Goal: Information Seeking & Learning: Learn about a topic

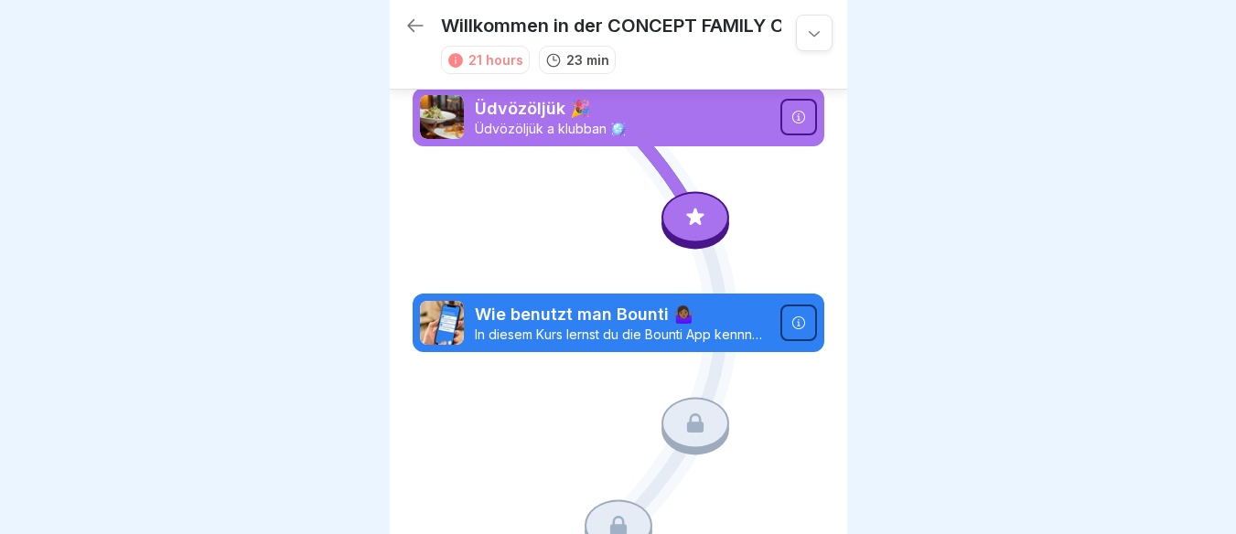
scroll to position [14, 0]
click at [623, 97] on p "Üdvözöljük 🎉" at bounding box center [622, 109] width 295 height 24
click at [791, 111] on icon at bounding box center [797, 117] width 13 height 13
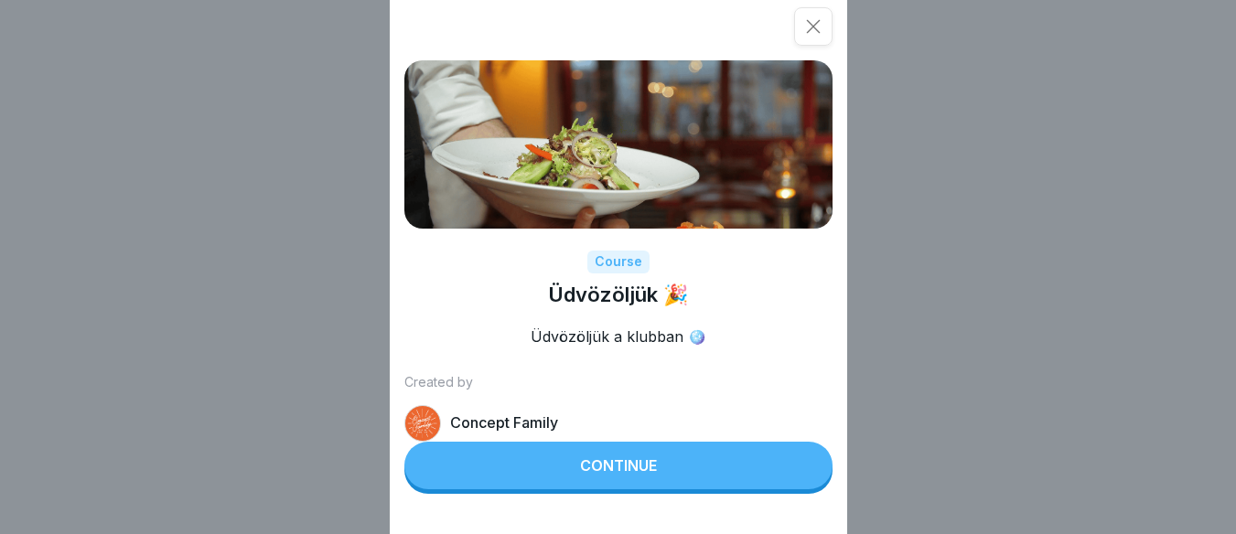
click at [641, 489] on button "Continue" at bounding box center [618, 466] width 428 height 48
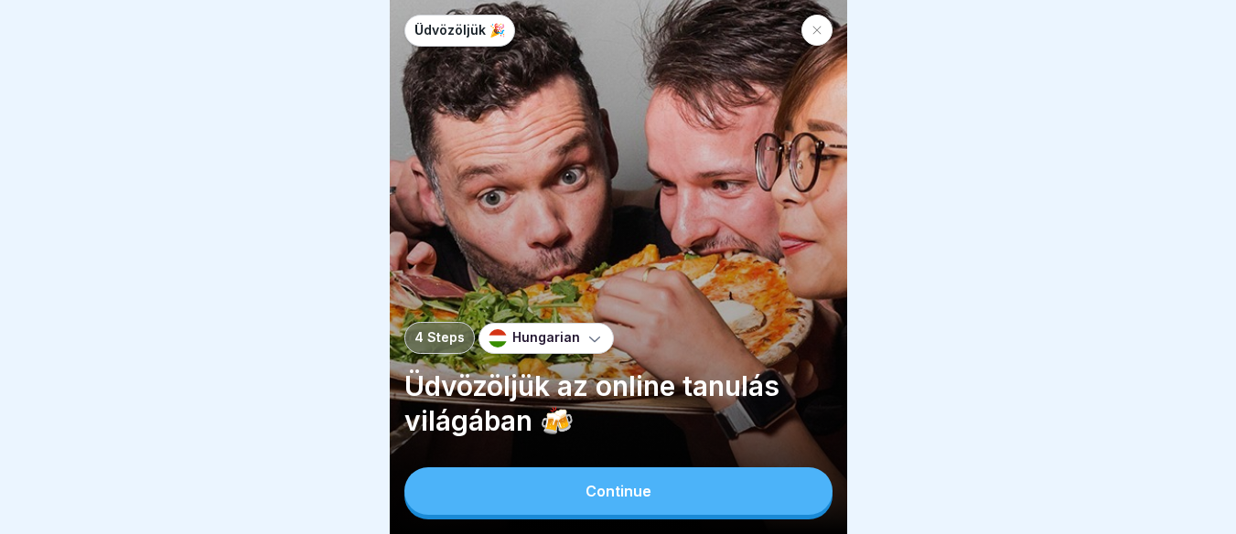
click at [641, 490] on div "Continue" at bounding box center [618, 491] width 66 height 16
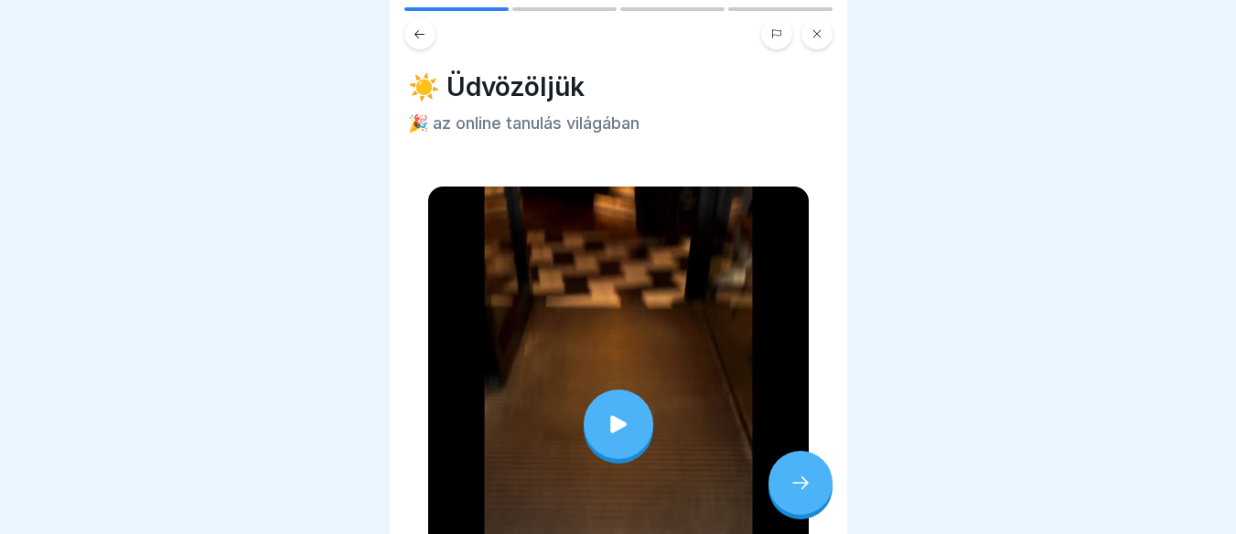
scroll to position [220, 0]
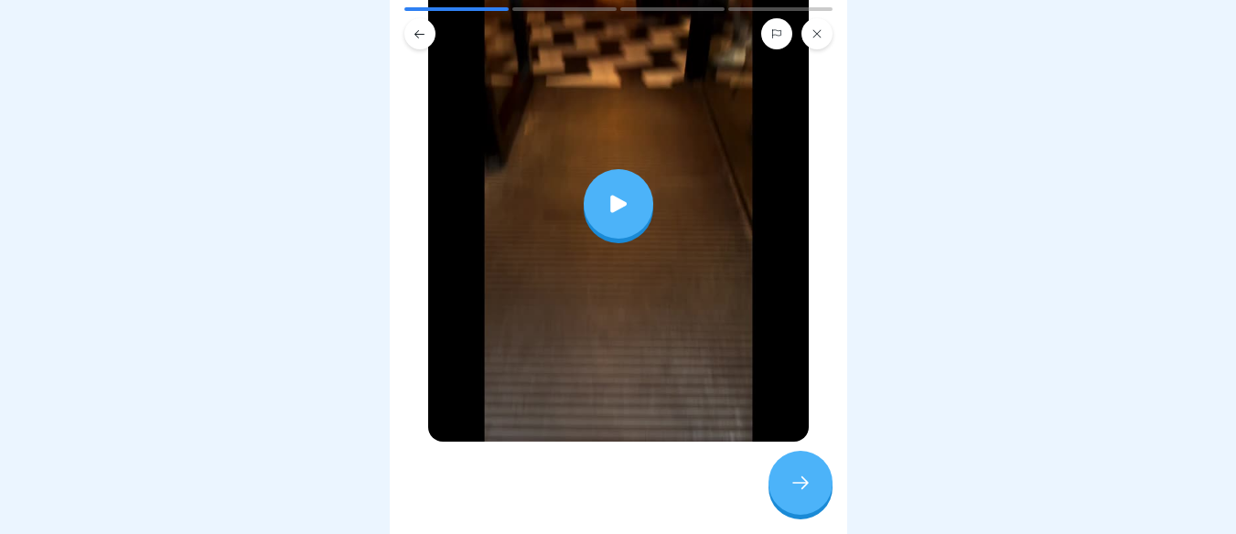
click at [607, 191] on icon at bounding box center [619, 204] width 26 height 26
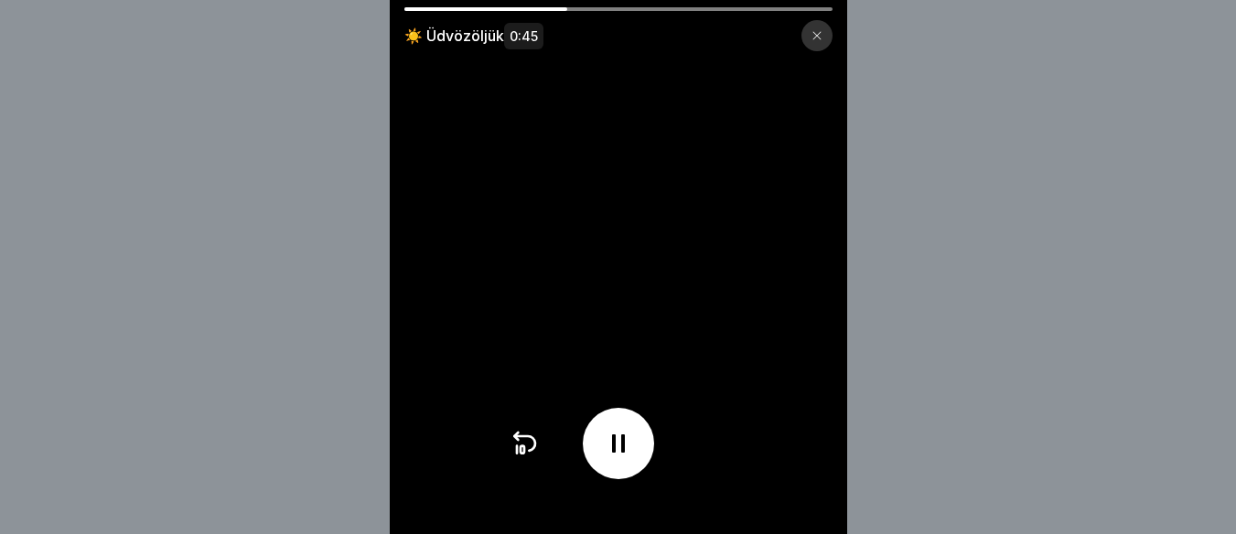
click at [1234, 520] on div "☀️ Üdvözöljük 0:45" at bounding box center [618, 267] width 1236 height 534
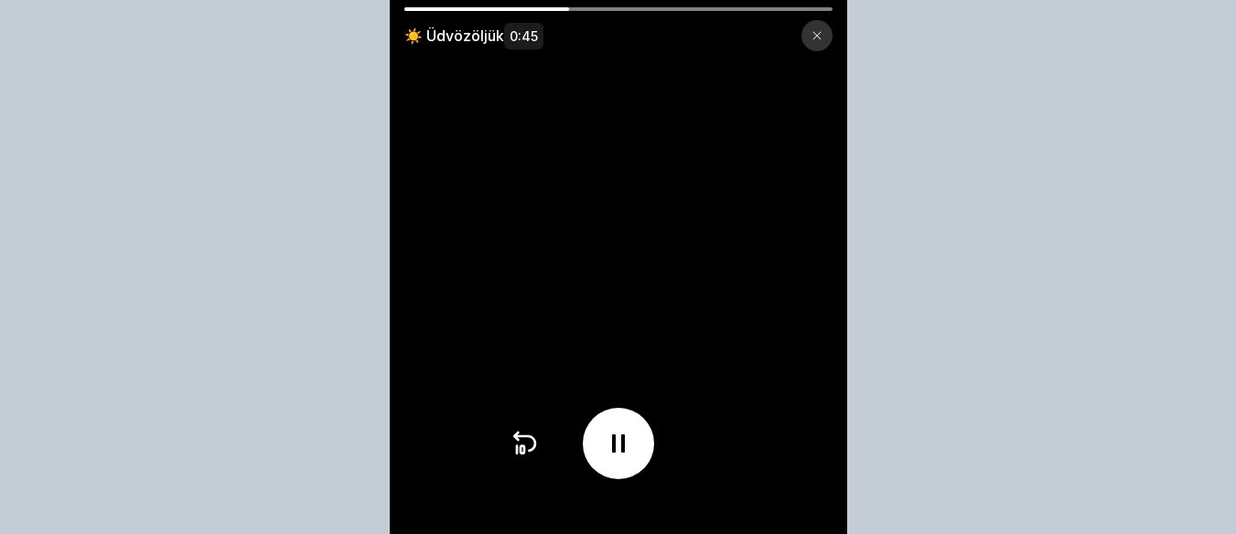
click at [1234, 520] on div "☀️ Üdvözöljük 0:45" at bounding box center [618, 267] width 1236 height 534
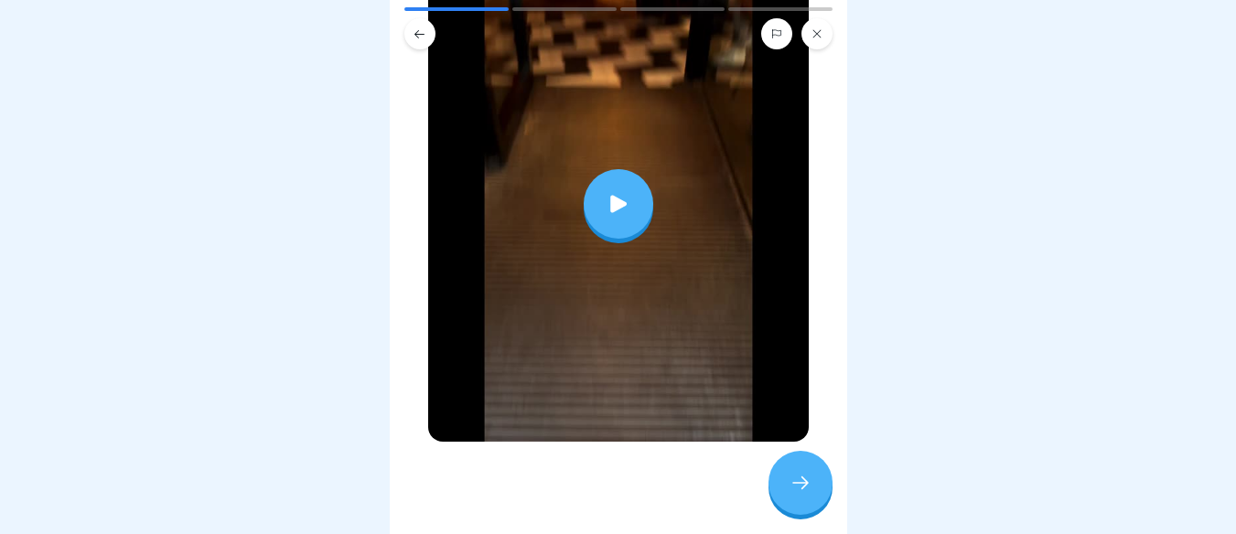
click at [803, 488] on icon at bounding box center [800, 483] width 22 height 22
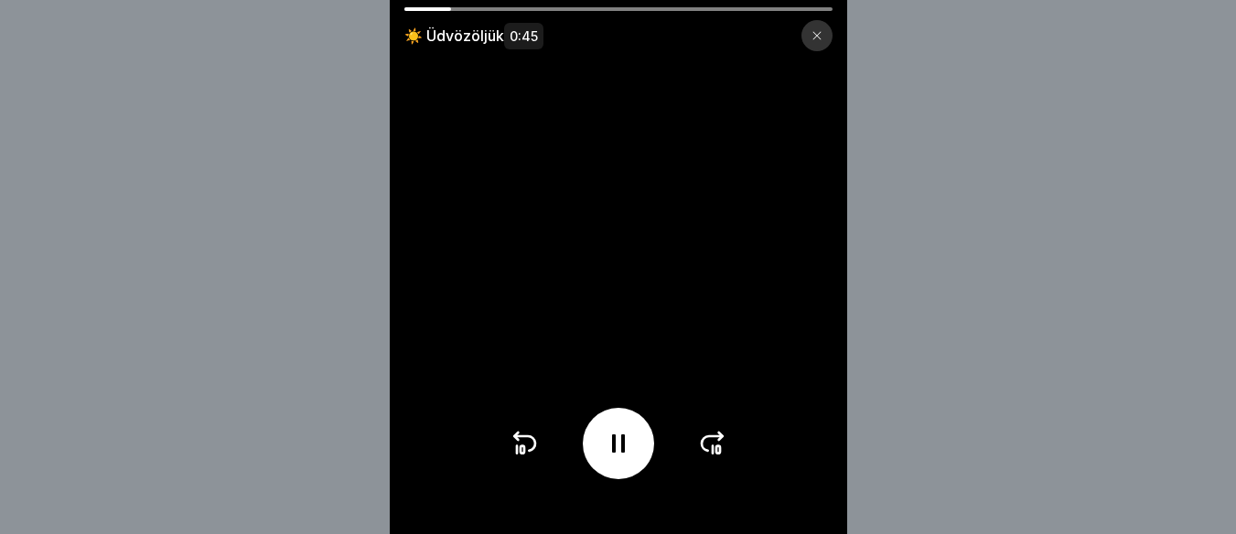
click at [810, 9] on div at bounding box center [618, 9] width 428 height 4
click at [727, 456] on div at bounding box center [619, 443] width 218 height 71
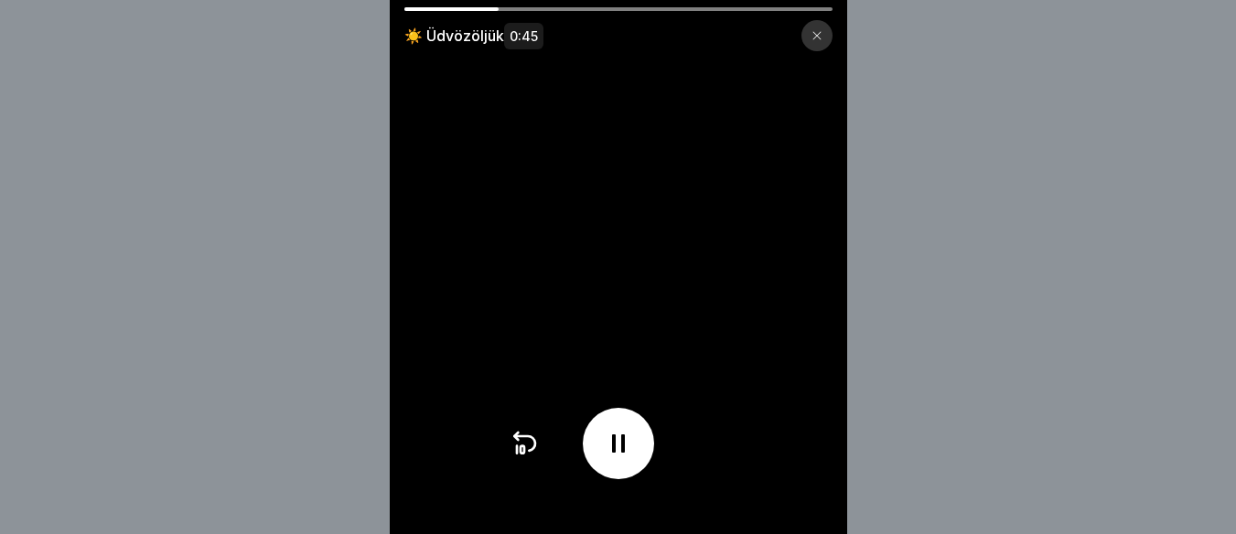
click at [727, 456] on div at bounding box center [619, 443] width 218 height 71
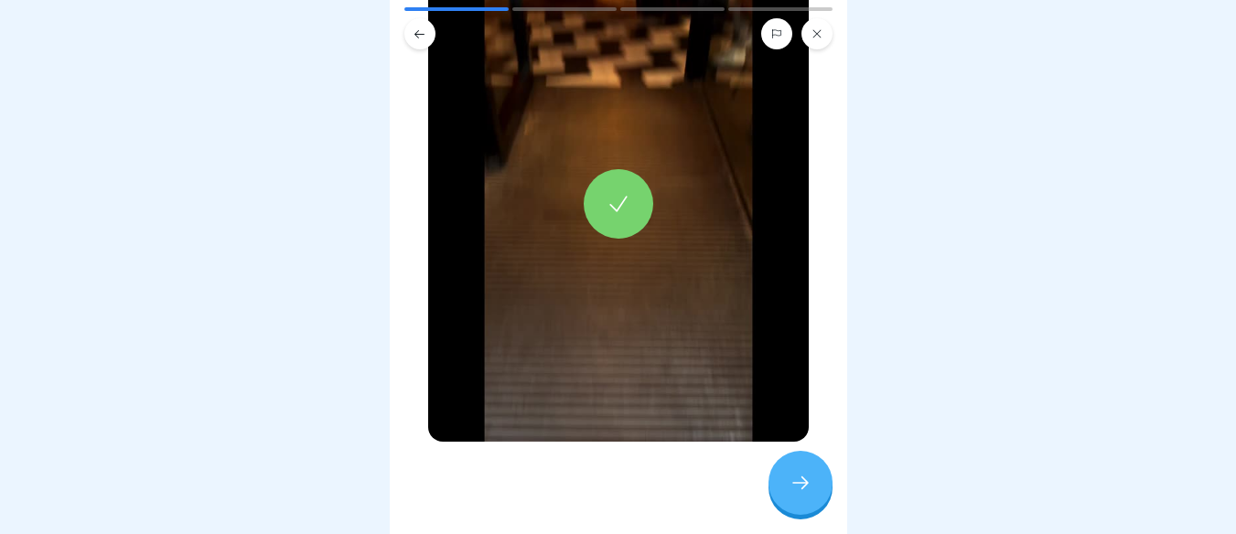
click at [788, 477] on div at bounding box center [800, 483] width 64 height 64
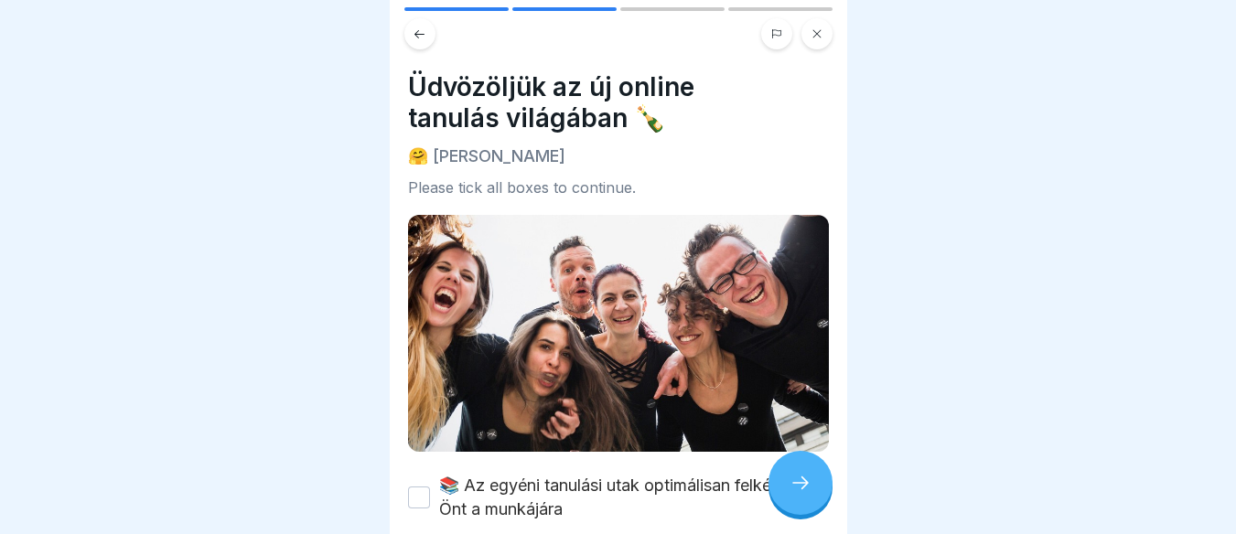
click at [419, 487] on button "📚 Az egyéni tanulási utak optimálisan felkészítik Önt a munkájára" at bounding box center [419, 498] width 22 height 22
click at [800, 480] on icon at bounding box center [800, 483] width 22 height 22
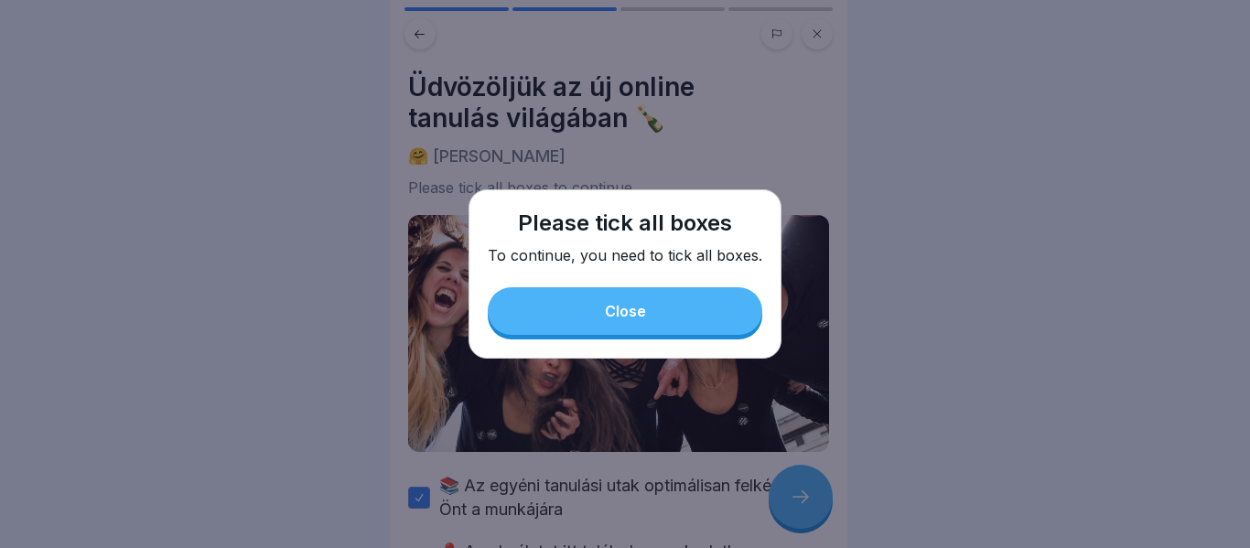
click at [677, 302] on button "Close" at bounding box center [625, 311] width 274 height 48
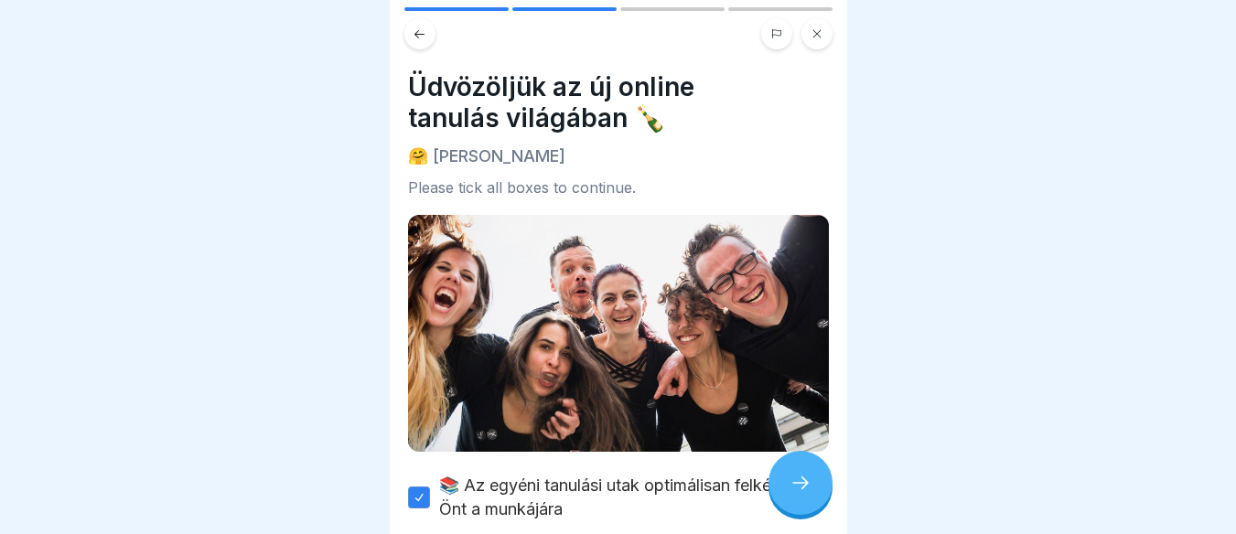
click at [799, 490] on icon at bounding box center [800, 483] width 22 height 22
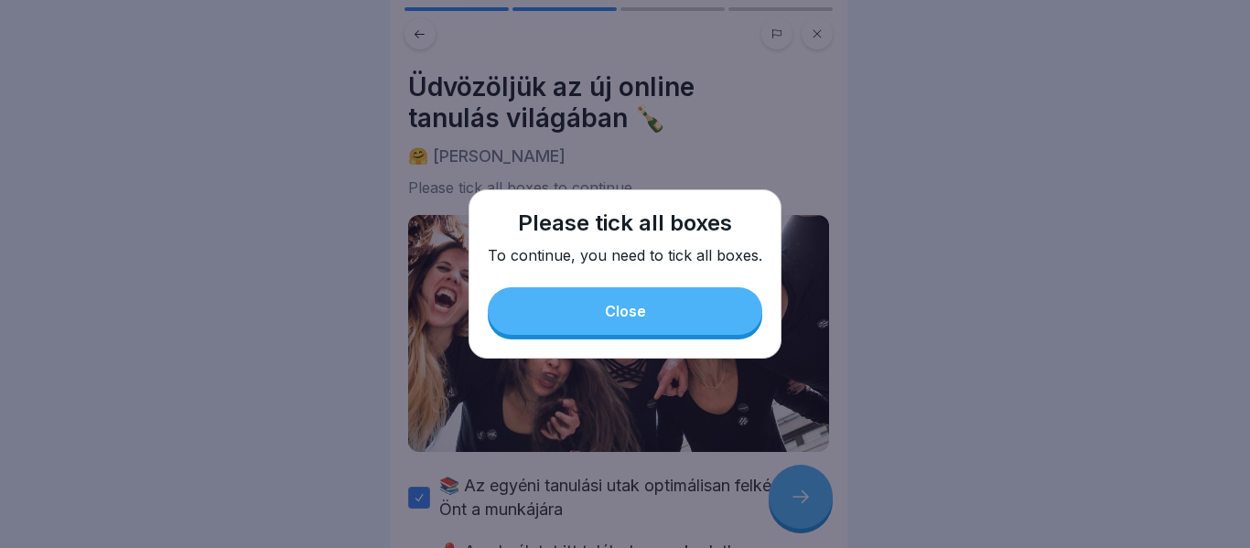
click at [646, 316] on button "Close" at bounding box center [625, 311] width 274 height 48
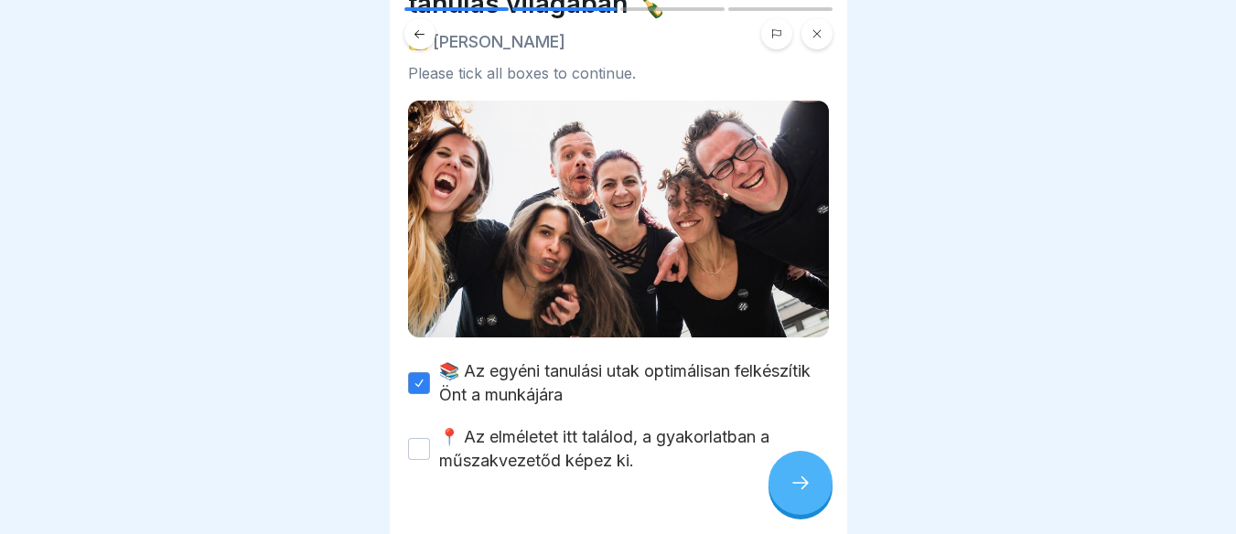
scroll to position [156, 0]
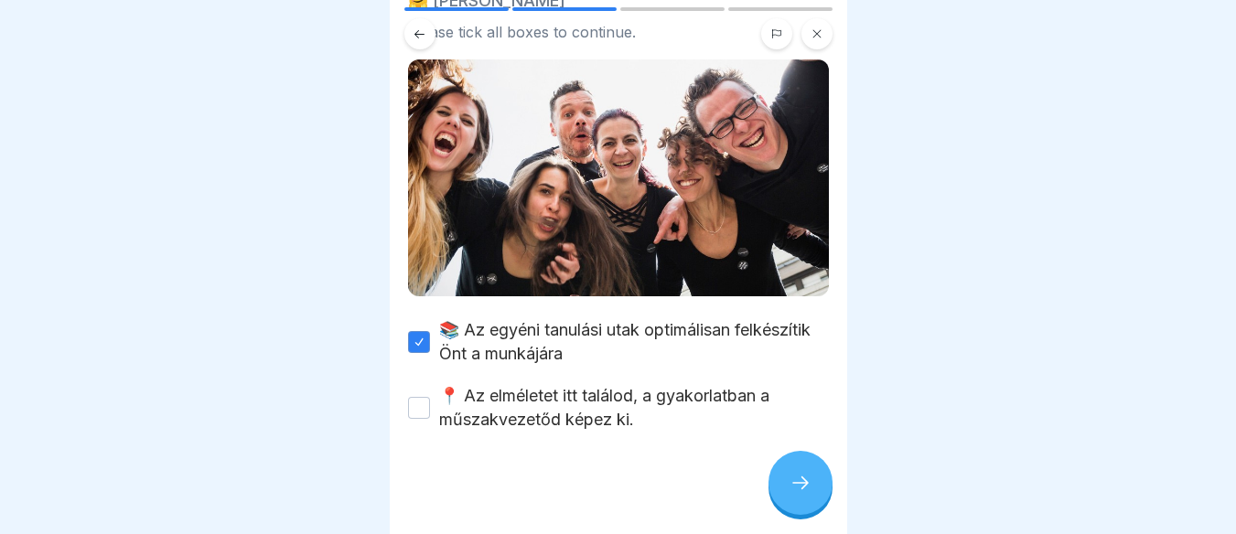
click at [417, 397] on button "📍 Az elméletet itt találod, a gyakorlatban a műszakvezetőd képez ki." at bounding box center [419, 408] width 22 height 22
click at [809, 493] on icon at bounding box center [800, 483] width 22 height 22
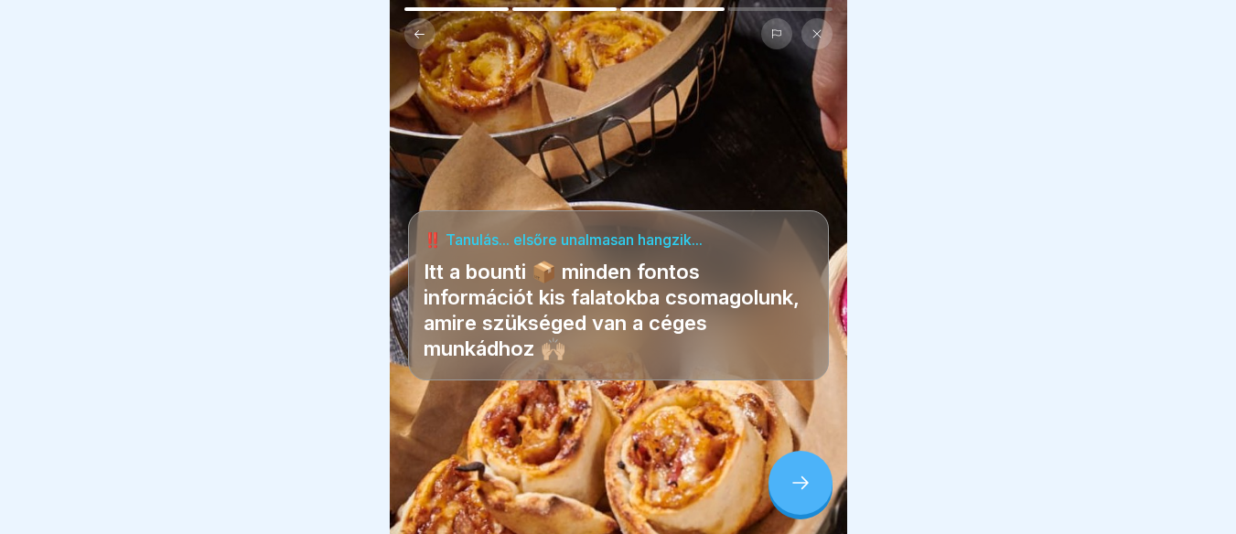
click at [847, 497] on div "[PERSON_NAME] a tanulás világában? 👩🏼‍🎓 Multiple answers can be correct A Kis é…" at bounding box center [1075, 267] width 457 height 534
click at [805, 494] on icon at bounding box center [800, 483] width 22 height 22
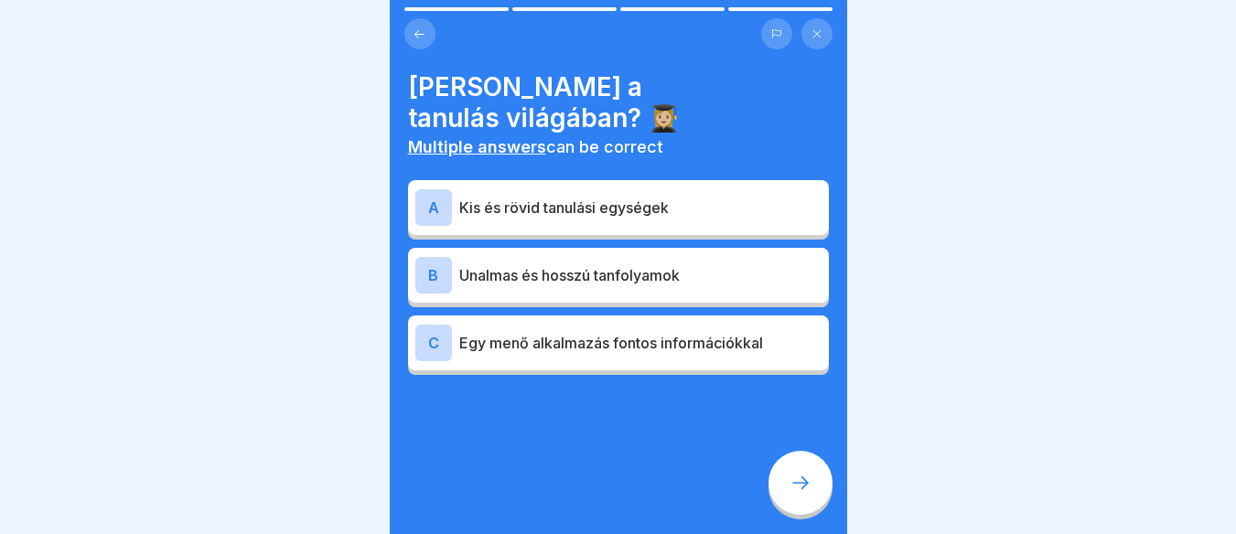
click at [459, 346] on p "Egy menő alkalmazás fontos információkkal" at bounding box center [640, 343] width 362 height 22
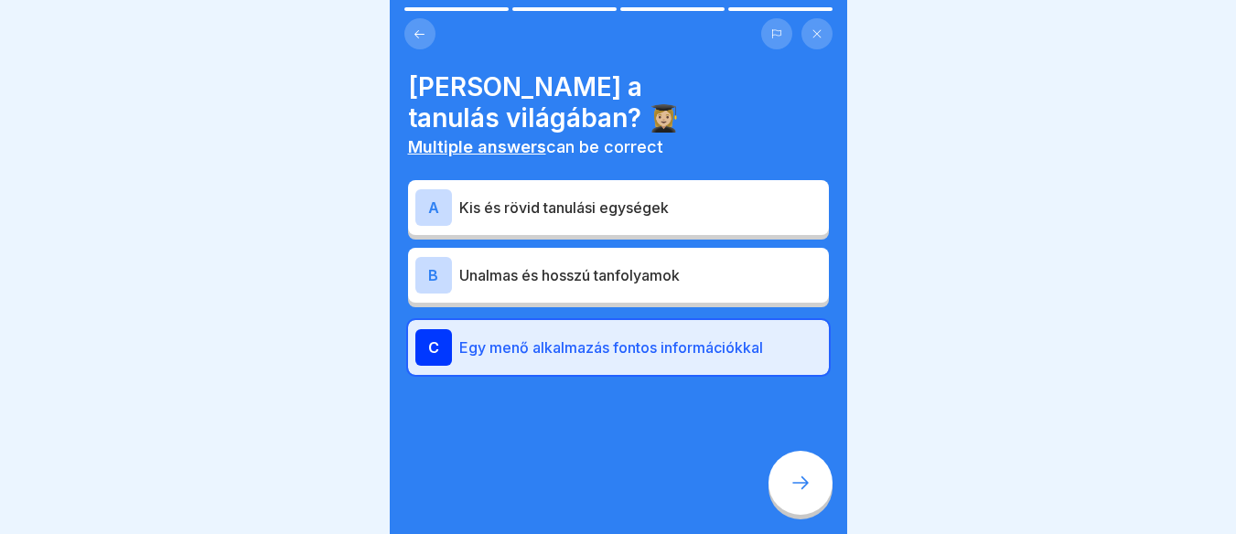
click at [598, 211] on p "Kis és rövid tanulási egységek" at bounding box center [640, 208] width 362 height 22
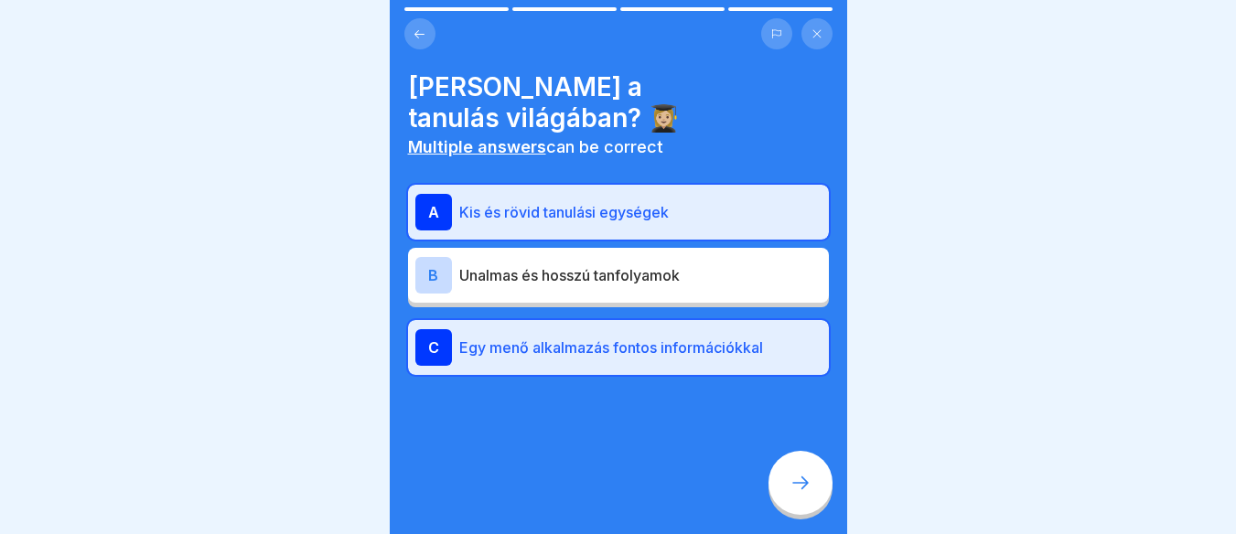
click at [797, 494] on icon at bounding box center [800, 483] width 22 height 22
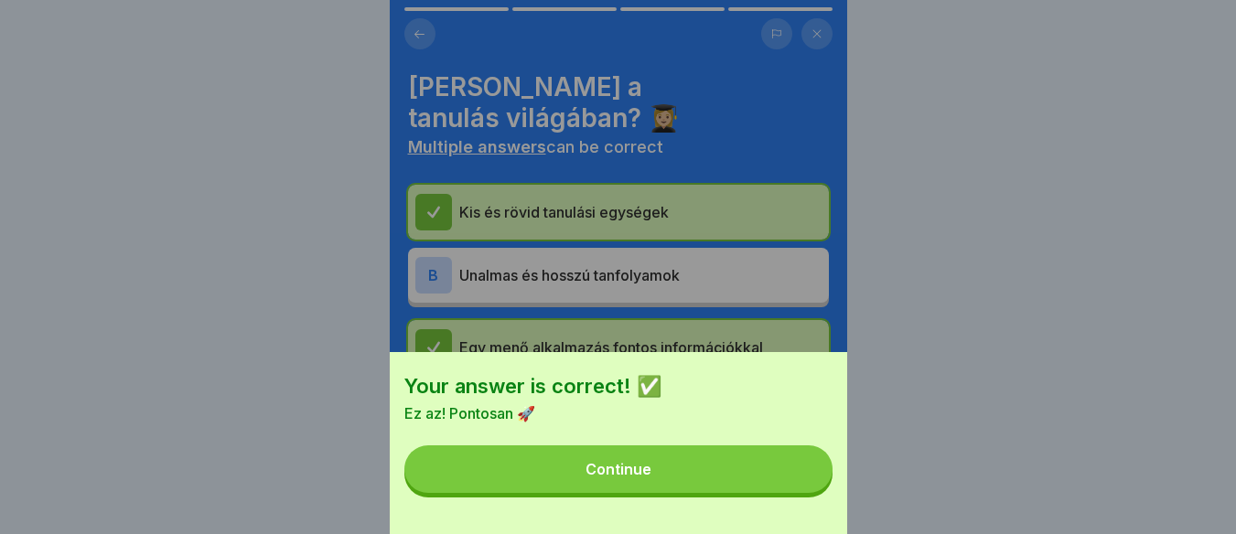
click at [689, 477] on button "Continue" at bounding box center [618, 469] width 428 height 48
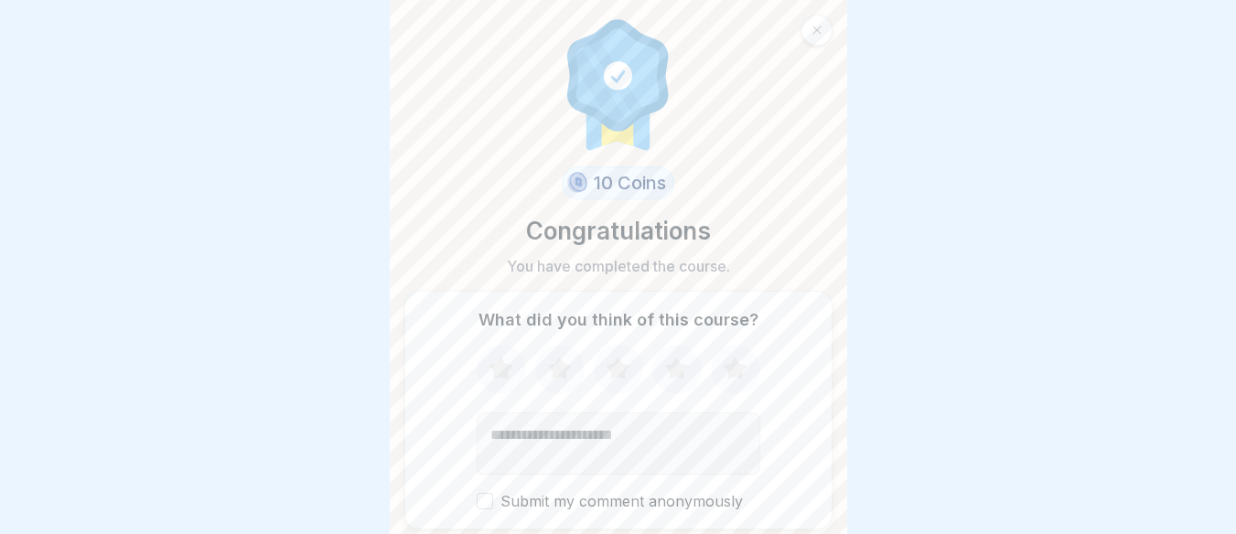
scroll to position [63, 0]
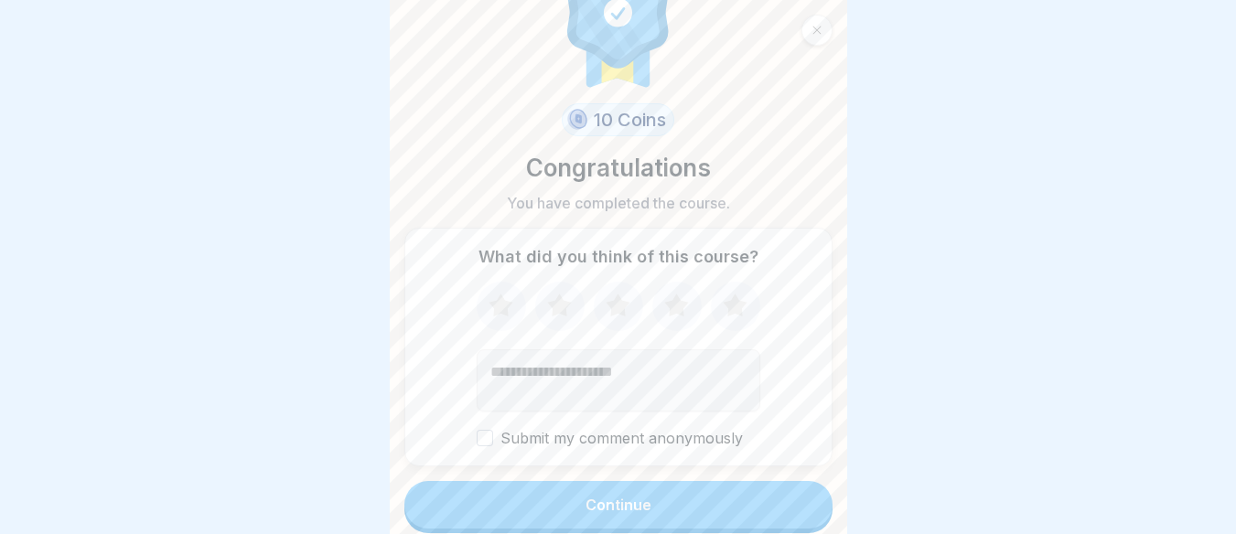
click at [781, 502] on button "Continue" at bounding box center [618, 505] width 428 height 48
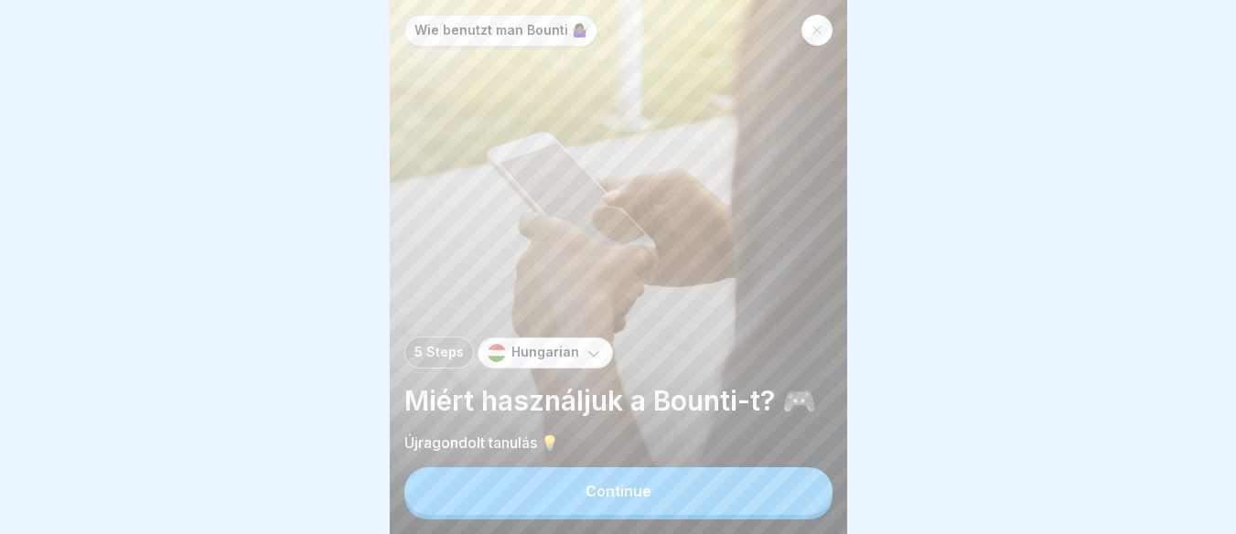
click at [781, 502] on button "Continue" at bounding box center [618, 491] width 428 height 48
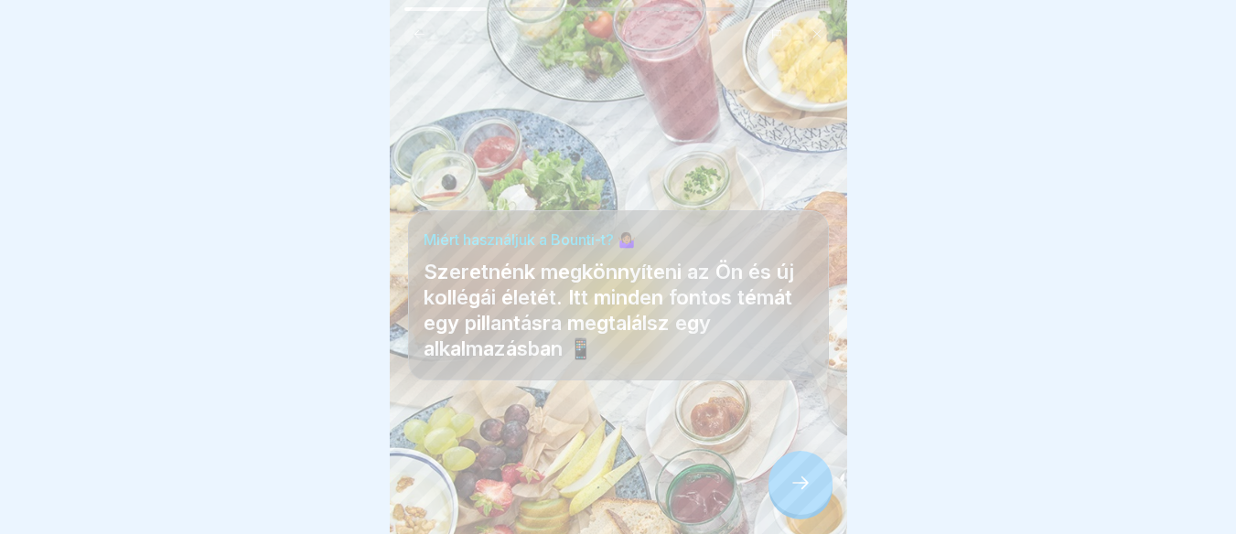
click at [781, 502] on div at bounding box center [800, 483] width 64 height 64
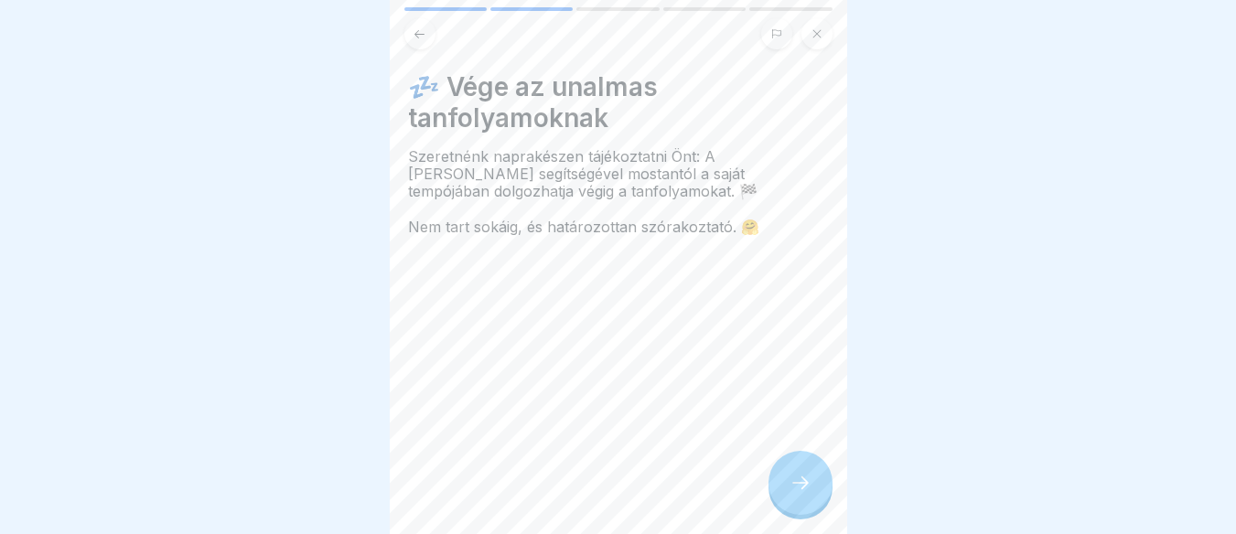
click at [781, 502] on div at bounding box center [800, 483] width 64 height 64
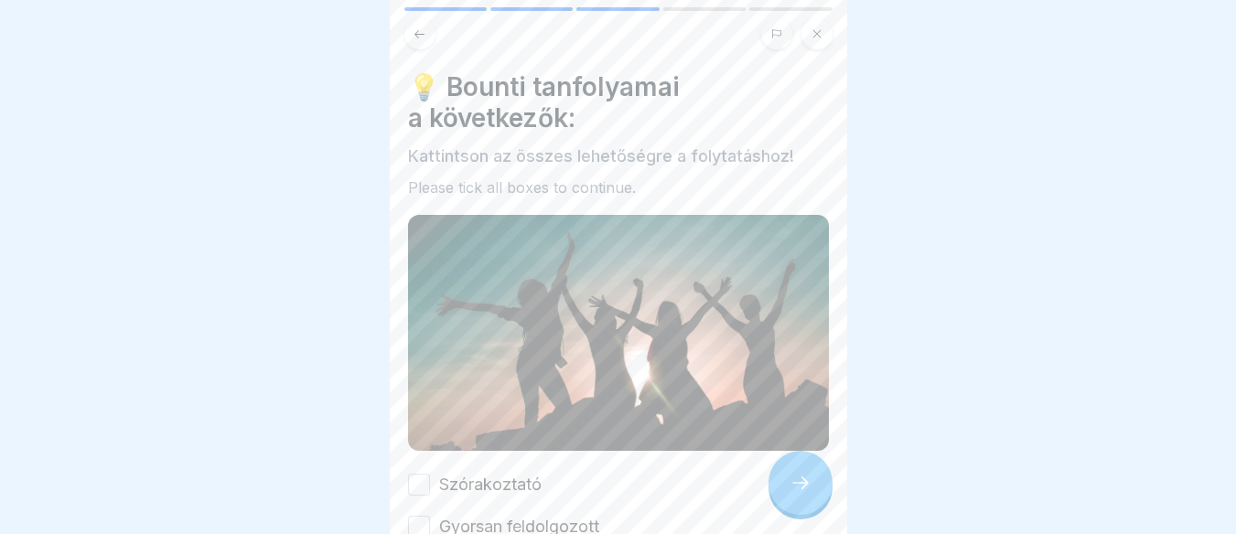
click at [781, 502] on div at bounding box center [800, 483] width 64 height 64
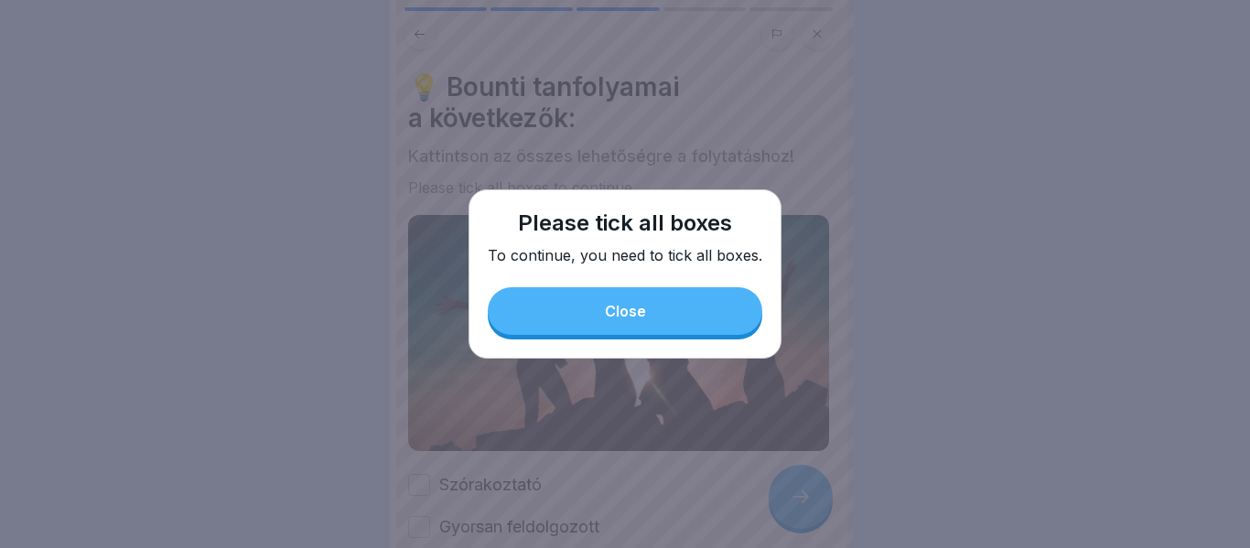
click at [604, 311] on button "Close" at bounding box center [625, 311] width 274 height 48
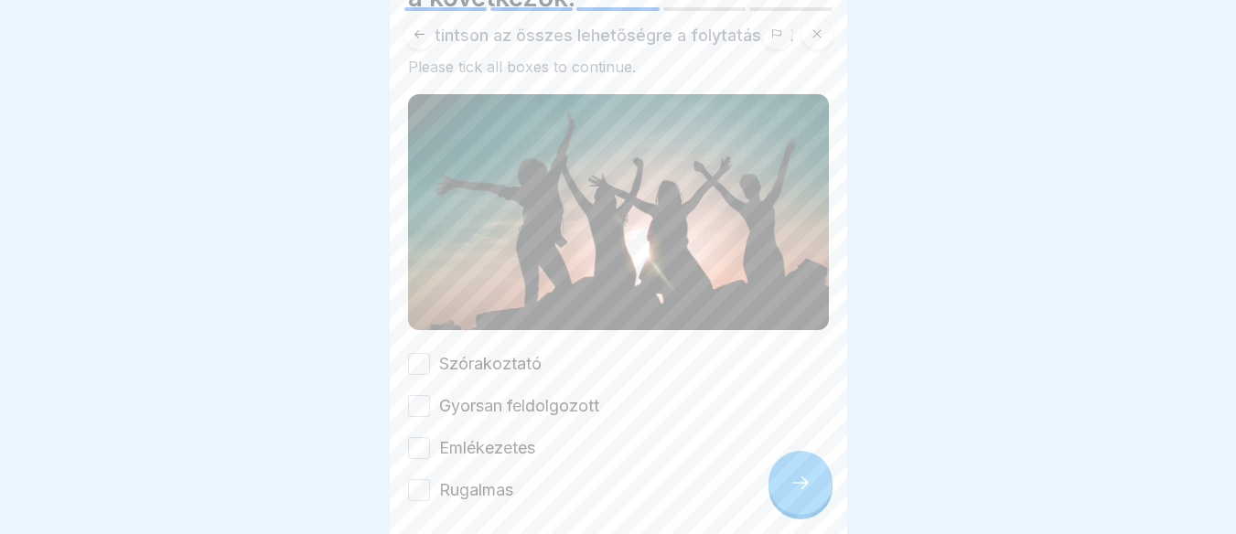
scroll to position [191, 0]
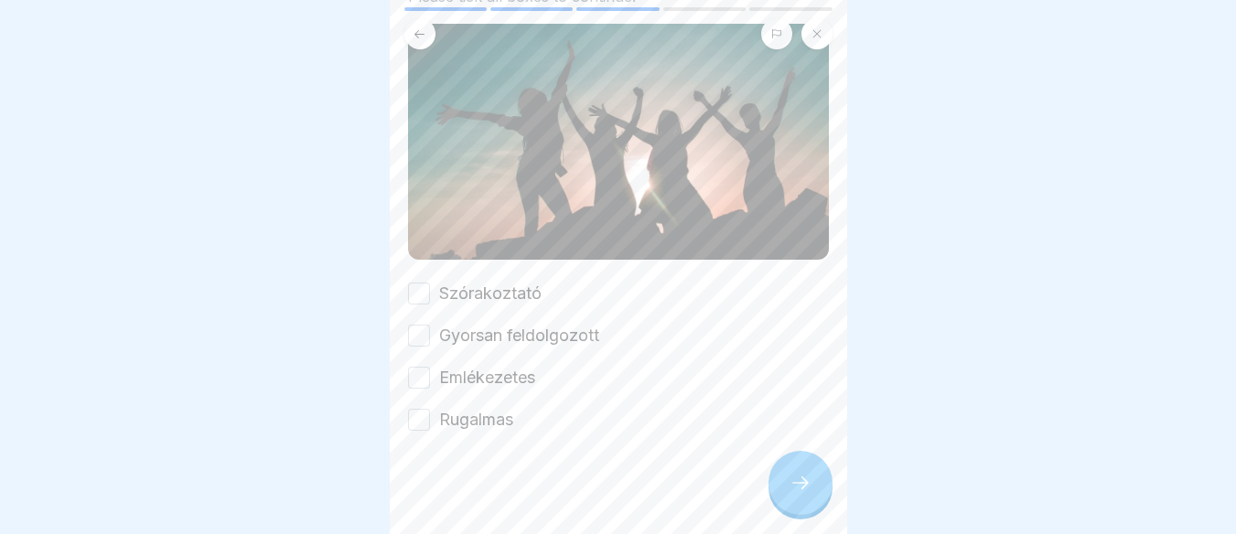
click at [434, 366] on div "Emlékezetes" at bounding box center [471, 378] width 127 height 24
click at [418, 285] on button "Szórakoztató" at bounding box center [419, 294] width 22 height 22
click at [417, 333] on button "Gyorsan feldolgozott" at bounding box center [419, 336] width 22 height 22
click at [417, 372] on button "Emlékezetes" at bounding box center [419, 378] width 22 height 22
click at [413, 409] on button "Rugalmas" at bounding box center [419, 420] width 22 height 22
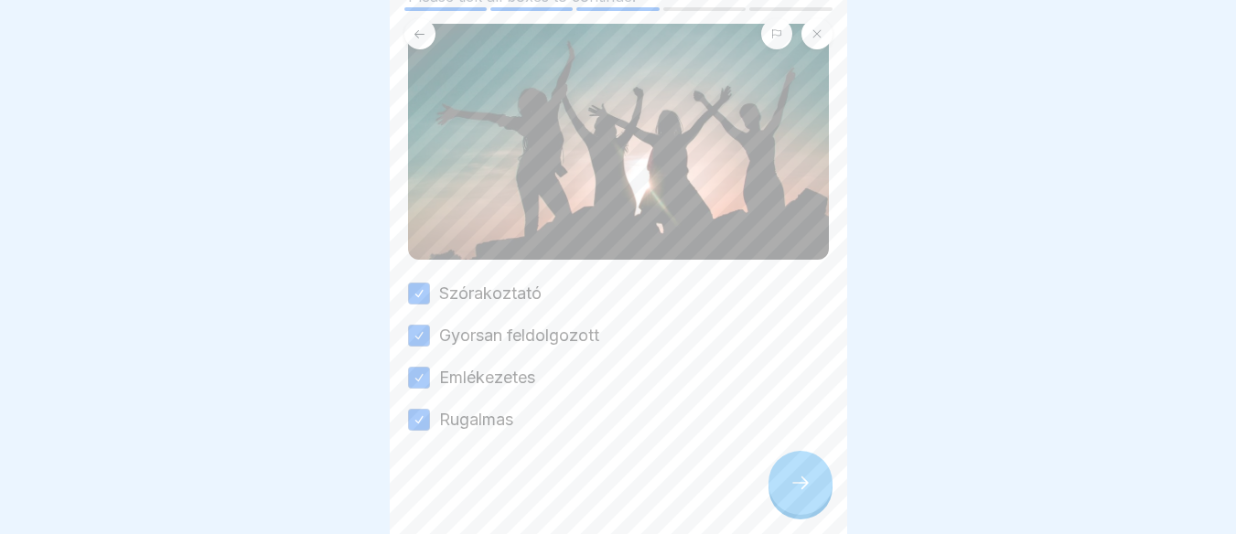
click at [789, 515] on div at bounding box center [800, 483] width 64 height 64
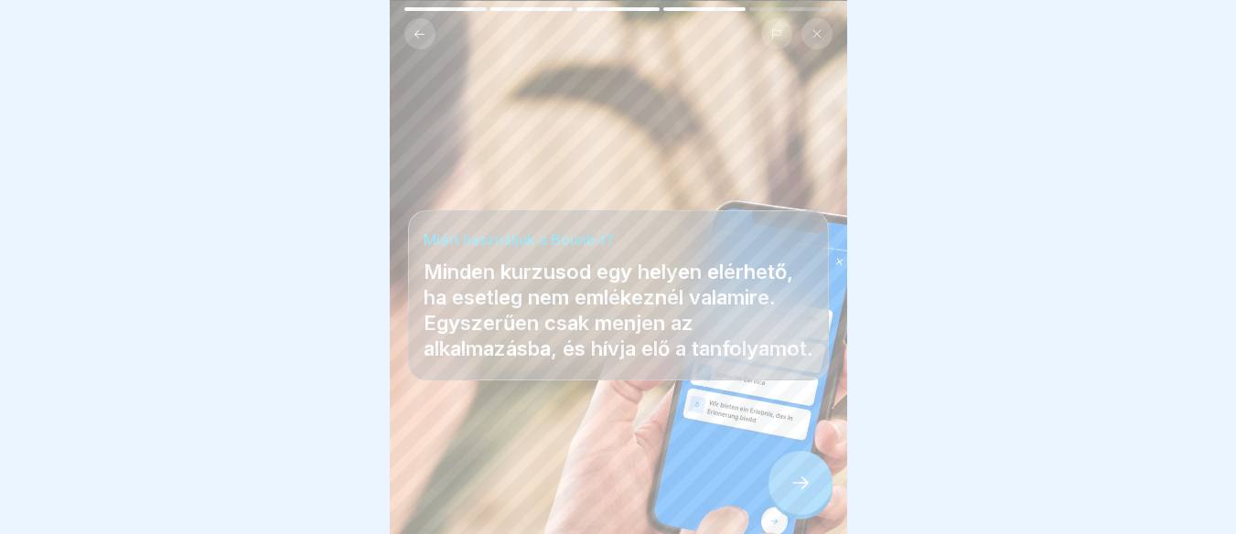
click at [812, 490] on div at bounding box center [800, 483] width 64 height 64
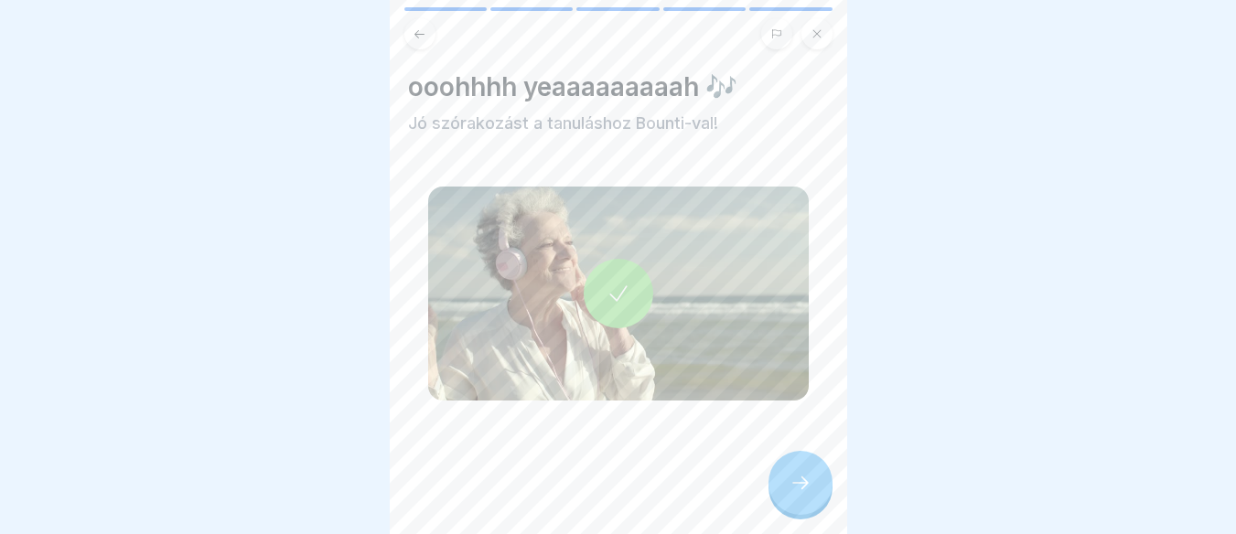
click at [812, 490] on div at bounding box center [800, 483] width 64 height 64
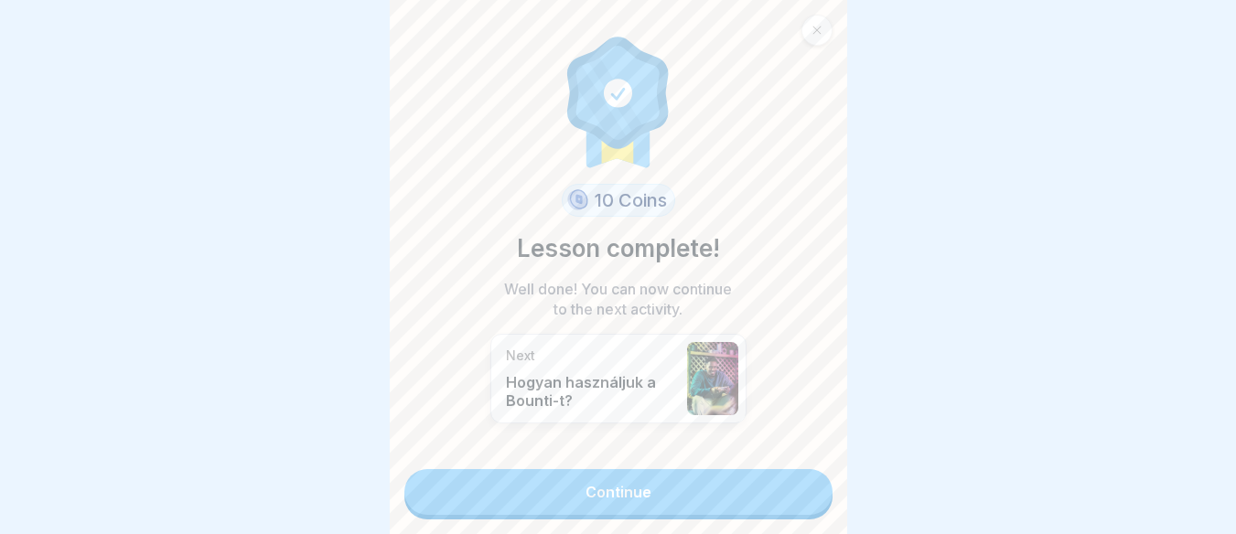
click at [763, 489] on link "Continue" at bounding box center [618, 492] width 428 height 46
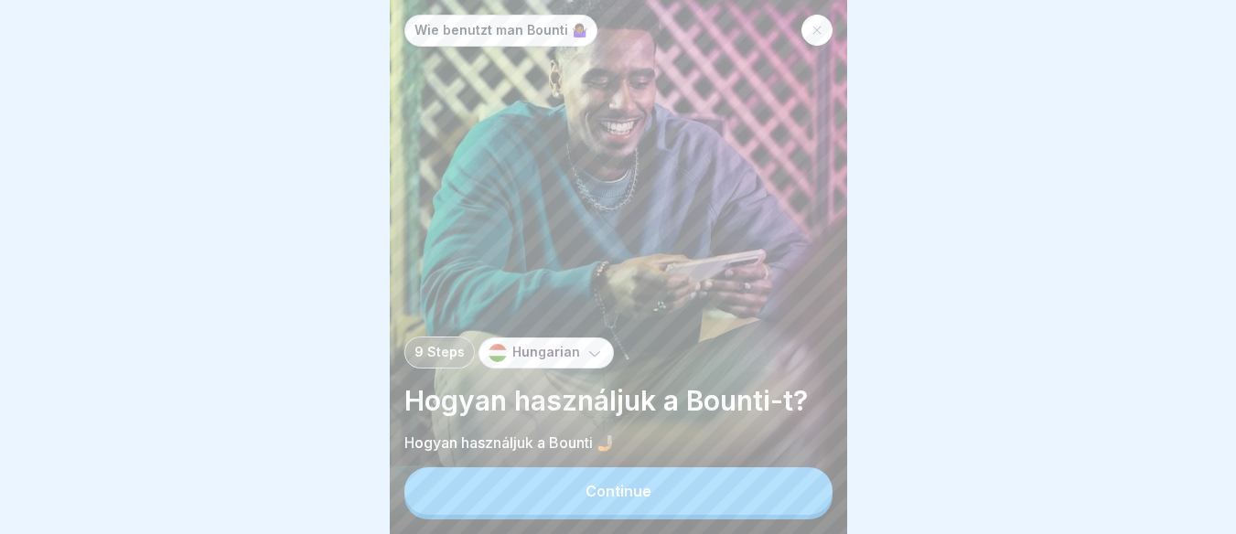
click at [763, 489] on button "Continue" at bounding box center [618, 491] width 428 height 48
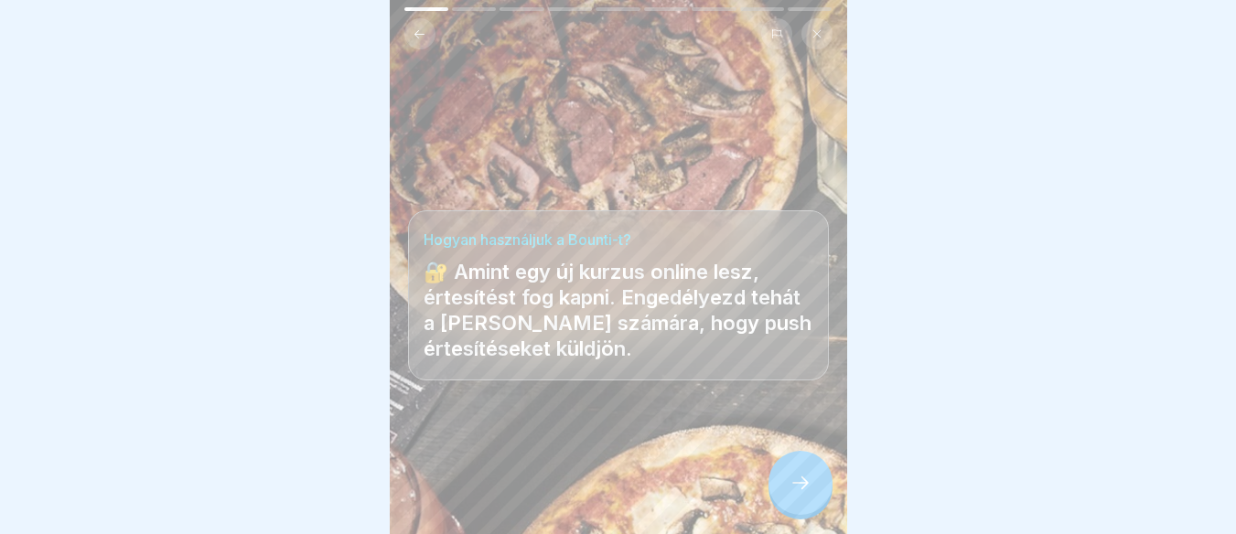
click at [810, 490] on icon at bounding box center [800, 483] width 22 height 22
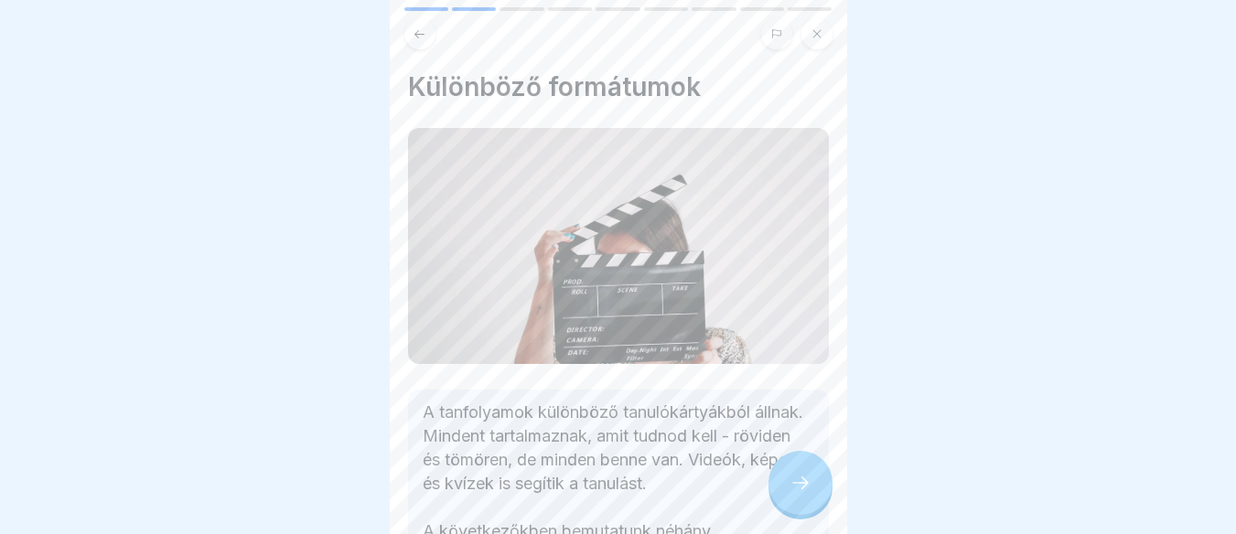
click at [810, 490] on icon at bounding box center [800, 483] width 22 height 22
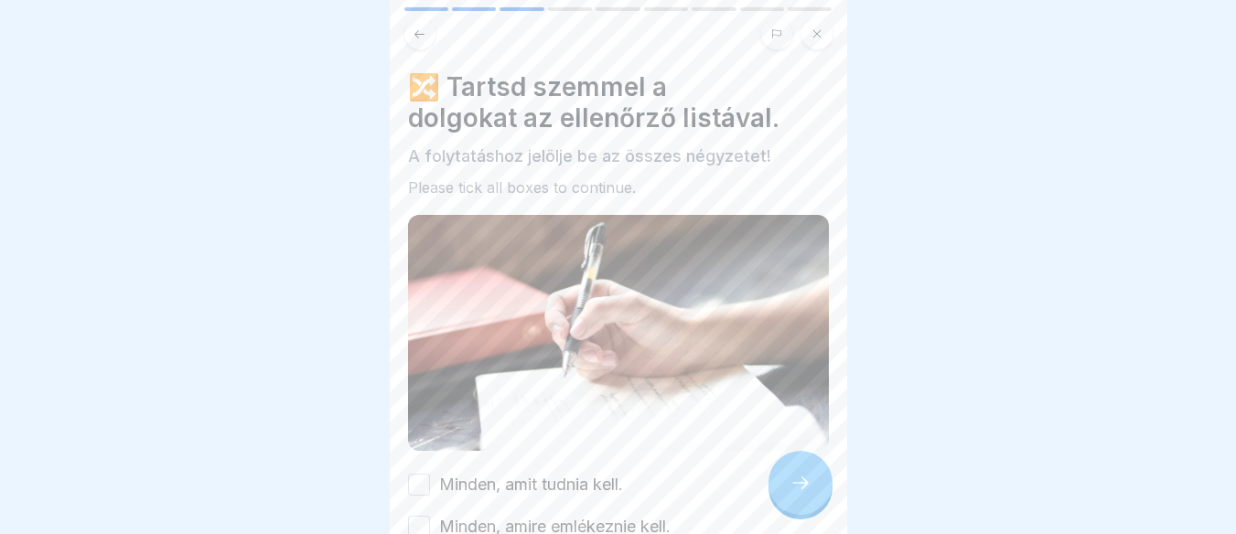
click at [810, 490] on icon at bounding box center [800, 483] width 22 height 22
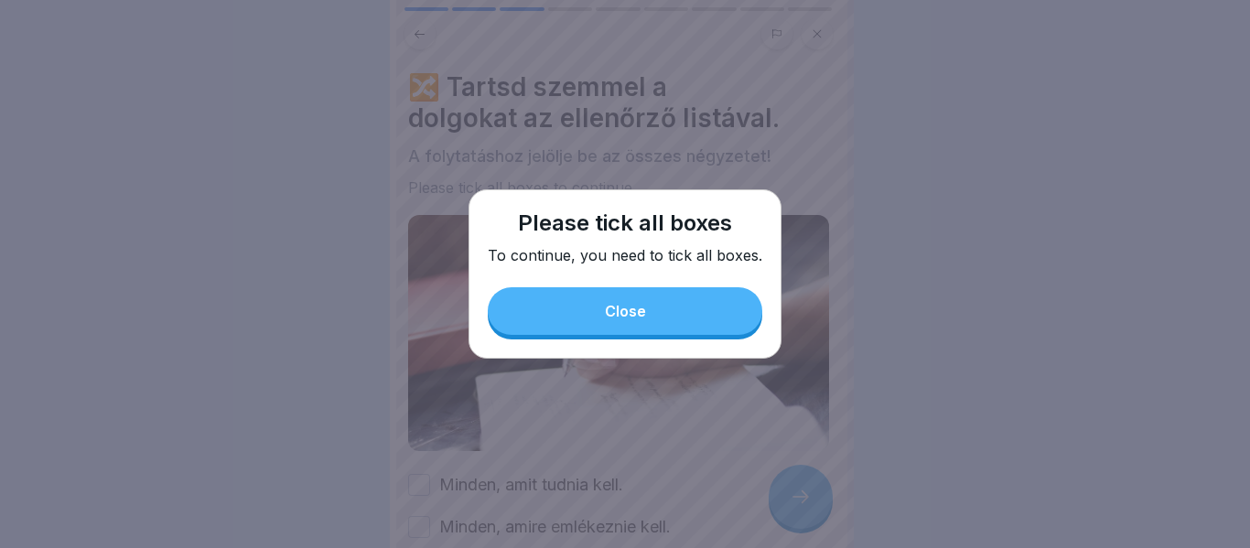
click at [674, 298] on button "Close" at bounding box center [625, 311] width 274 height 48
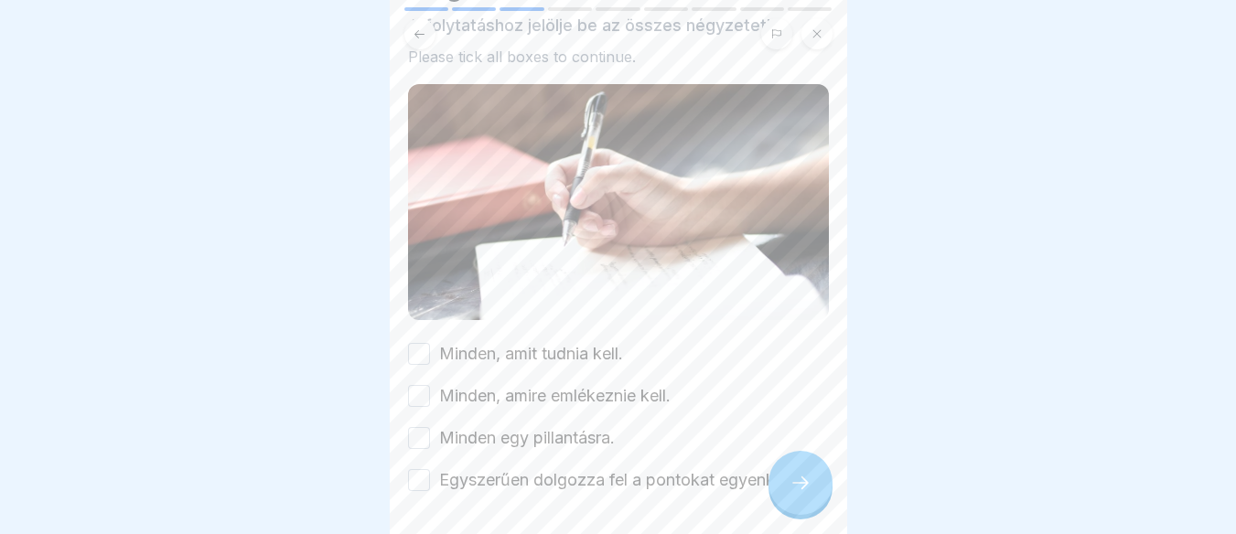
scroll to position [191, 0]
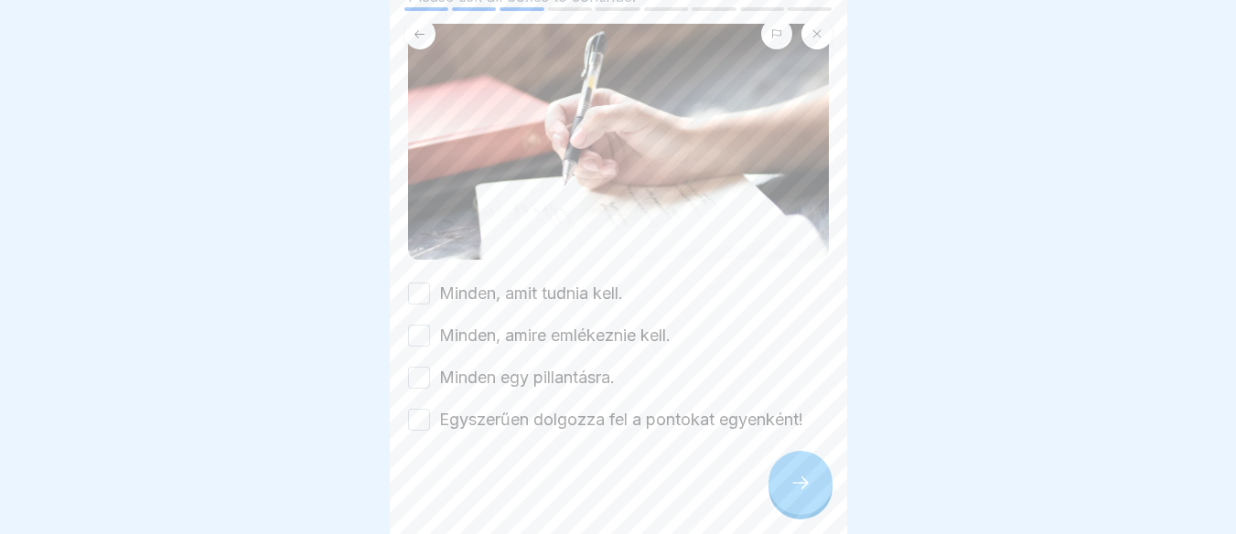
click at [422, 293] on button "Minden, amit tudnia kell." at bounding box center [419, 294] width 22 height 22
click at [418, 325] on button "Minden, amire emlékeznie kell." at bounding box center [419, 336] width 22 height 22
click at [416, 380] on button "Minden egy pillantásra." at bounding box center [419, 378] width 22 height 22
click at [422, 409] on button "Egyszerűen dolgozza fel a pontokat egyenként!" at bounding box center [419, 420] width 22 height 22
click at [807, 486] on div at bounding box center [800, 483] width 64 height 64
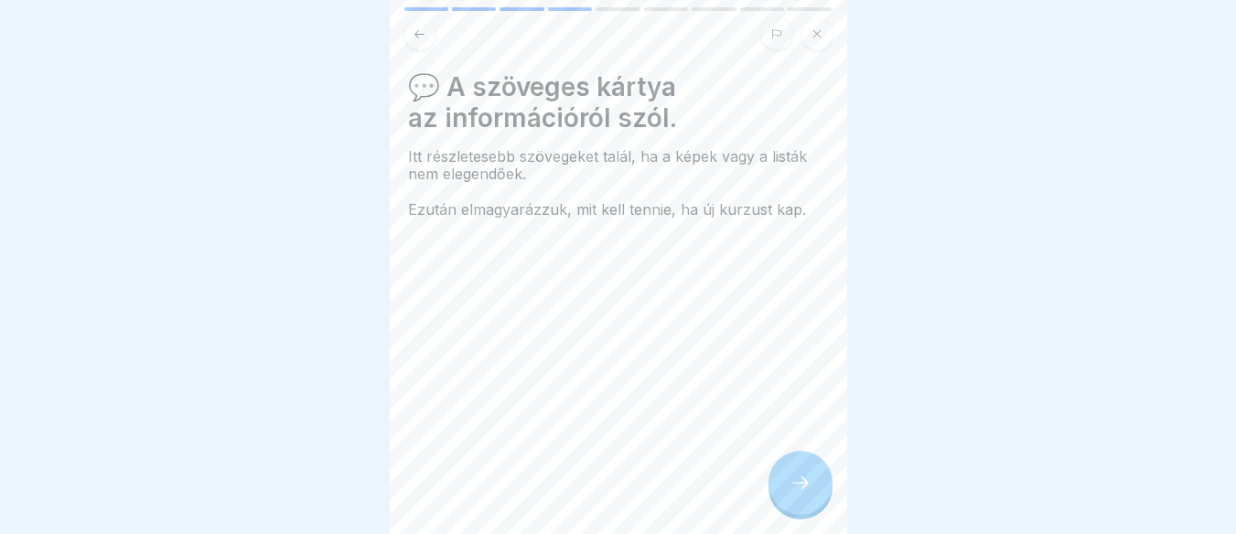
click at [807, 486] on div at bounding box center [800, 483] width 64 height 64
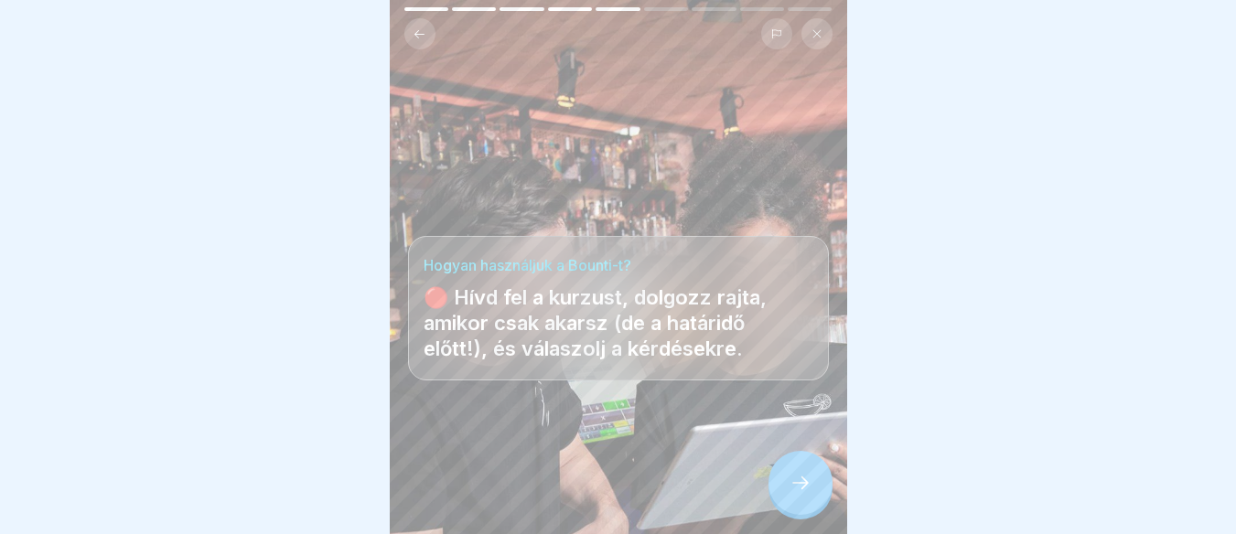
click at [806, 489] on icon at bounding box center [800, 483] width 16 height 13
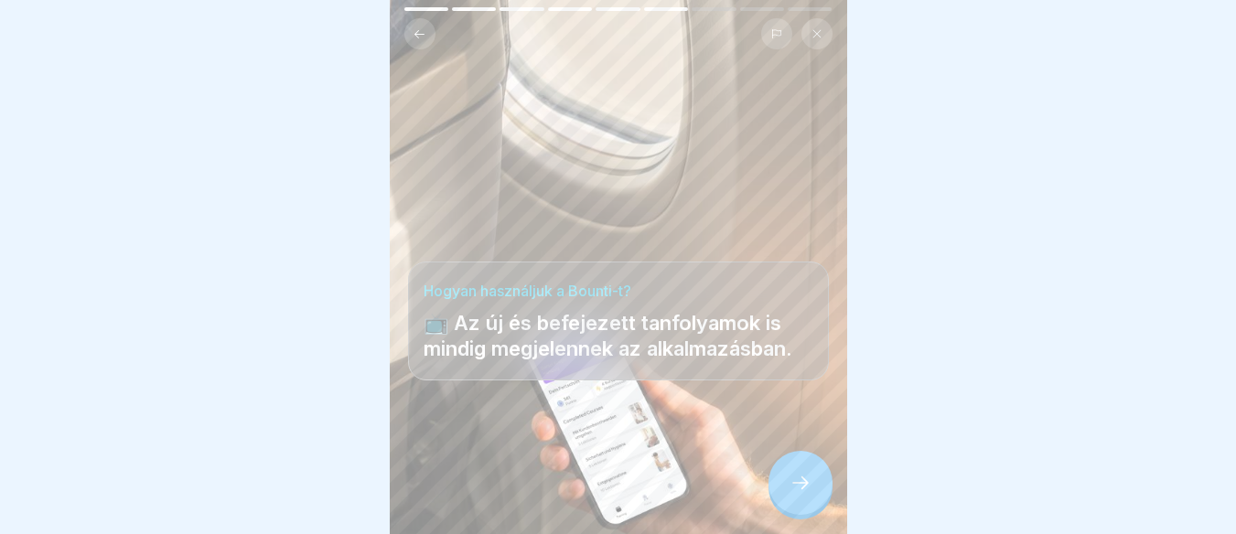
click at [806, 489] on icon at bounding box center [800, 483] width 16 height 13
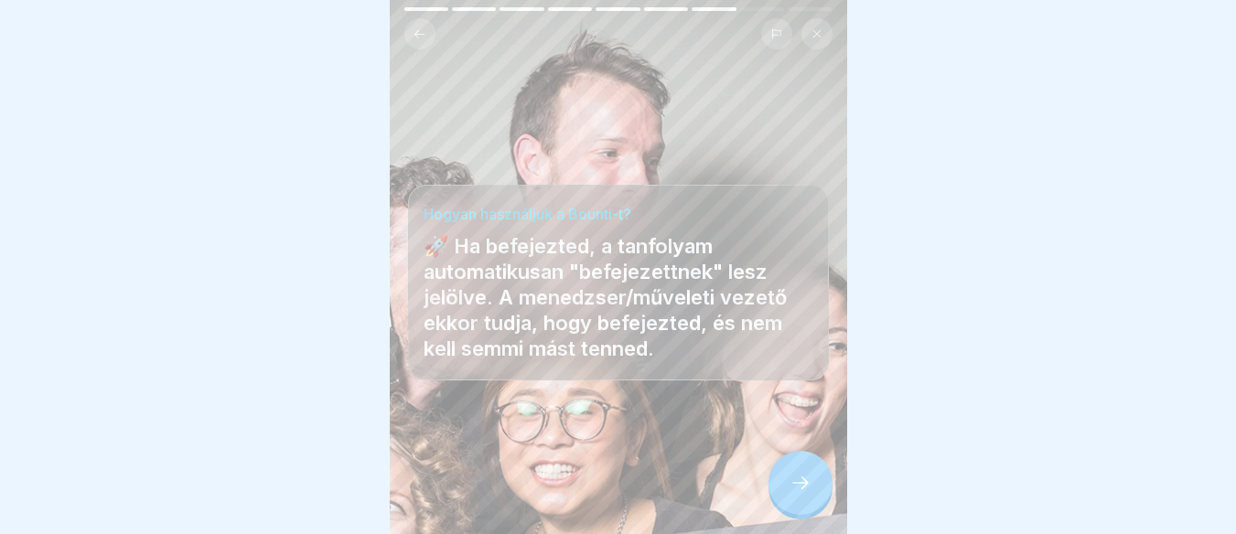
click at [806, 489] on icon at bounding box center [800, 483] width 16 height 13
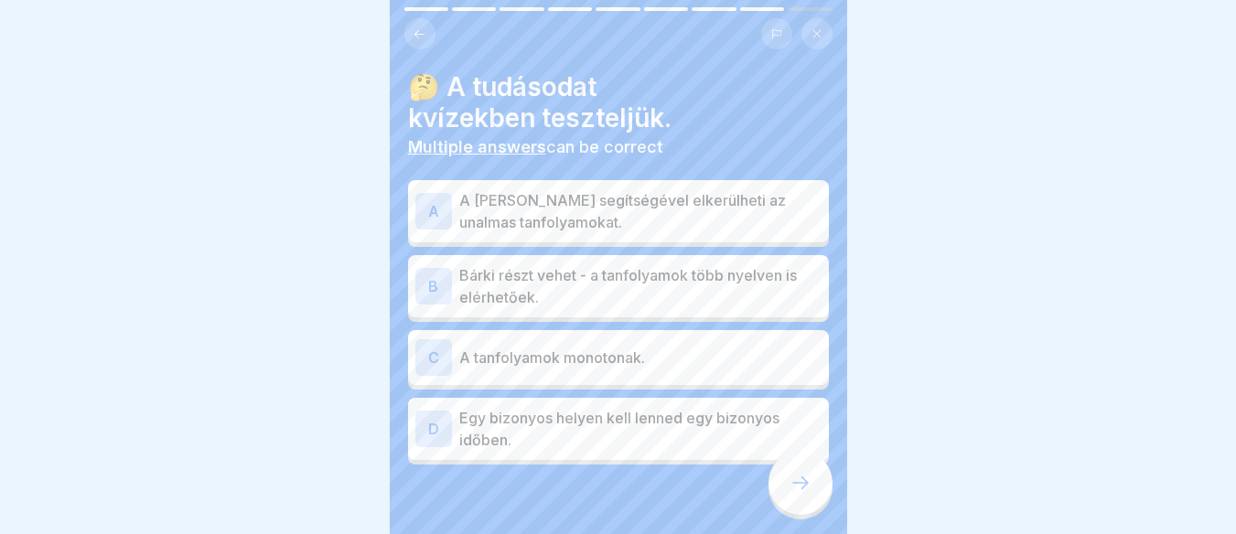
click at [806, 489] on icon at bounding box center [800, 483] width 16 height 13
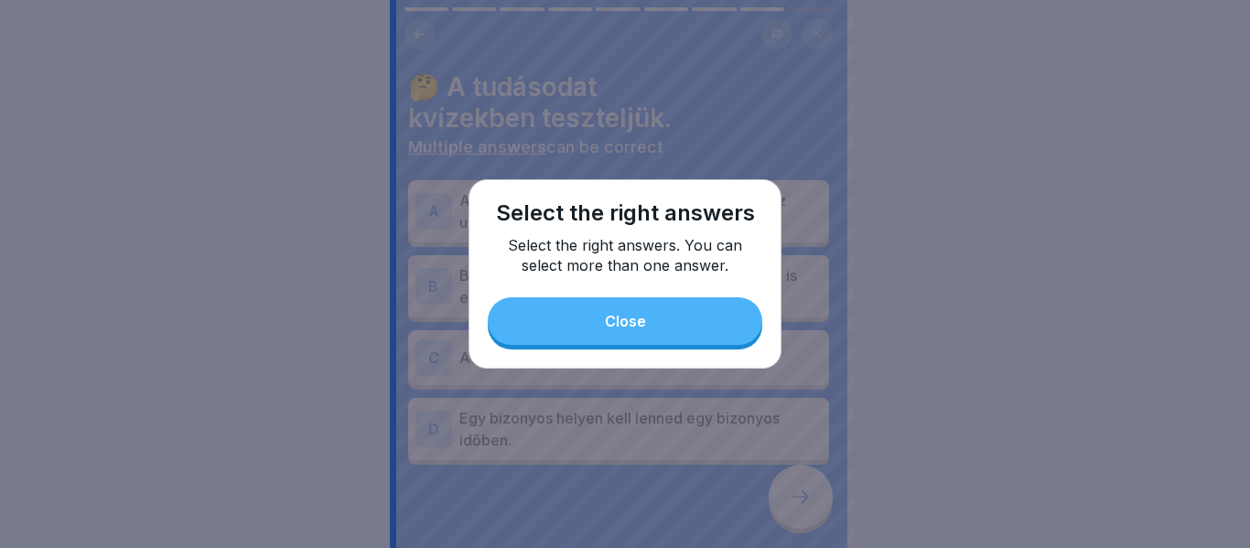
click at [693, 322] on button "Close" at bounding box center [625, 321] width 274 height 48
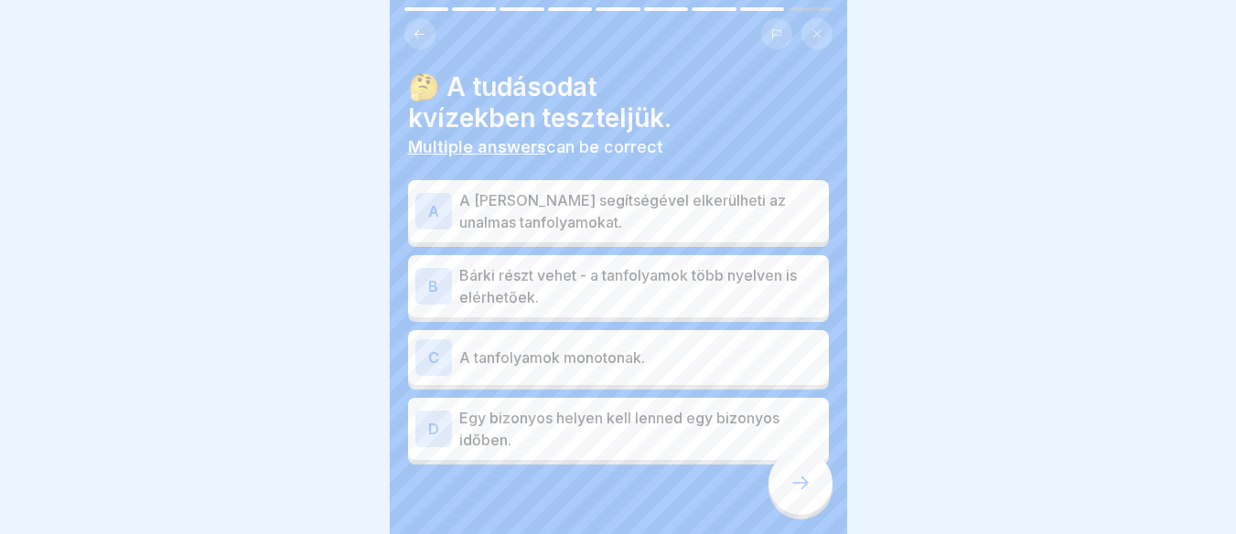
click at [420, 209] on div "A" at bounding box center [433, 211] width 37 height 37
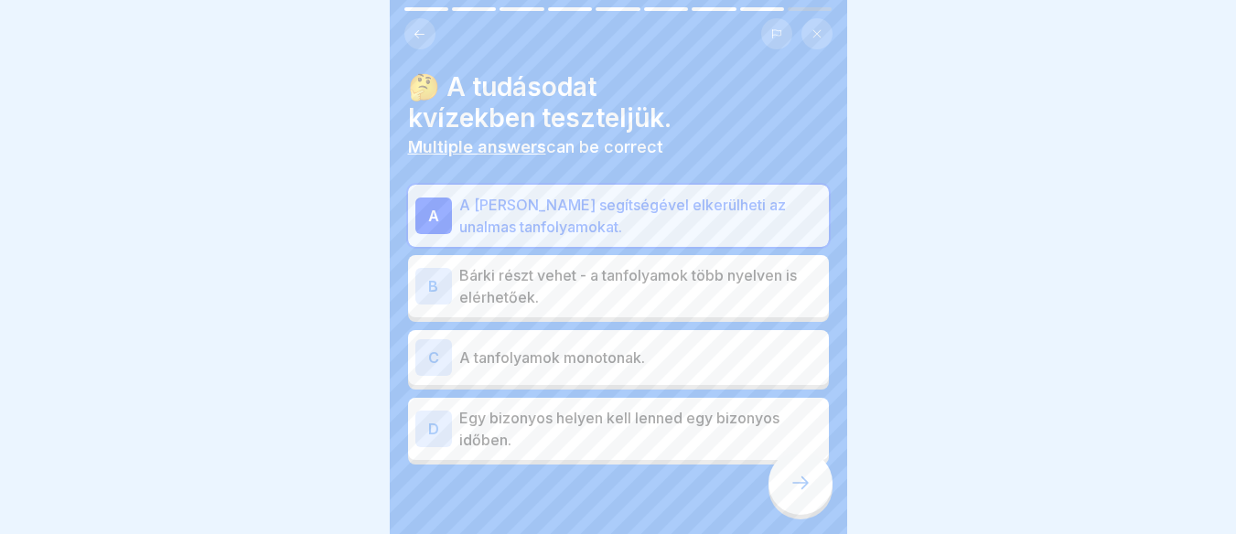
click at [438, 291] on div "B" at bounding box center [433, 286] width 37 height 37
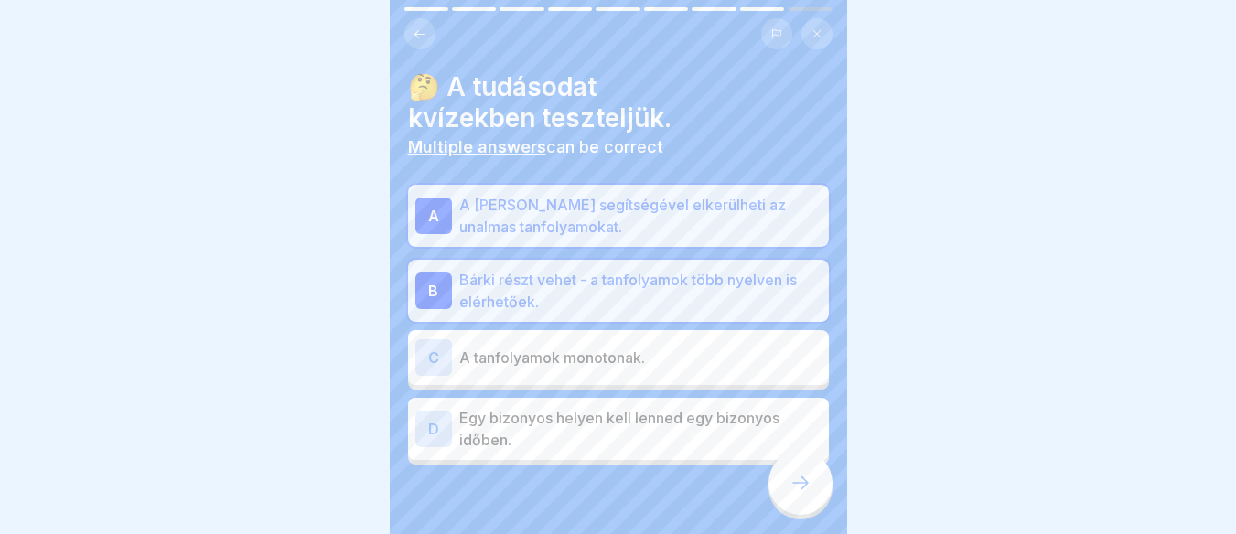
click at [436, 424] on div "D" at bounding box center [433, 429] width 37 height 37
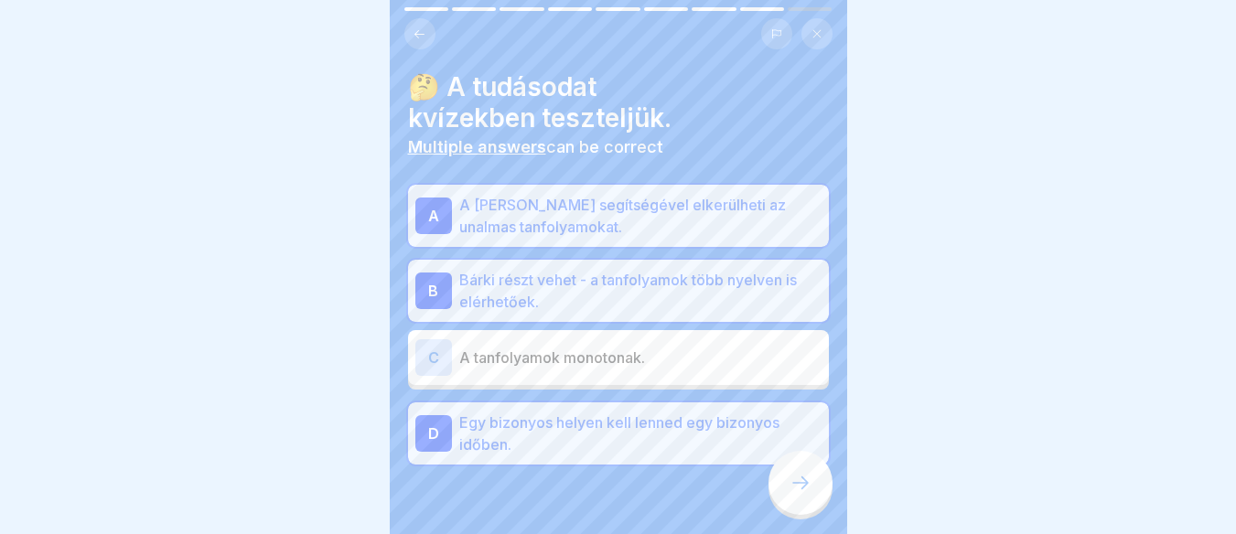
click at [436, 435] on div "D" at bounding box center [433, 433] width 37 height 37
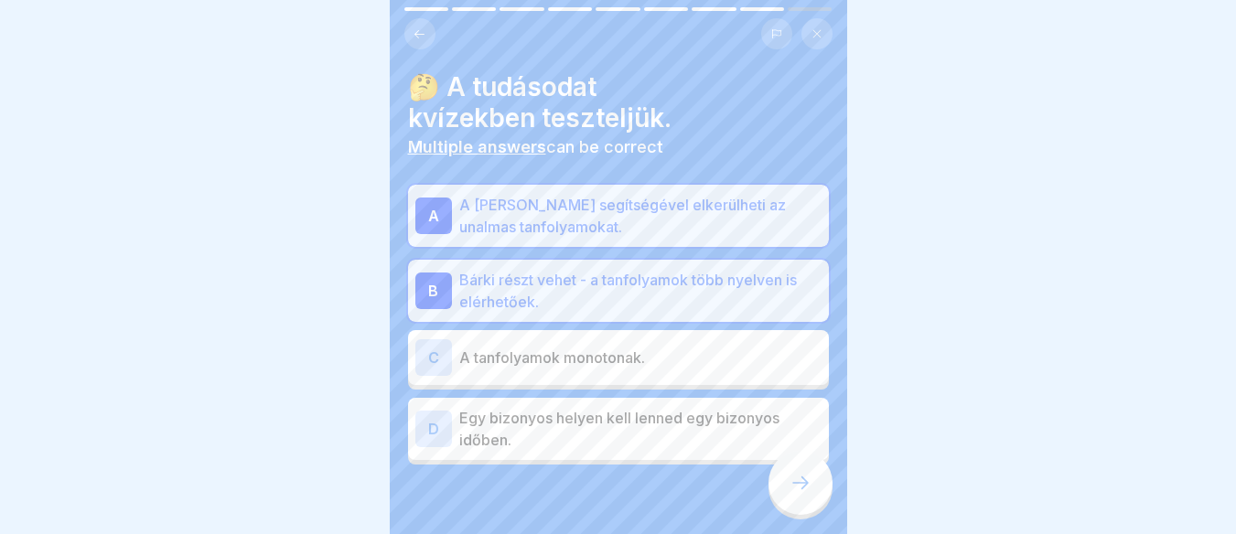
click at [793, 492] on icon at bounding box center [800, 483] width 22 height 22
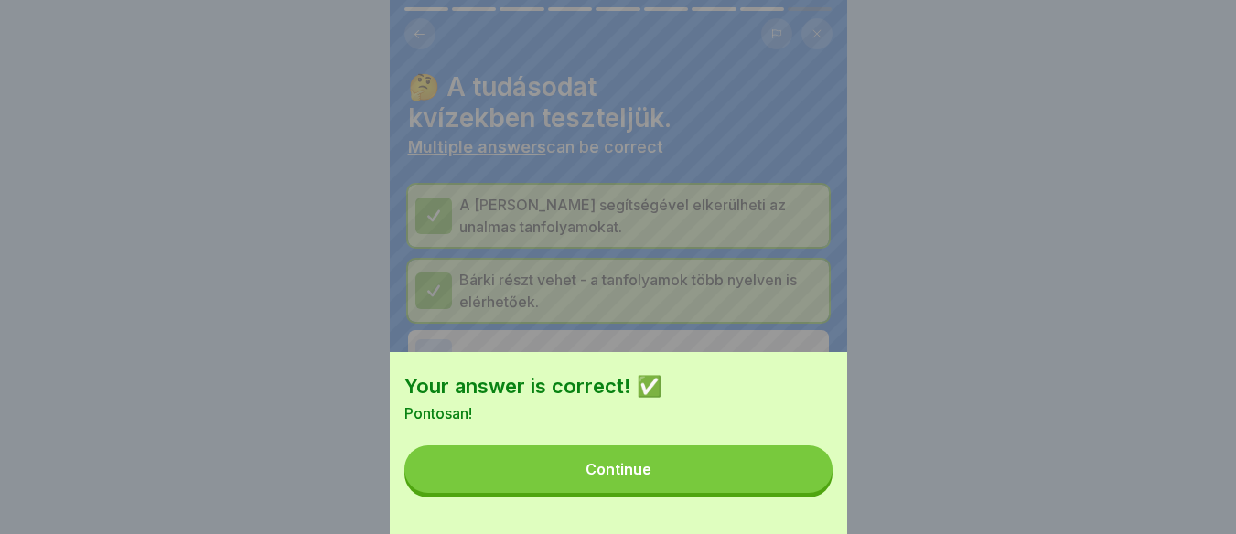
click at [700, 469] on button "Continue" at bounding box center [618, 469] width 428 height 48
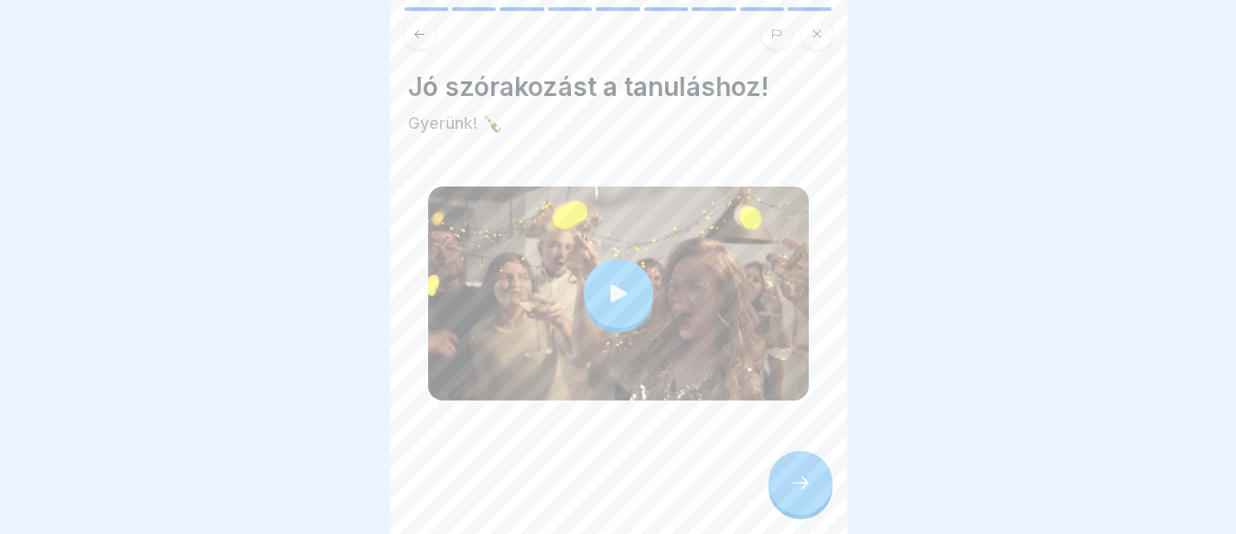
click at [816, 514] on div at bounding box center [800, 483] width 64 height 64
click at [791, 511] on div at bounding box center [800, 483] width 64 height 64
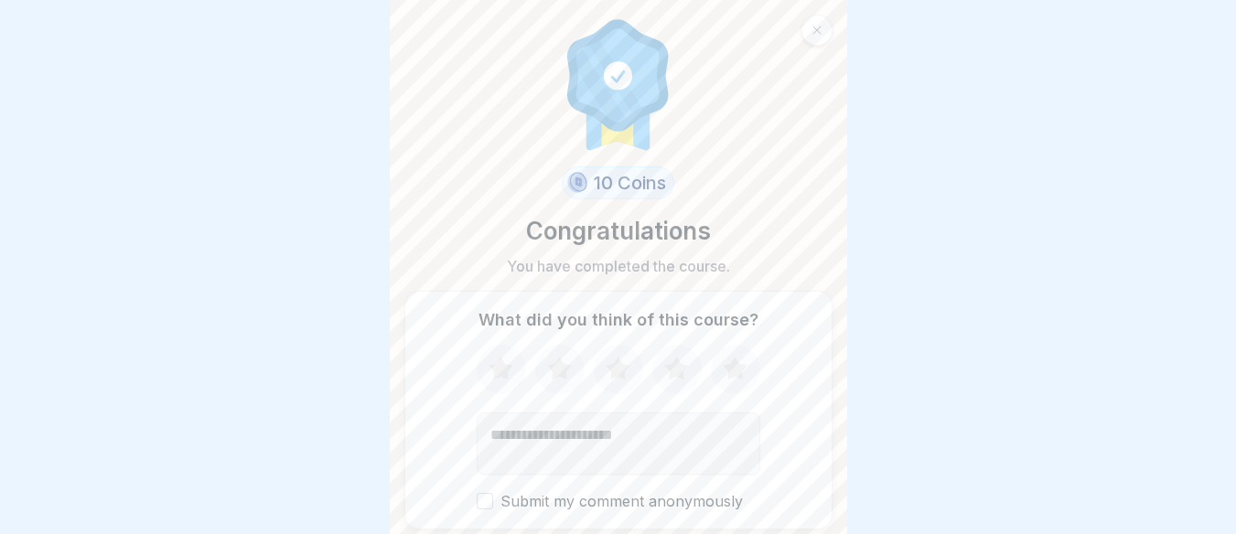
click at [846, 496] on form "10 Coins Congratulations You have completed the course. What did you think of t…" at bounding box center [618, 267] width 457 height 534
click at [846, 498] on form "10 Coins Congratulations You have completed the course. What did you think of t…" at bounding box center [618, 267] width 457 height 534
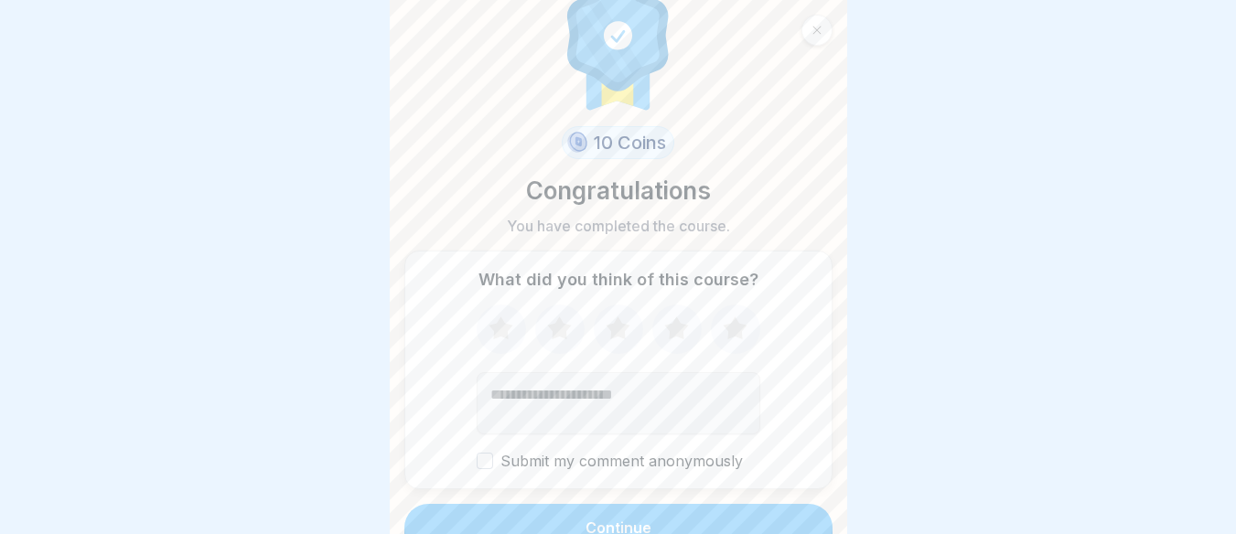
scroll to position [63, 0]
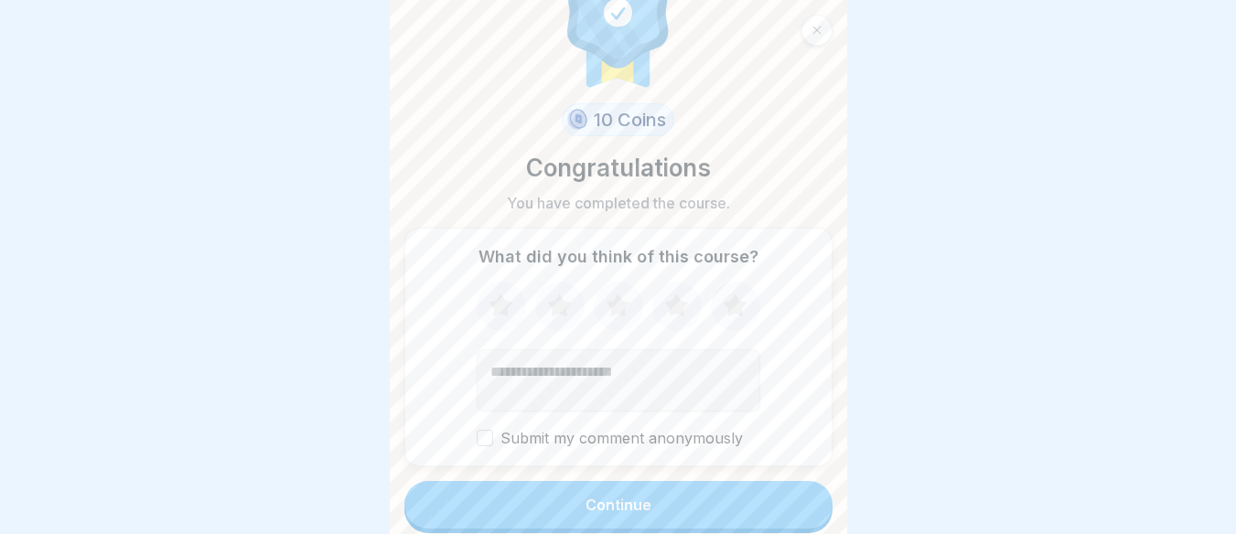
click at [763, 507] on button "Continue" at bounding box center [618, 505] width 428 height 48
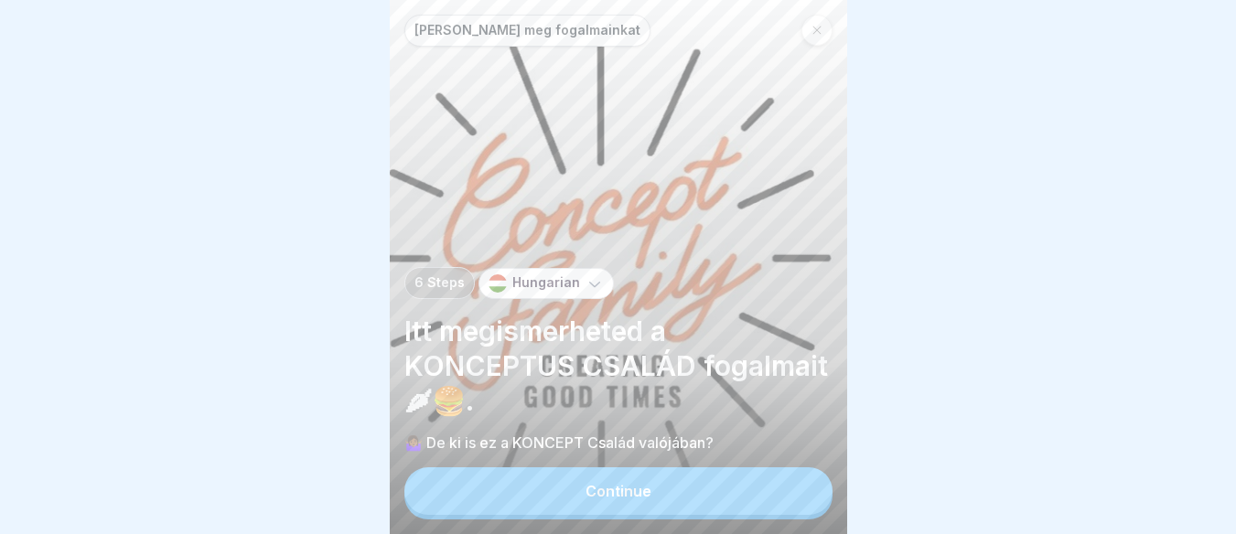
click at [763, 507] on button "Continue" at bounding box center [618, 491] width 428 height 48
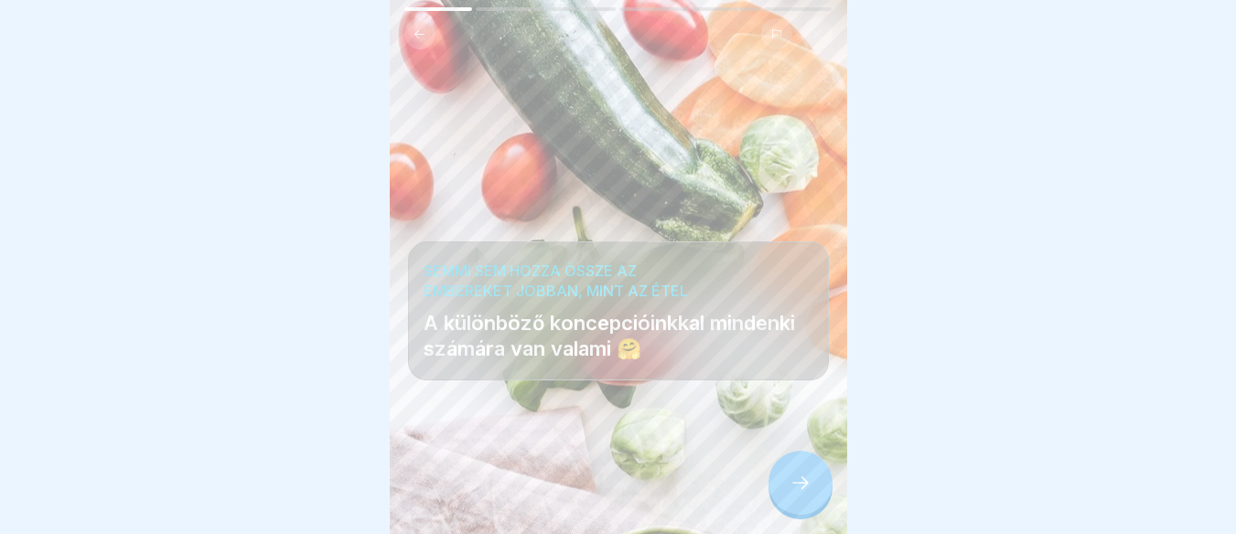
click at [763, 507] on div at bounding box center [618, 479] width 421 height 110
click at [788, 507] on div at bounding box center [800, 483] width 64 height 64
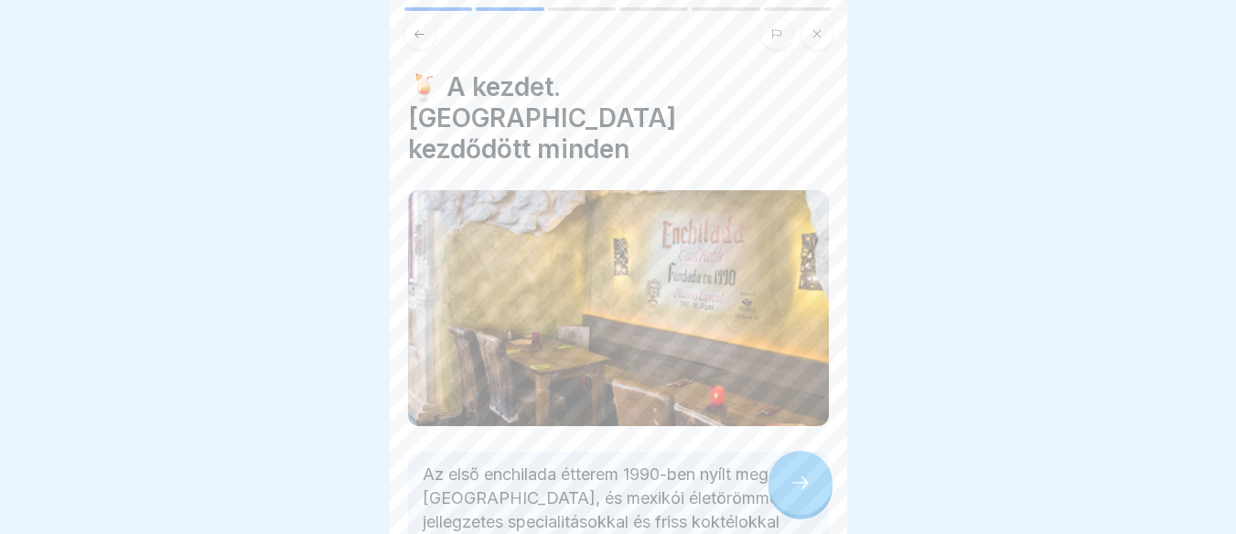
click at [788, 507] on div at bounding box center [800, 483] width 64 height 64
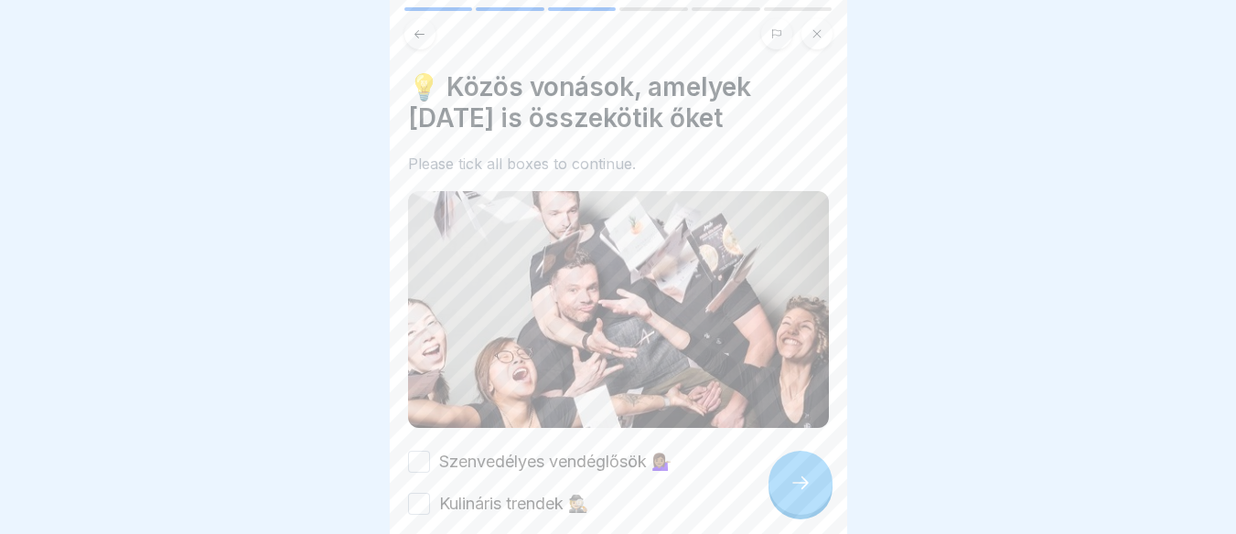
click at [788, 507] on div at bounding box center [800, 483] width 64 height 64
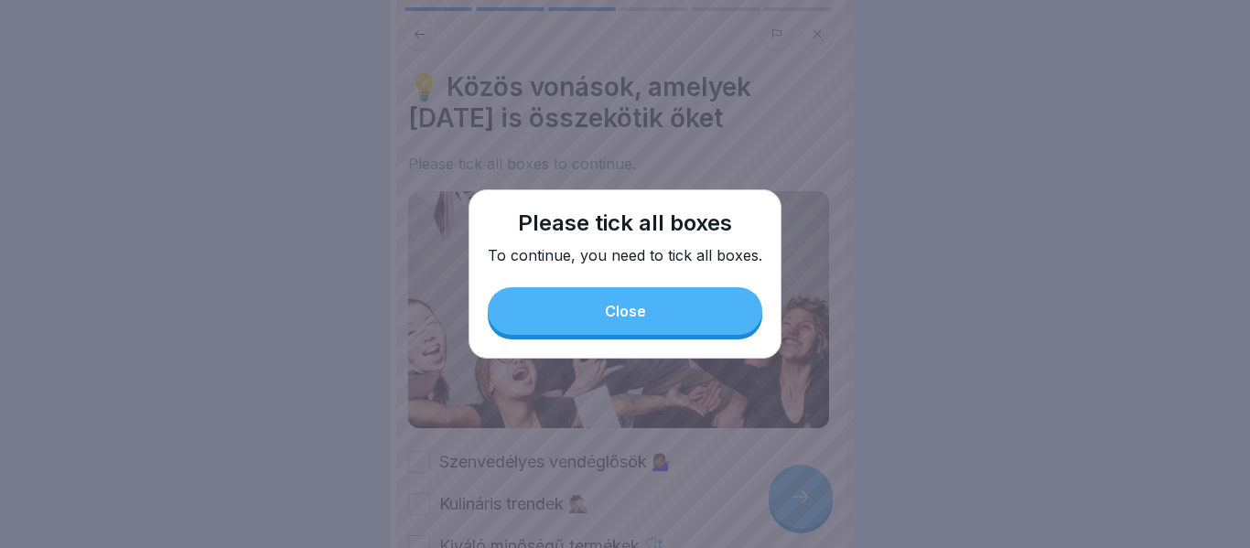
click at [614, 334] on button "Close" at bounding box center [625, 311] width 274 height 48
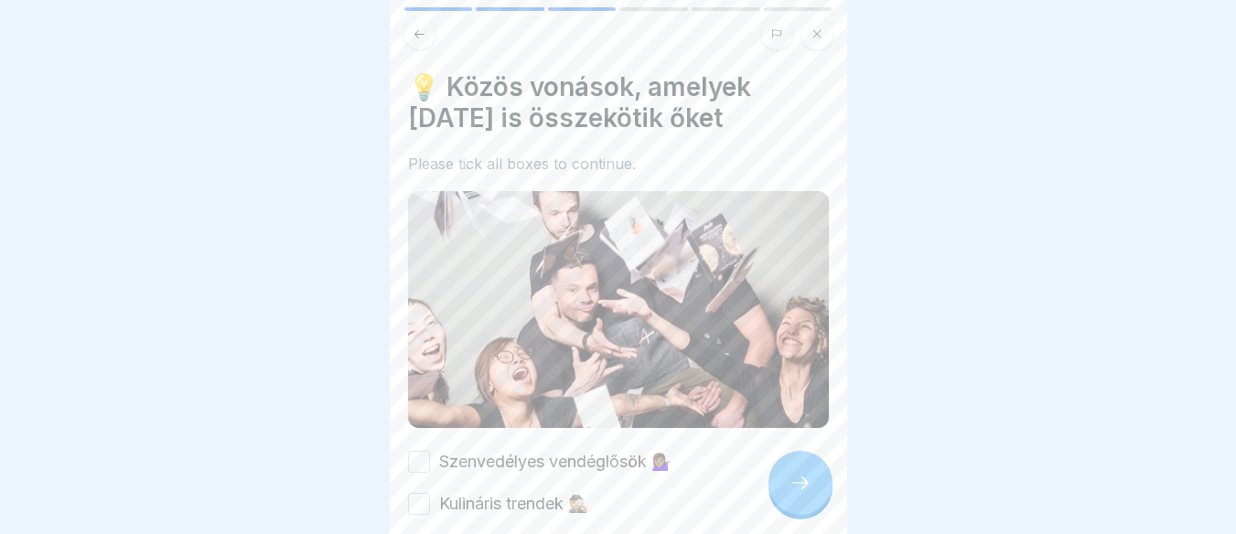
scroll to position [167, 0]
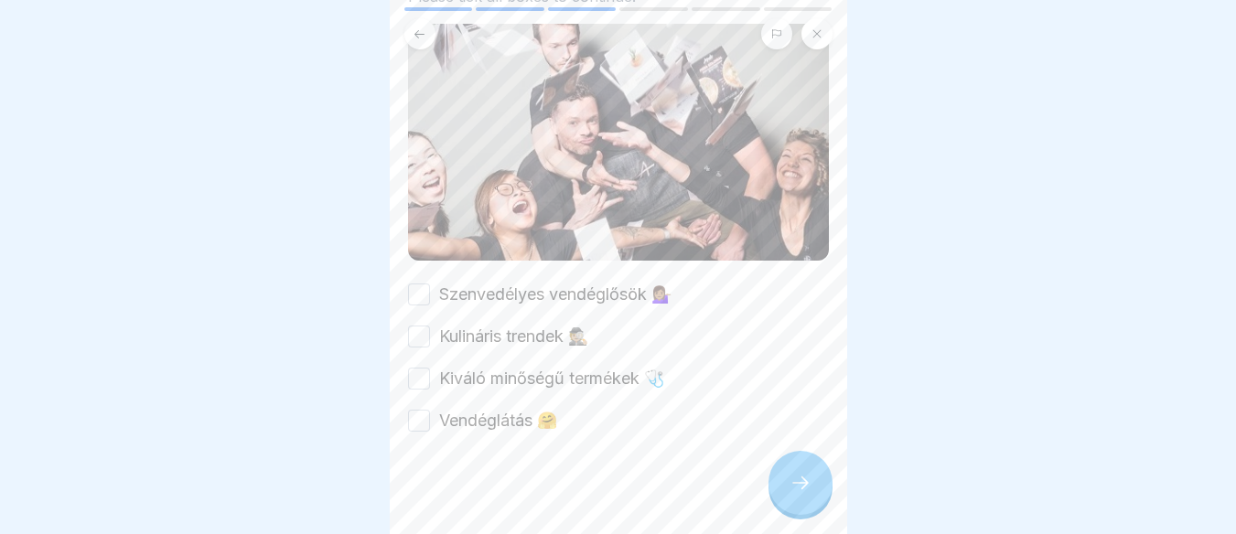
click at [425, 411] on button "Vendéglátás 🤗" at bounding box center [419, 421] width 22 height 22
click at [420, 368] on button "Kiváló minőségű termékek 🩺" at bounding box center [419, 379] width 22 height 22
click at [421, 332] on button "Kulináris trendek 🕵🏼" at bounding box center [419, 337] width 22 height 22
click at [415, 284] on button "Szenvedélyes vendéglősök 💁🏽‍♀️" at bounding box center [419, 295] width 22 height 22
click at [811, 499] on div at bounding box center [800, 483] width 64 height 64
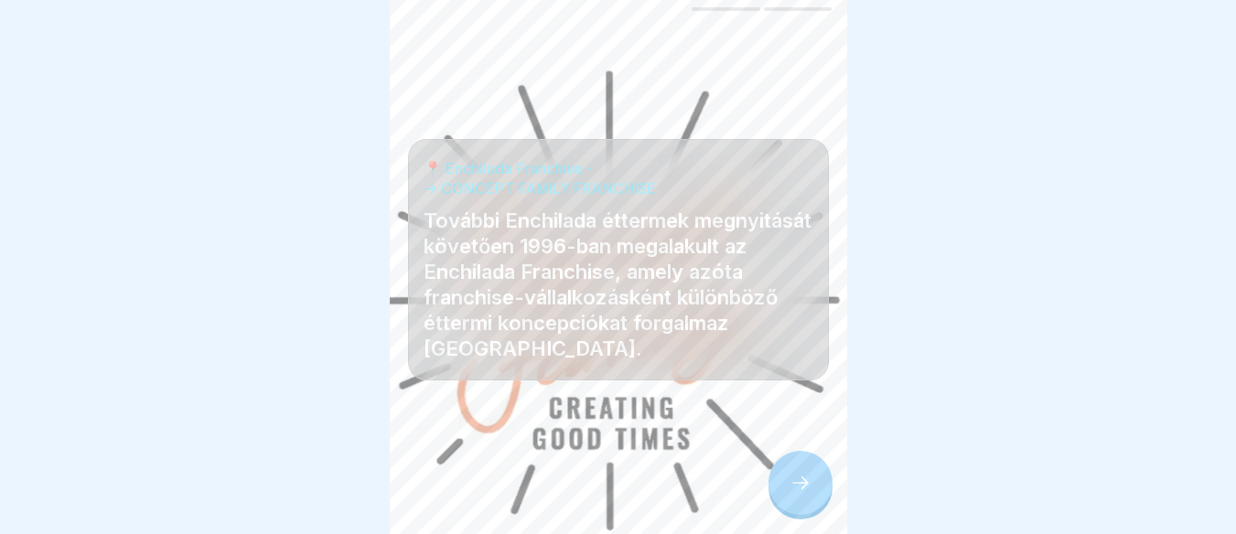
click at [811, 499] on div at bounding box center [800, 483] width 64 height 64
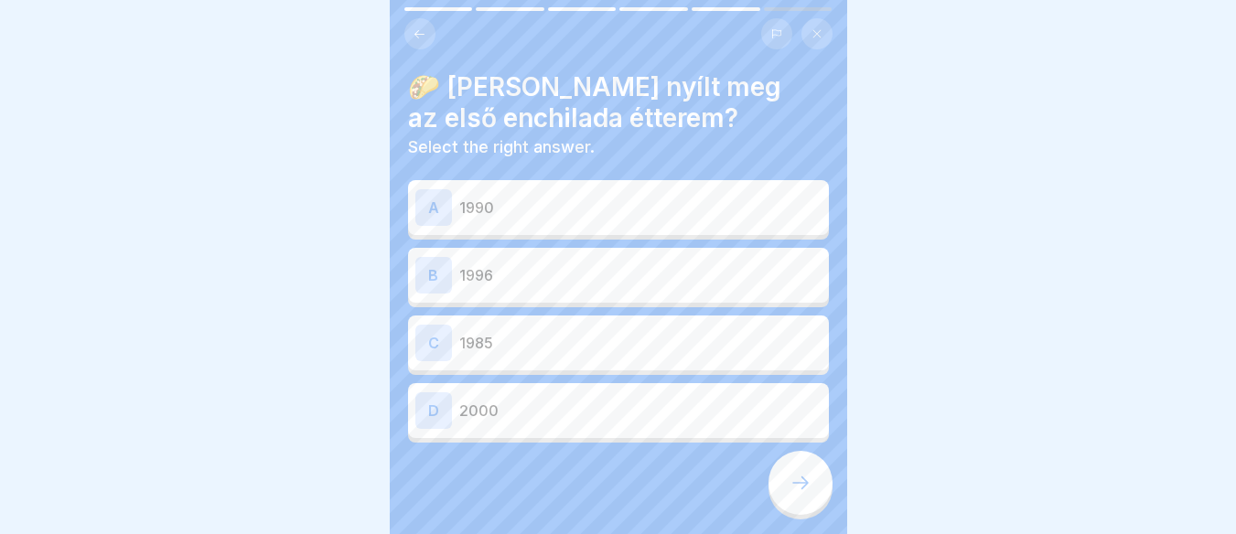
click at [520, 204] on p "1990" at bounding box center [640, 208] width 362 height 22
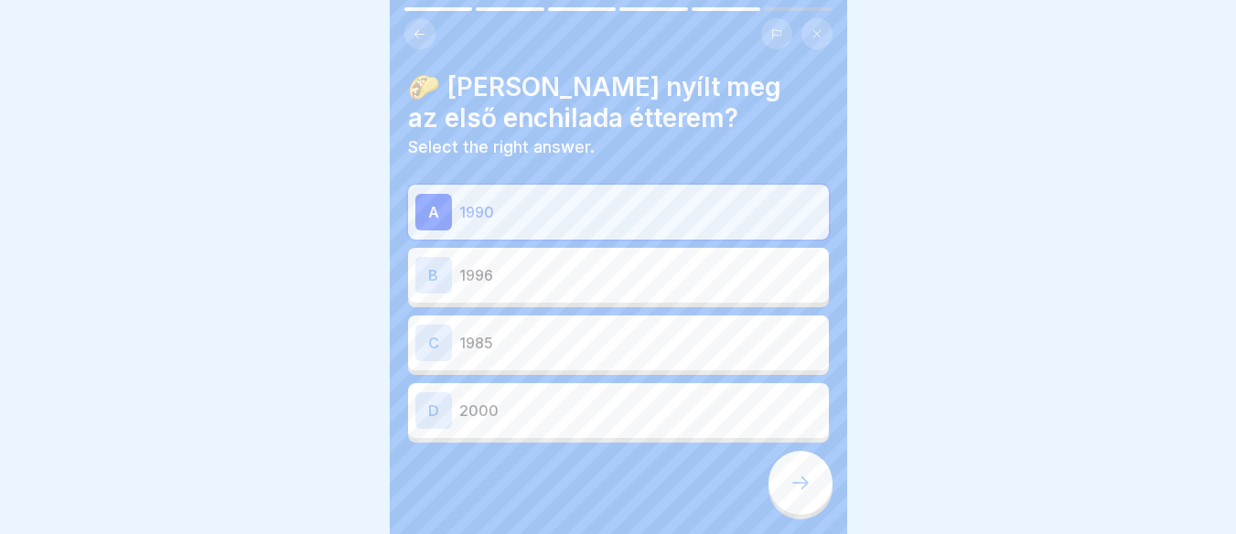
click at [813, 510] on div at bounding box center [800, 483] width 64 height 64
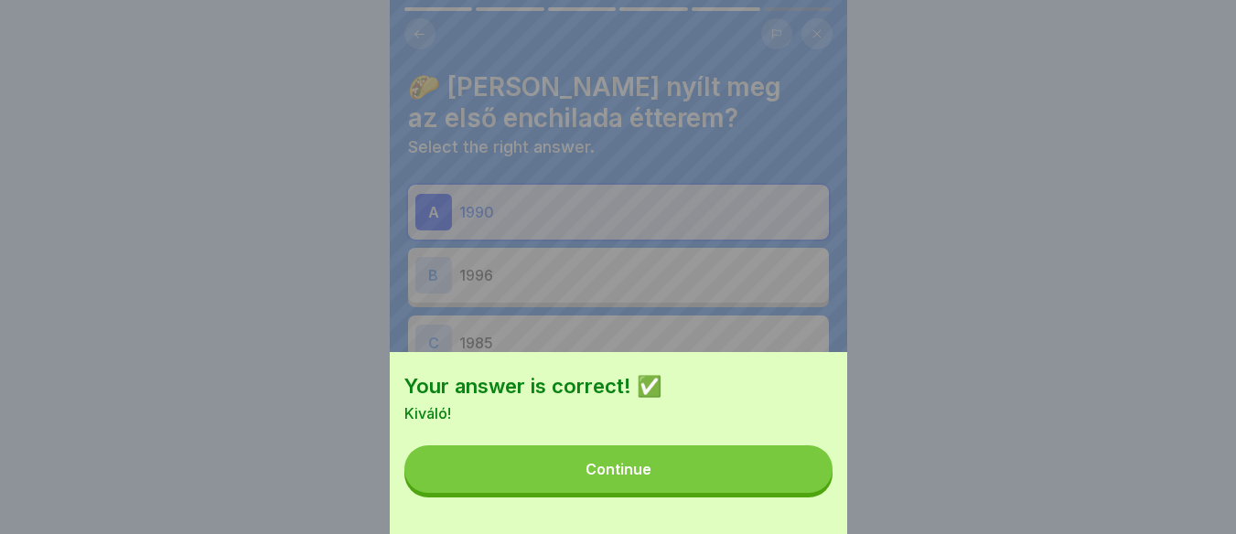
click at [765, 493] on button "Continue" at bounding box center [618, 469] width 428 height 48
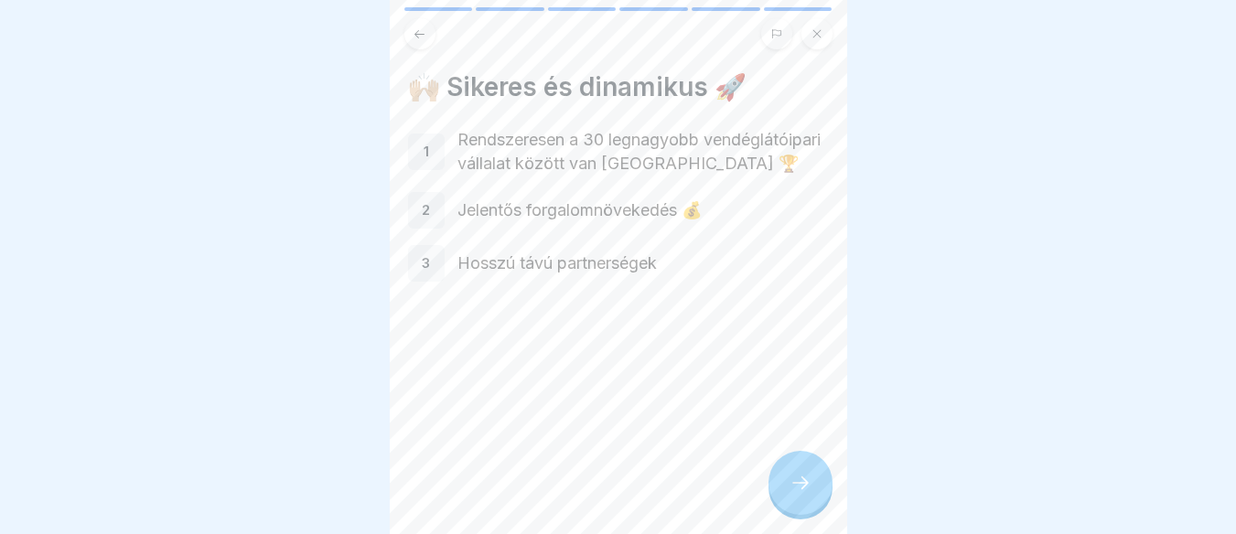
click at [799, 492] on icon at bounding box center [800, 483] width 22 height 22
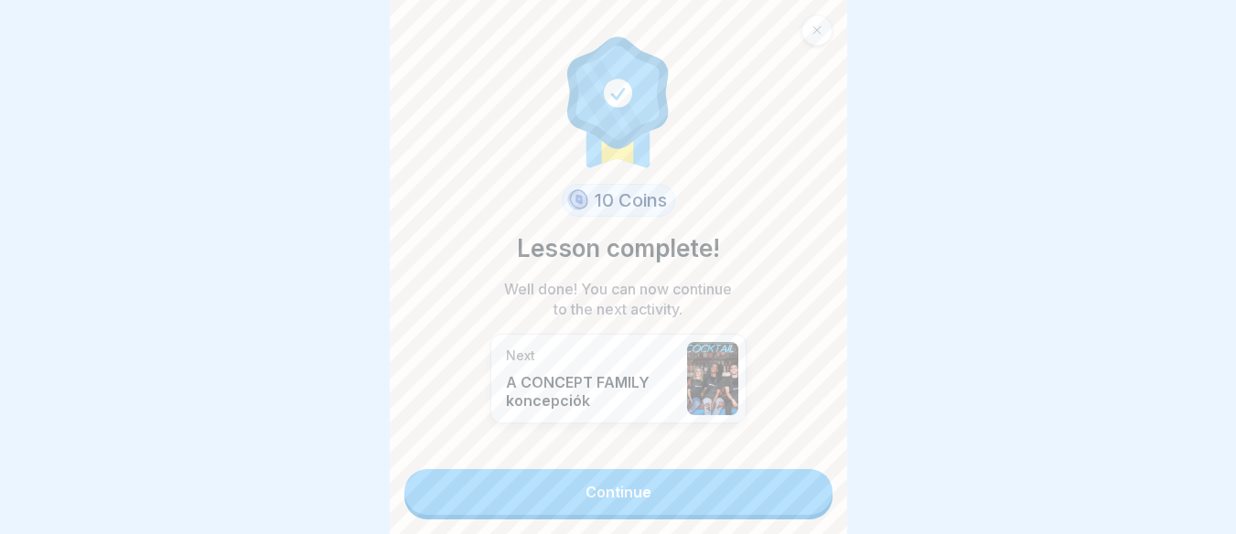
click at [788, 498] on link "Continue" at bounding box center [618, 492] width 428 height 46
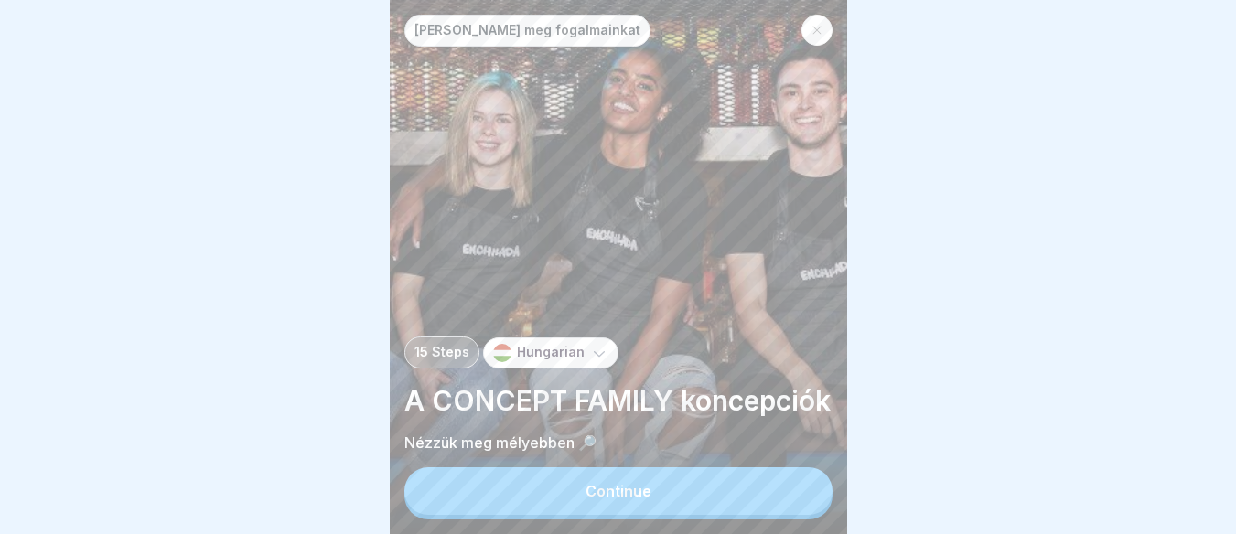
click at [788, 515] on button "Continue" at bounding box center [618, 491] width 428 height 48
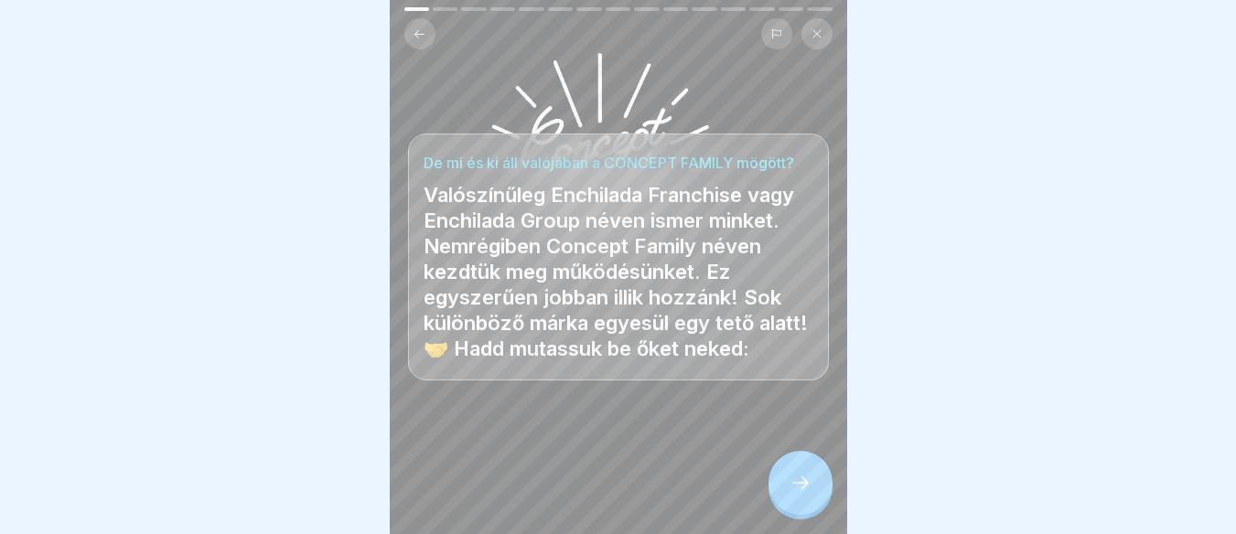
click at [787, 490] on div at bounding box center [800, 483] width 64 height 64
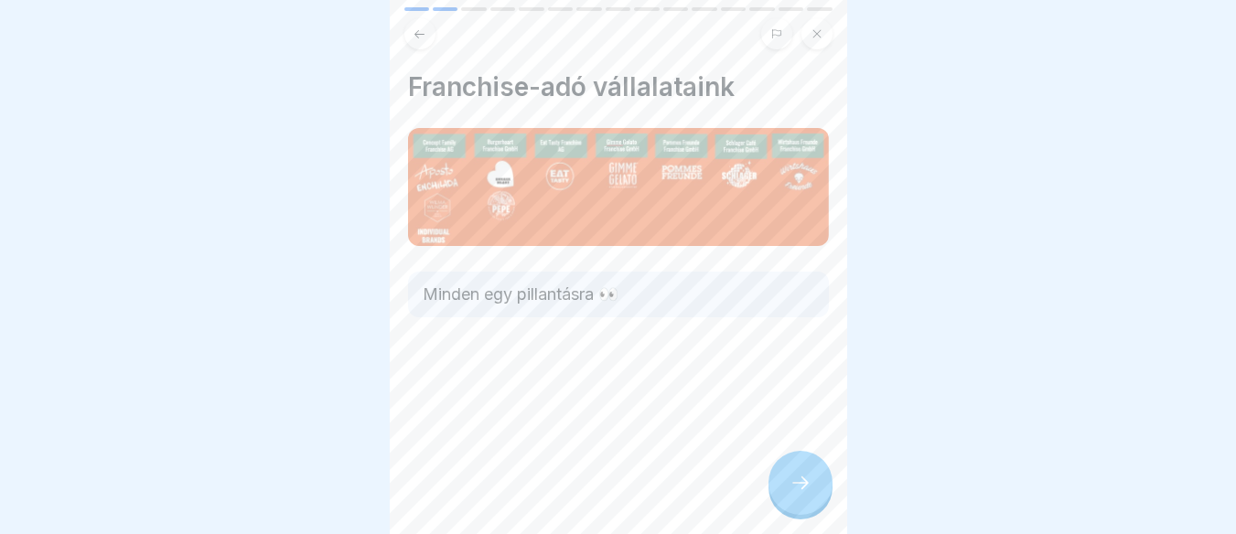
click at [787, 490] on div at bounding box center [800, 483] width 64 height 64
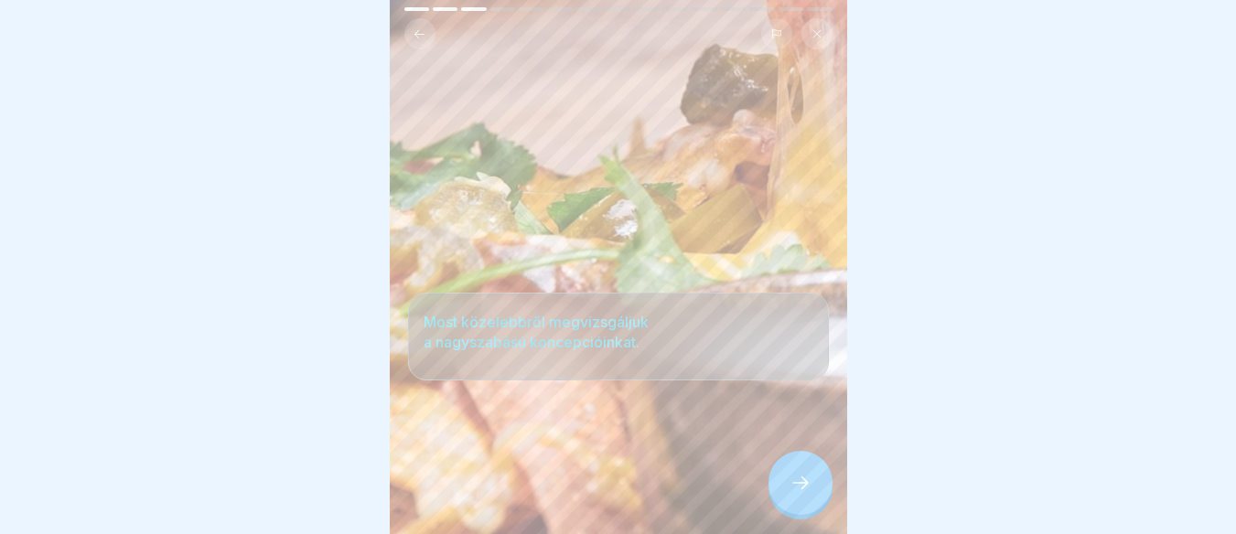
click at [787, 490] on div at bounding box center [800, 483] width 64 height 64
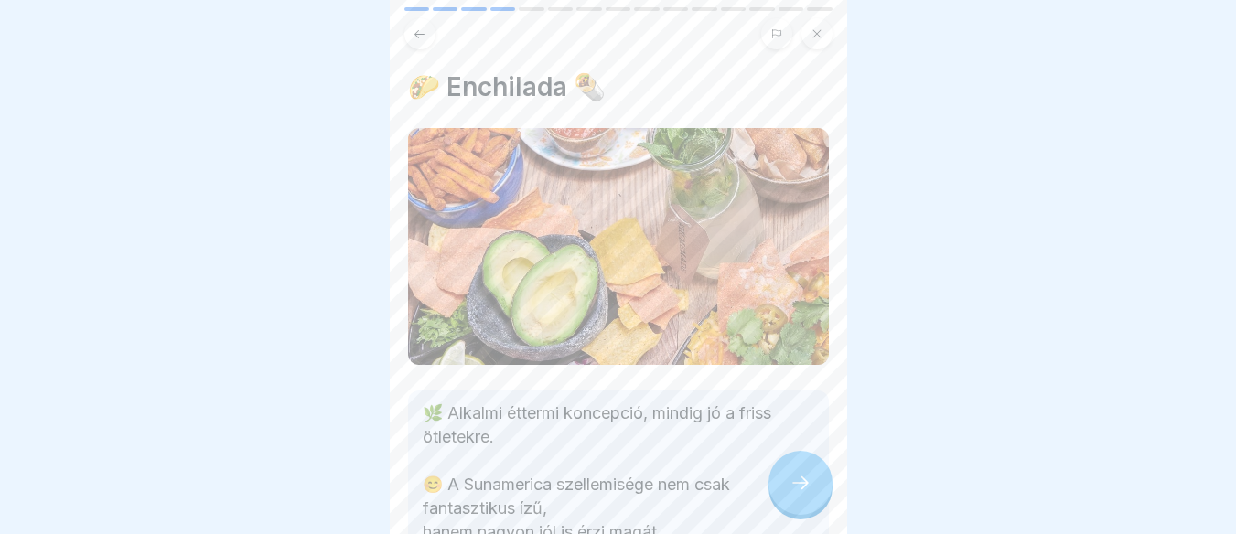
scroll to position [241, 0]
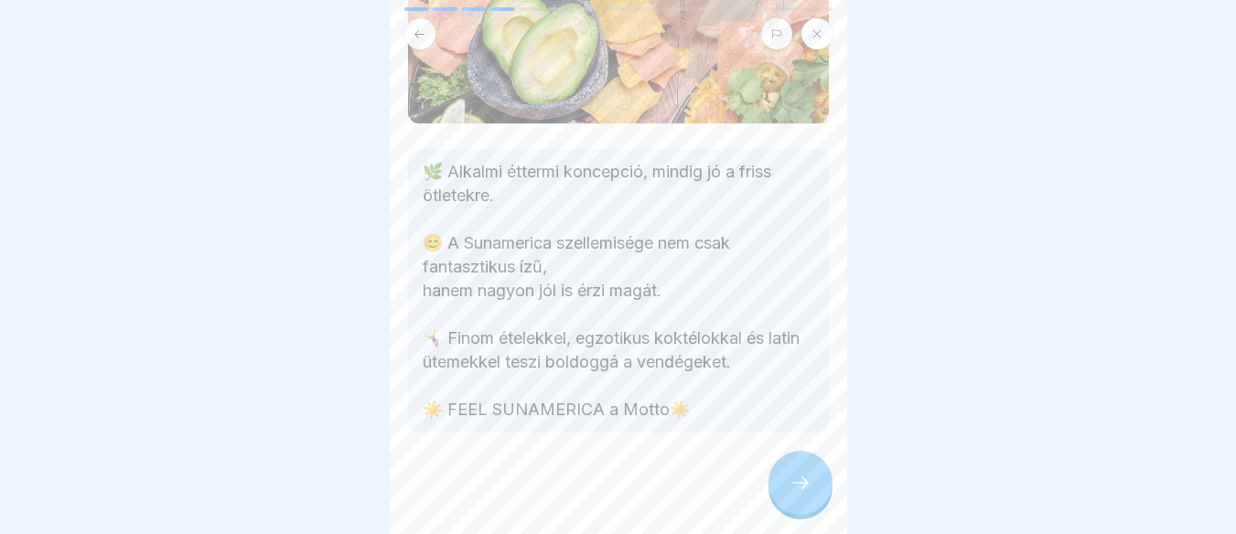
click at [805, 479] on div at bounding box center [800, 483] width 64 height 64
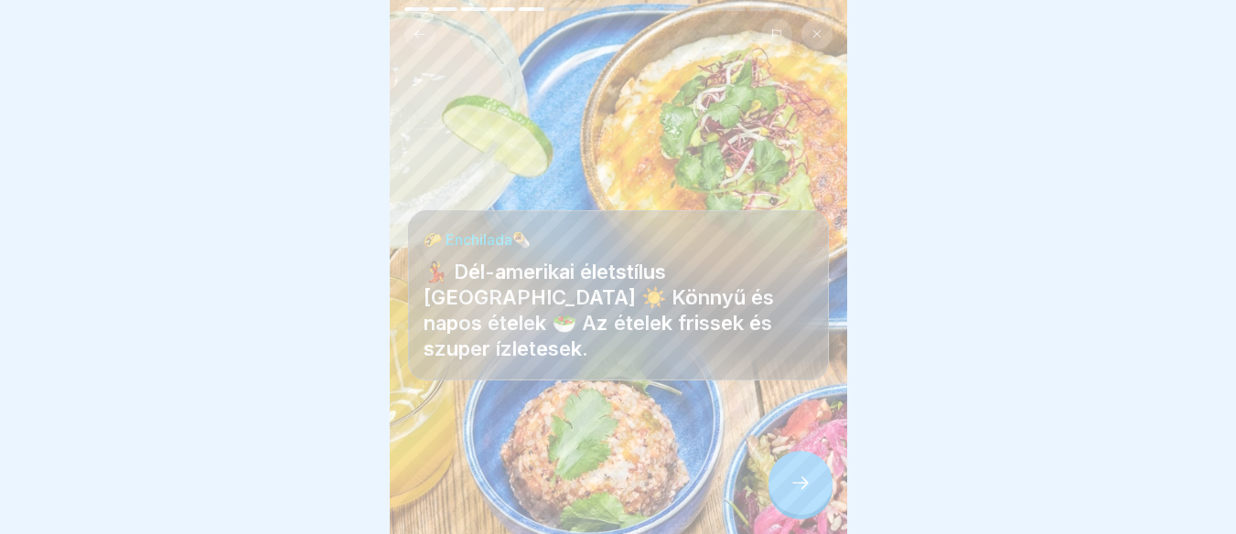
click at [807, 488] on icon at bounding box center [800, 483] width 22 height 22
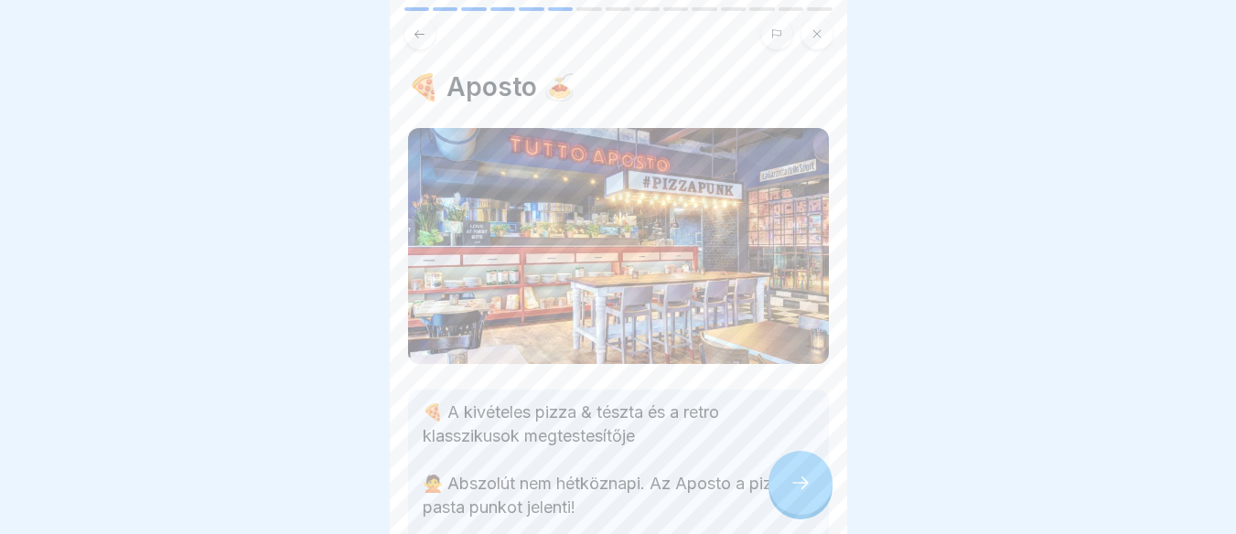
click at [803, 493] on icon at bounding box center [800, 483] width 22 height 22
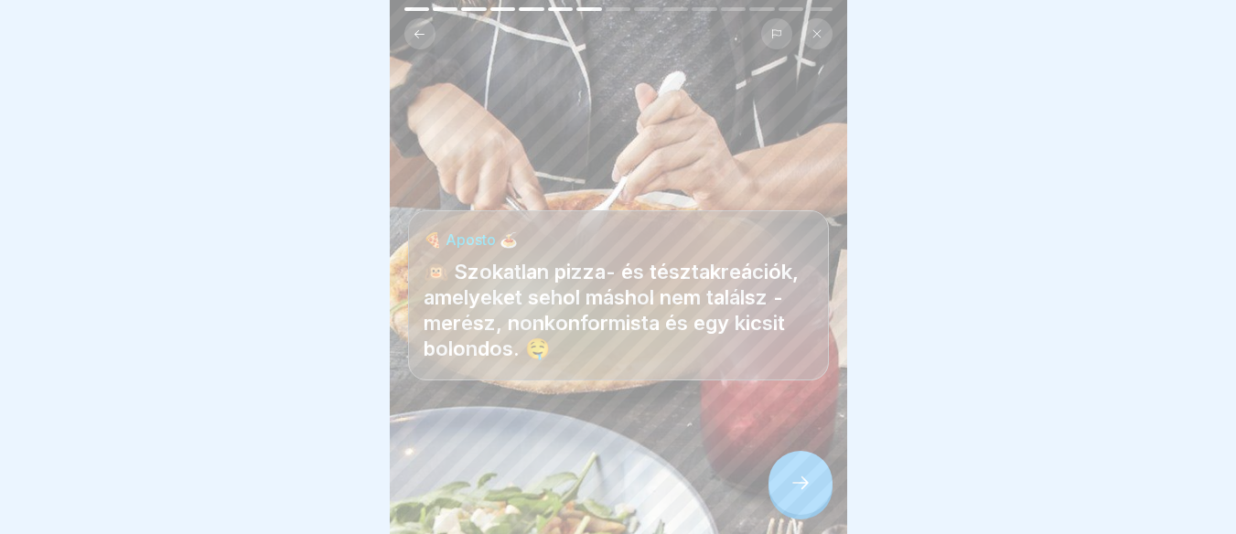
click at [793, 488] on div at bounding box center [800, 483] width 64 height 64
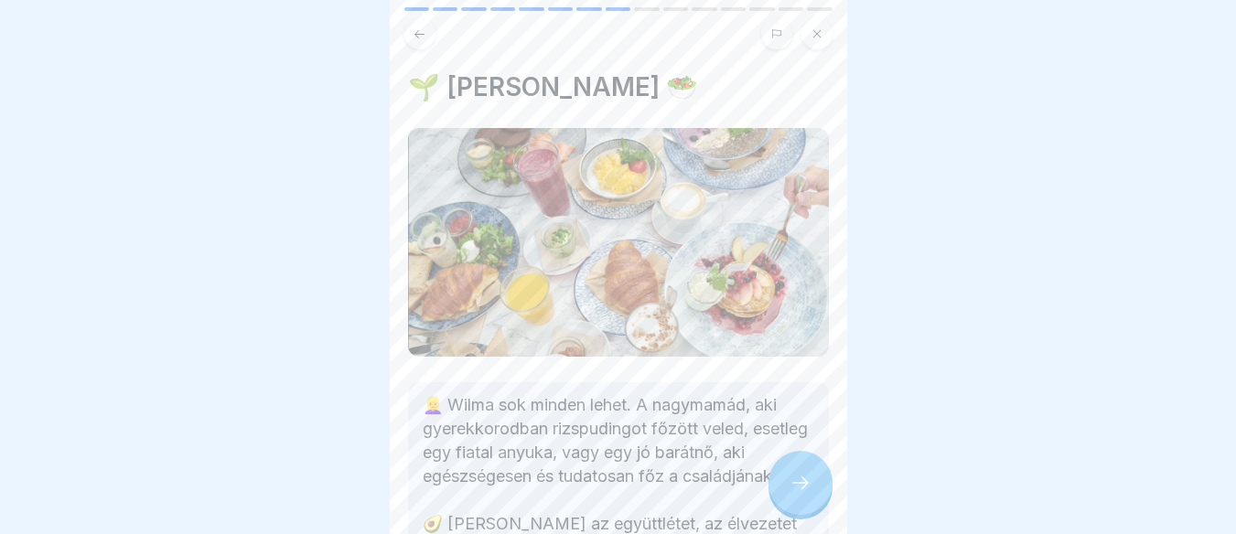
click at [793, 488] on div at bounding box center [800, 483] width 64 height 64
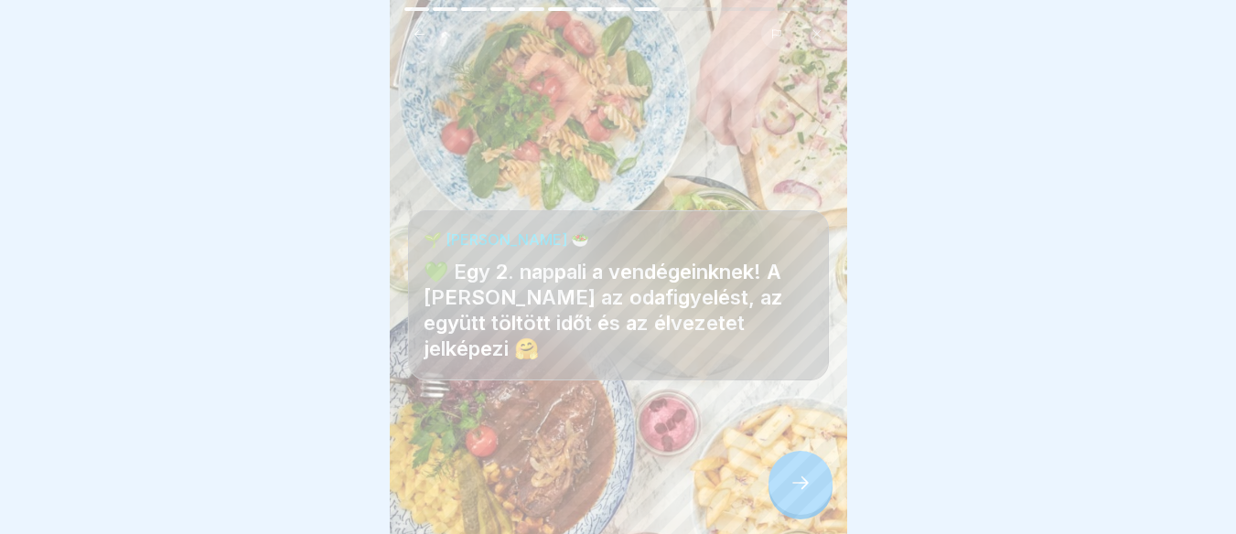
click at [793, 488] on div at bounding box center [800, 483] width 64 height 64
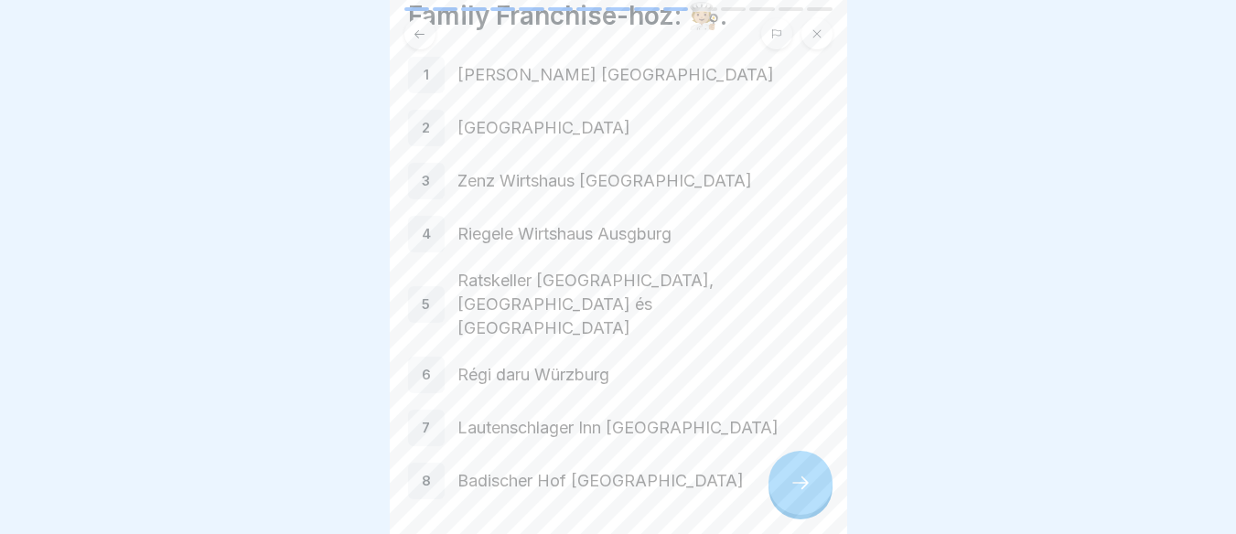
scroll to position [146, 0]
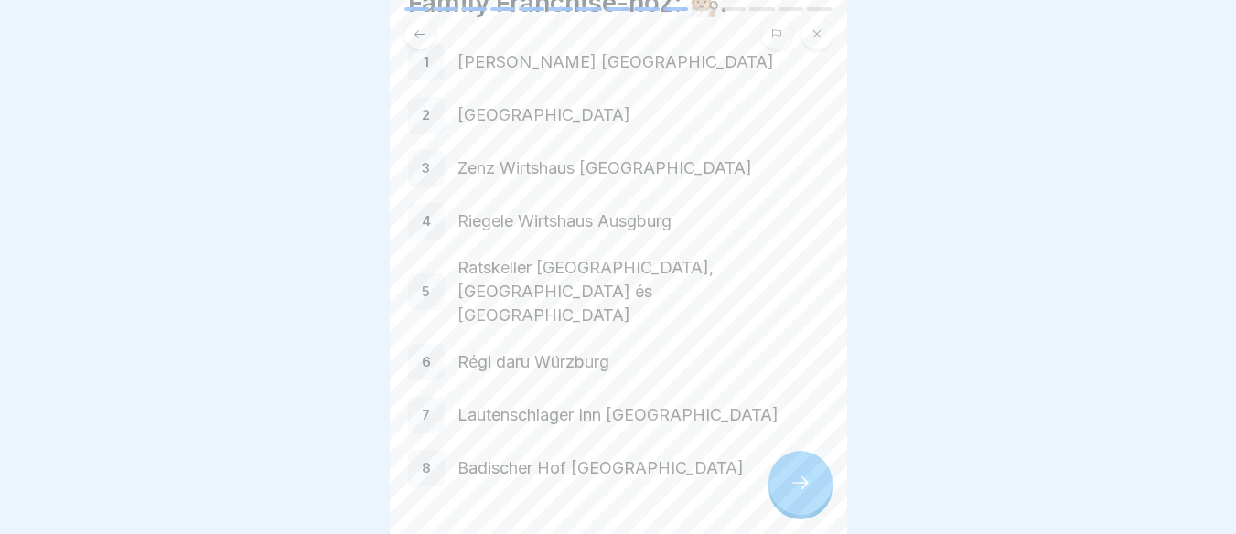
click at [808, 494] on icon at bounding box center [800, 483] width 22 height 22
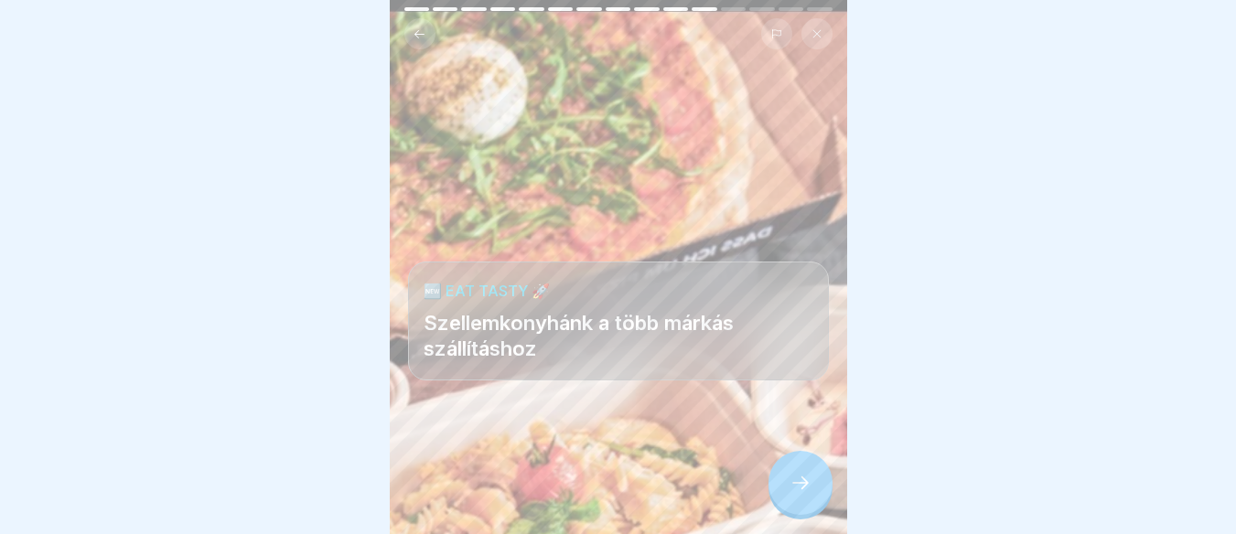
click at [808, 494] on icon at bounding box center [800, 483] width 22 height 22
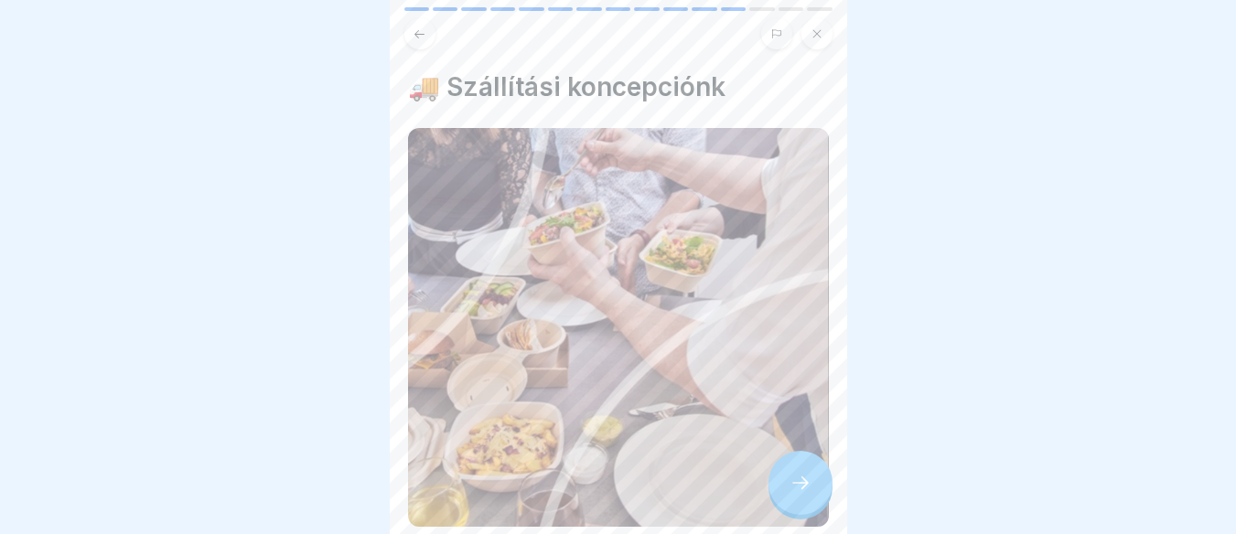
click at [808, 494] on icon at bounding box center [800, 483] width 22 height 22
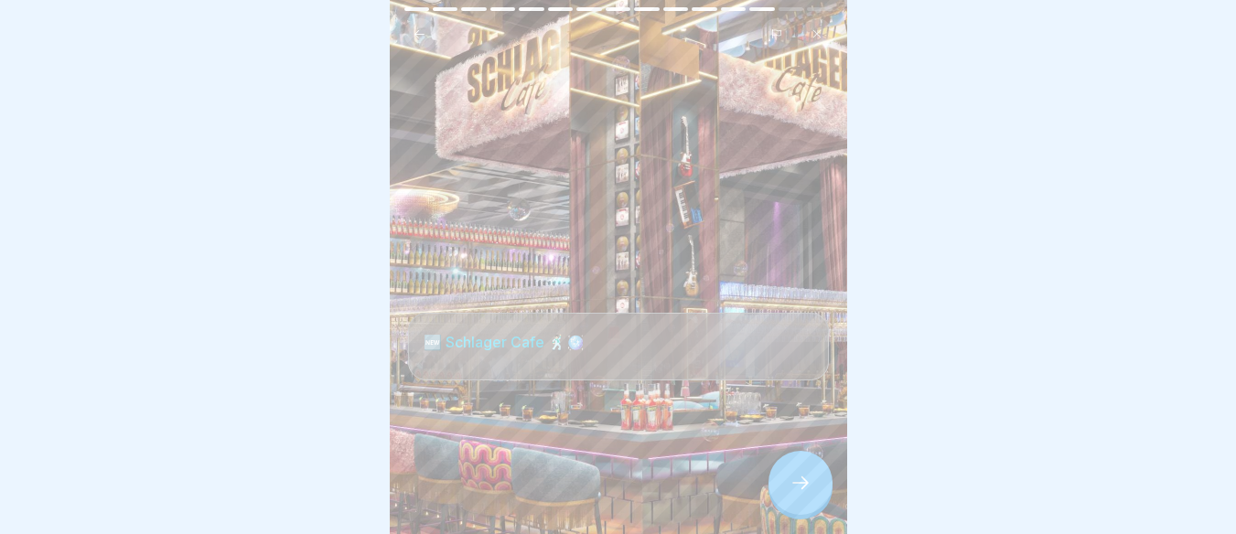
click at [808, 494] on icon at bounding box center [800, 483] width 22 height 22
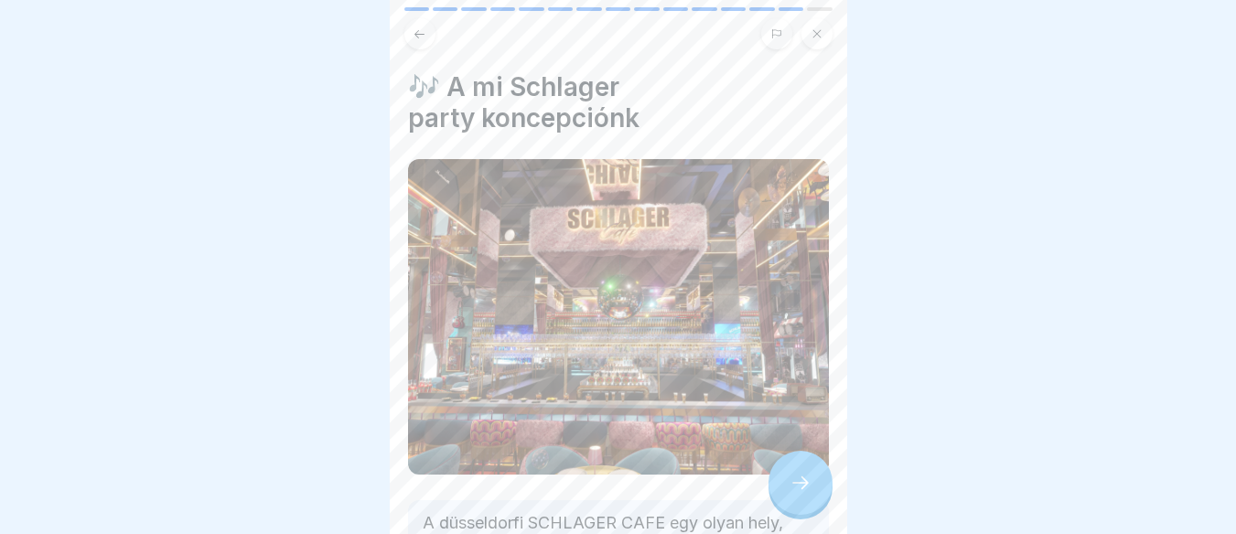
click at [808, 494] on icon at bounding box center [800, 483] width 22 height 22
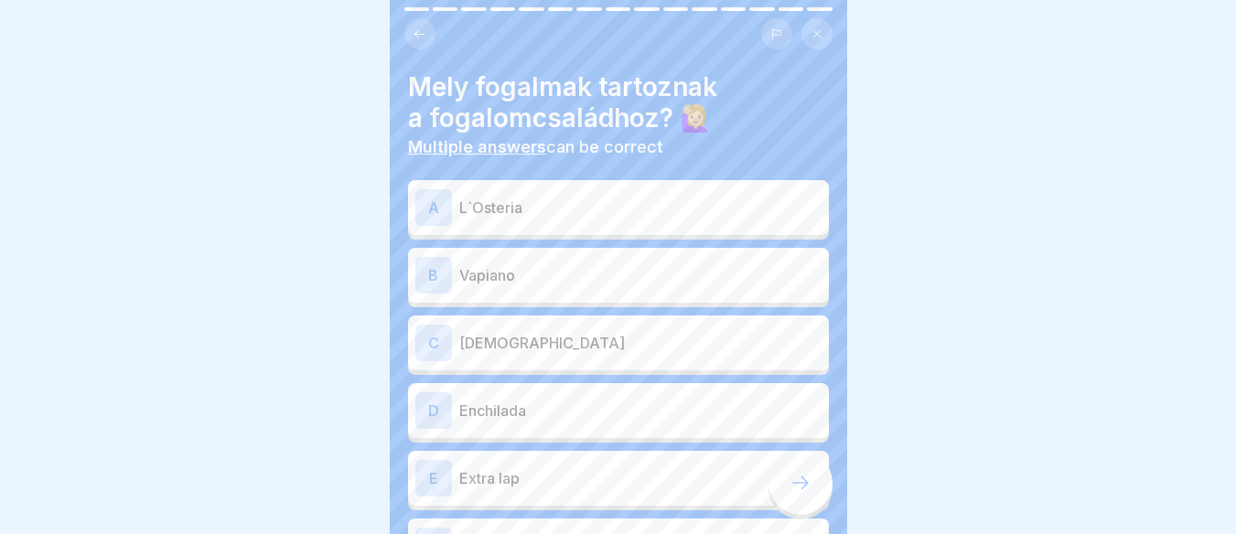
click at [587, 427] on div "D Enchilada" at bounding box center [618, 410] width 406 height 37
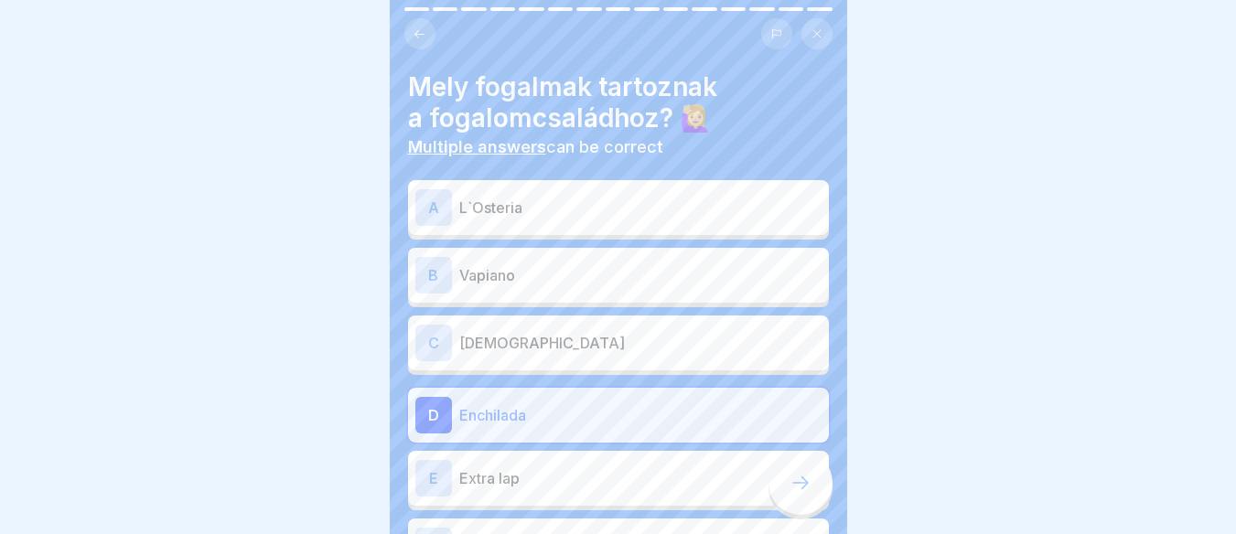
scroll to position [154, 0]
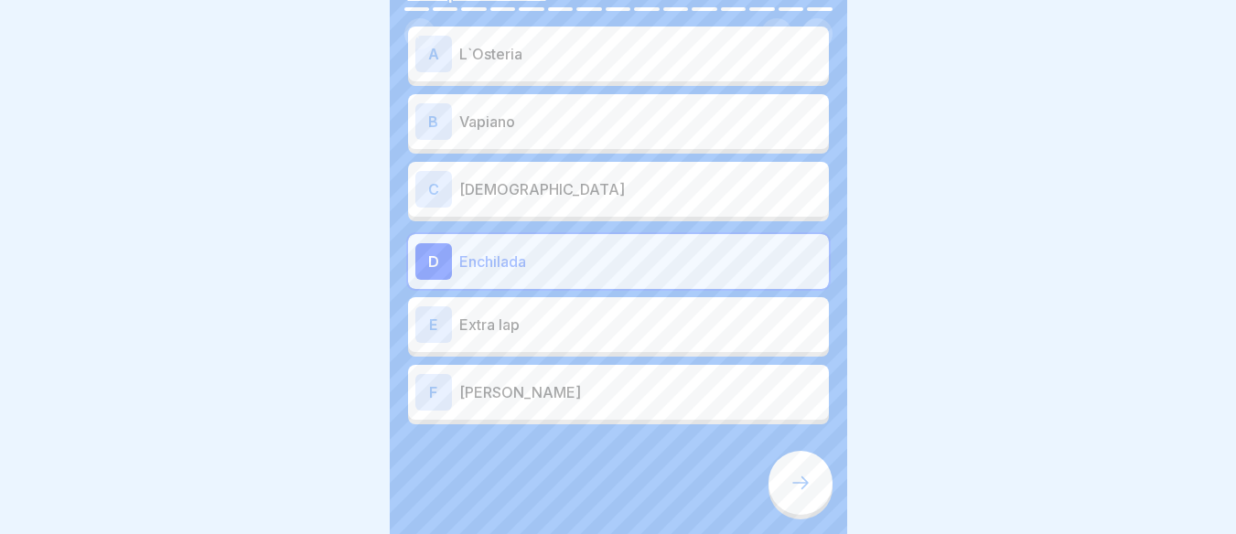
click at [639, 388] on p "[PERSON_NAME]" at bounding box center [640, 392] width 362 height 22
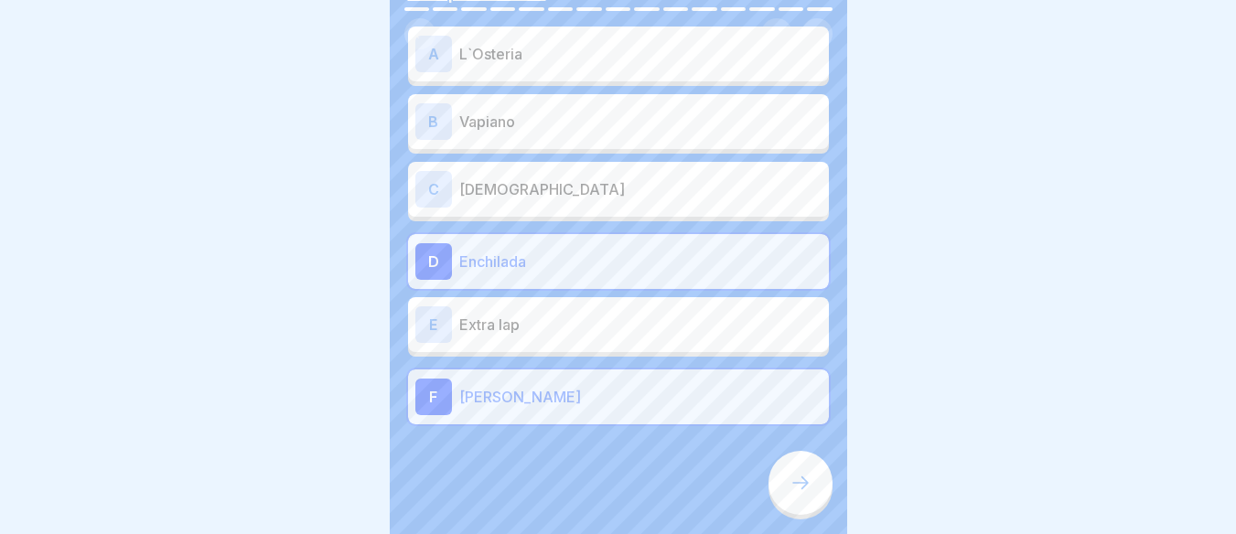
click at [683, 183] on p "[DEMOGRAPHIC_DATA]" at bounding box center [640, 189] width 362 height 22
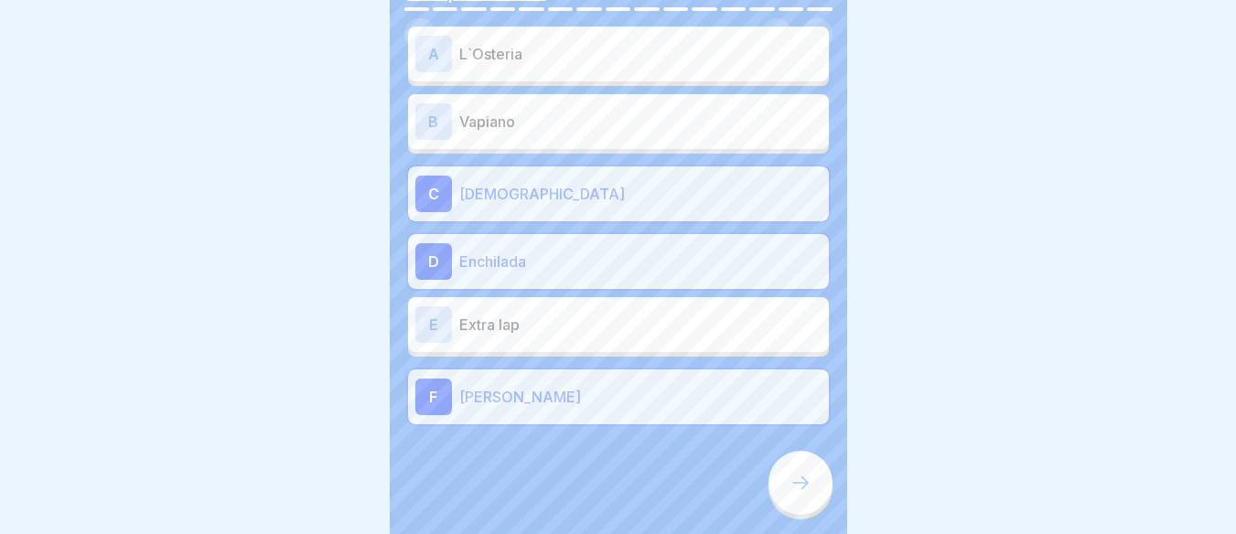
click at [803, 494] on icon at bounding box center [800, 483] width 22 height 22
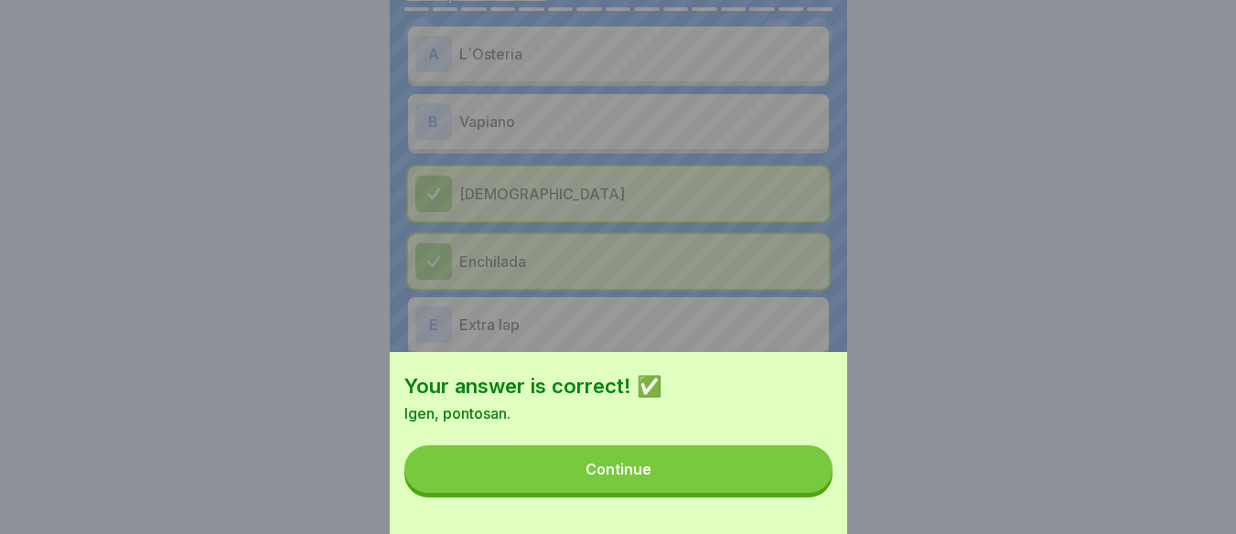
click at [752, 493] on button "Continue" at bounding box center [618, 469] width 428 height 48
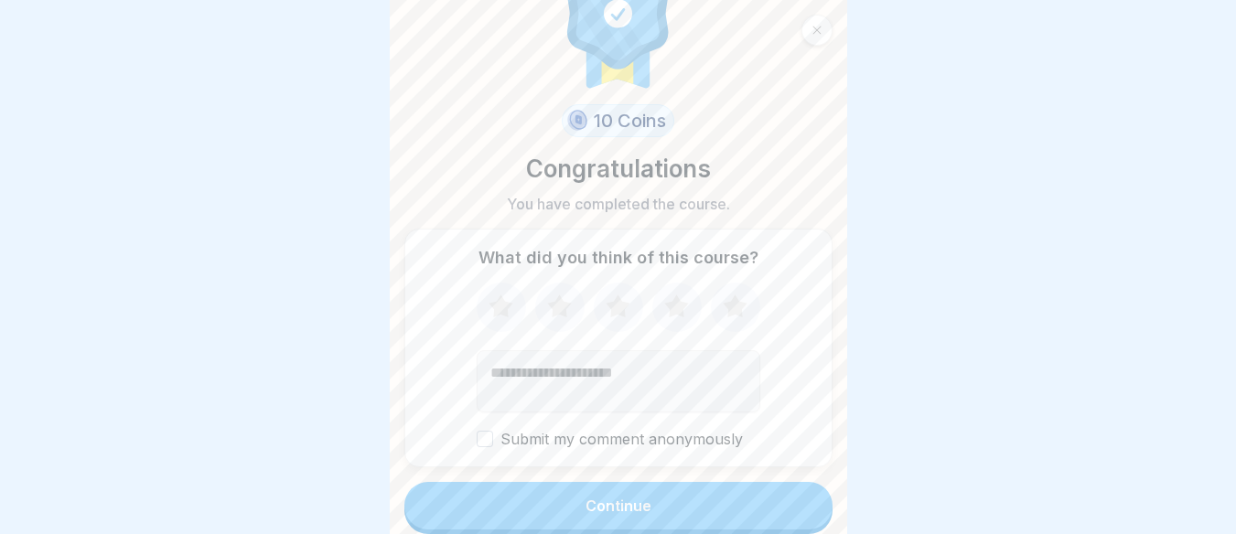
scroll to position [63, 0]
click at [637, 495] on button "Continue" at bounding box center [618, 505] width 428 height 48
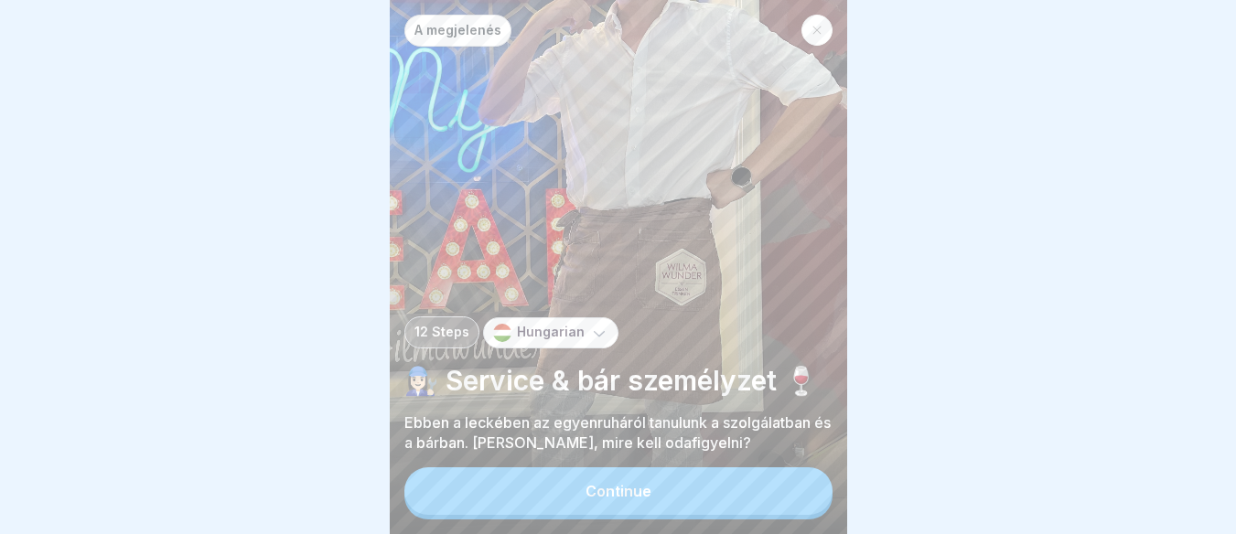
click at [768, 510] on button "Continue" at bounding box center [618, 491] width 428 height 48
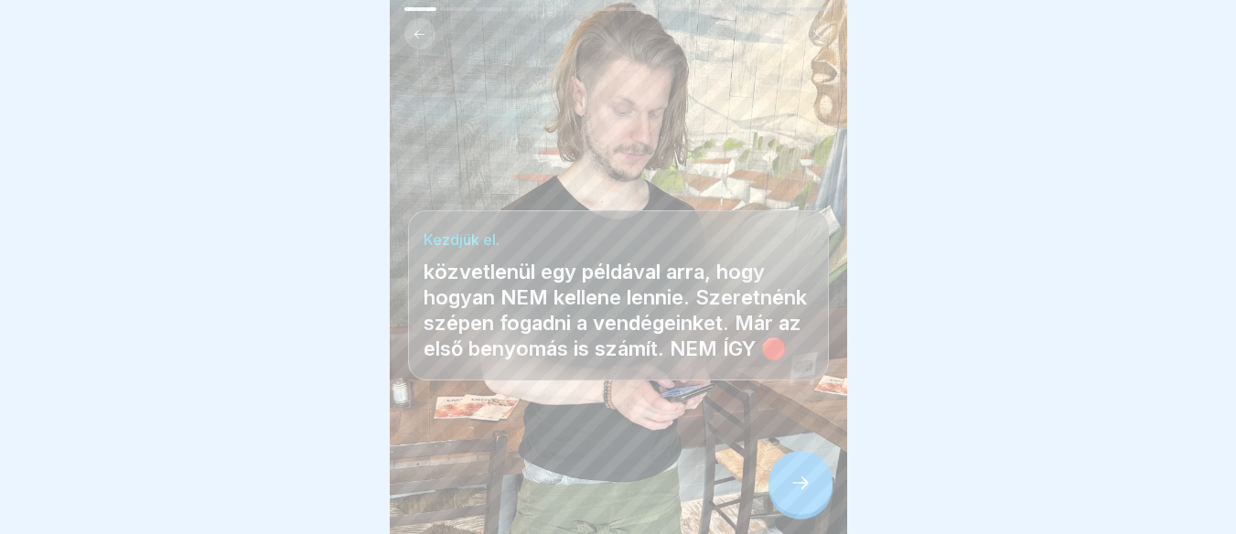
click at [788, 491] on div at bounding box center [800, 483] width 64 height 64
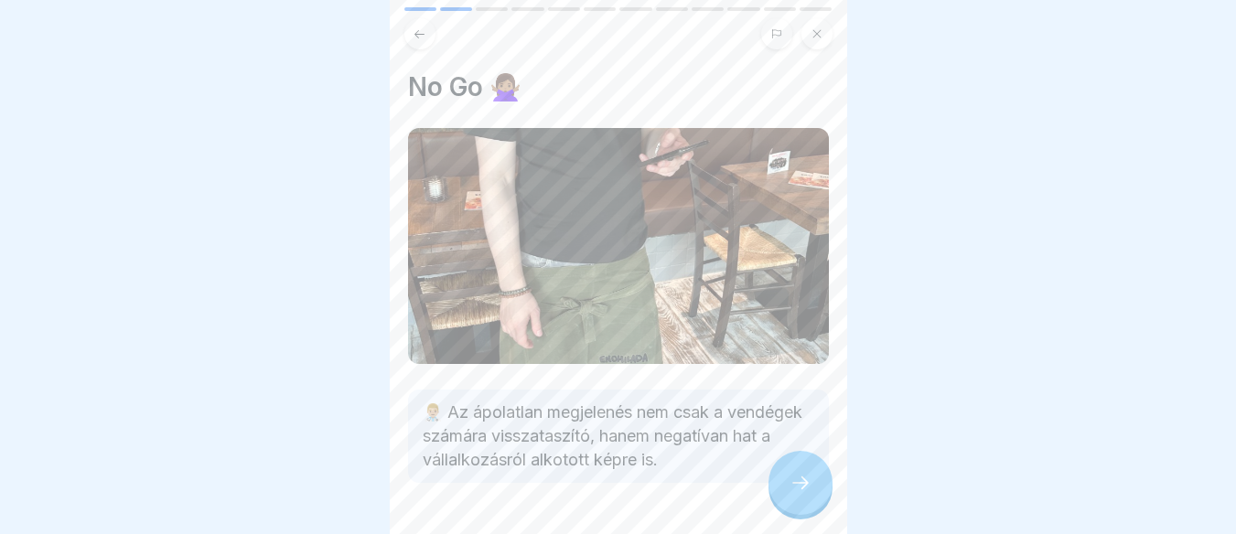
click at [788, 491] on div at bounding box center [800, 483] width 64 height 64
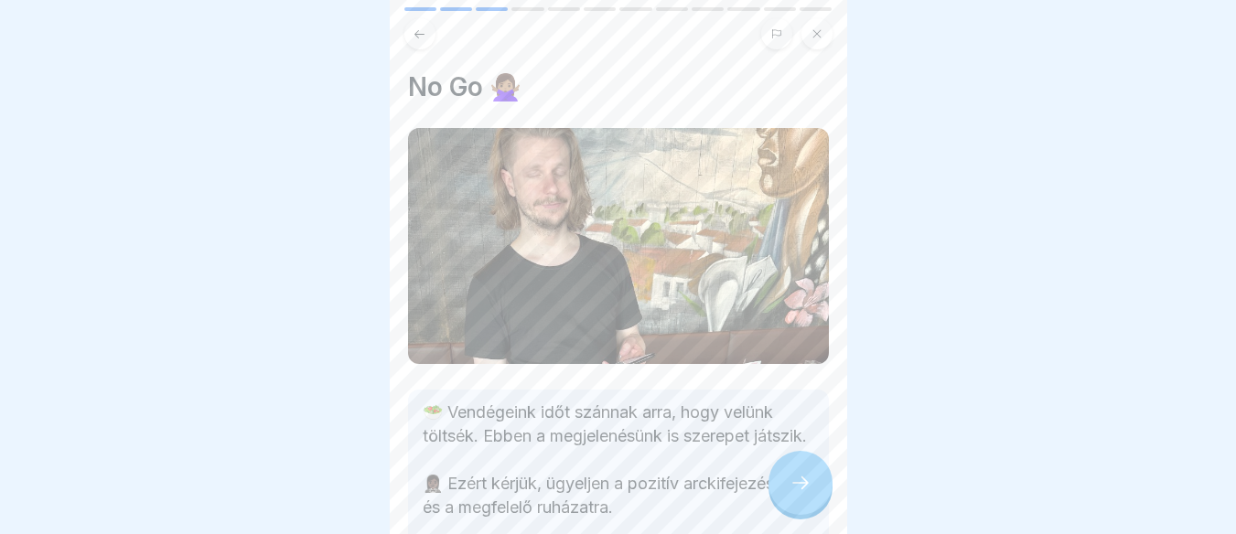
click at [788, 491] on div at bounding box center [800, 483] width 64 height 64
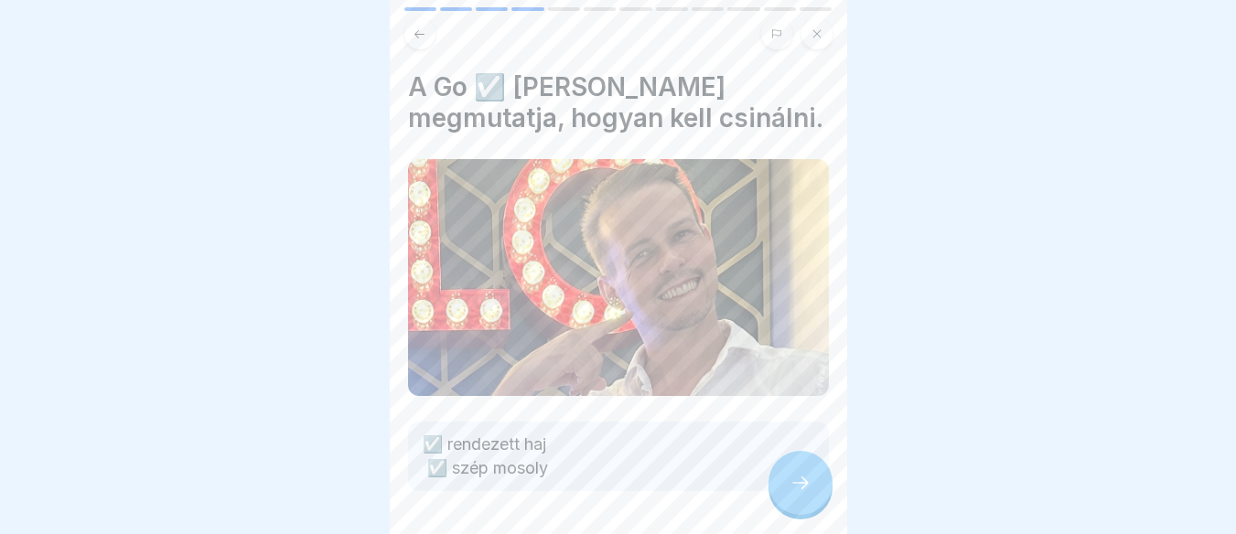
click at [788, 491] on div at bounding box center [800, 483] width 64 height 64
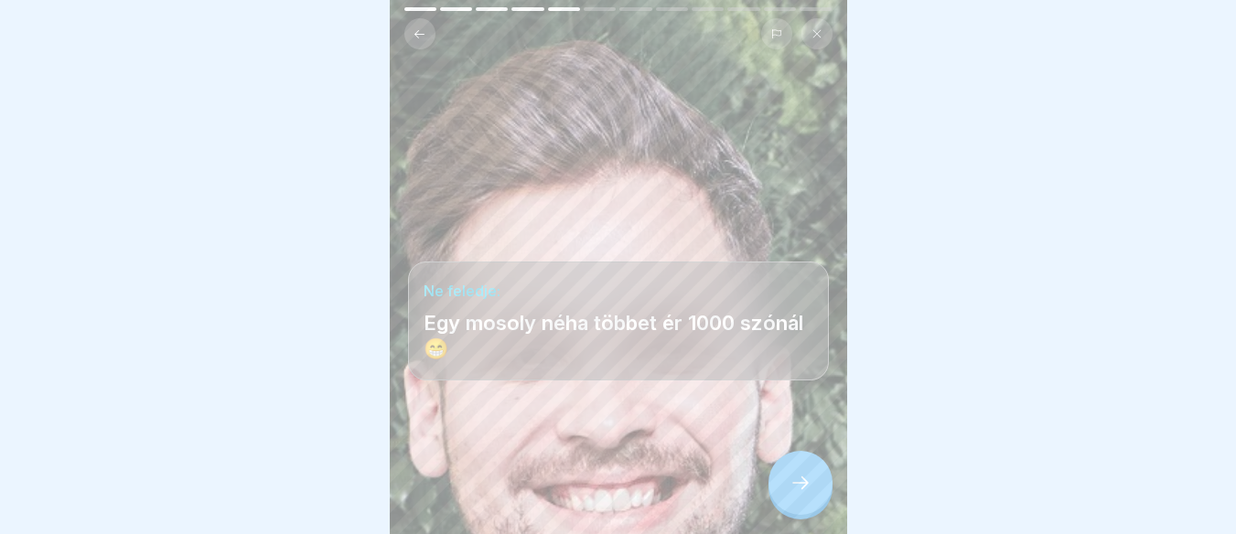
click at [788, 491] on div at bounding box center [800, 483] width 64 height 64
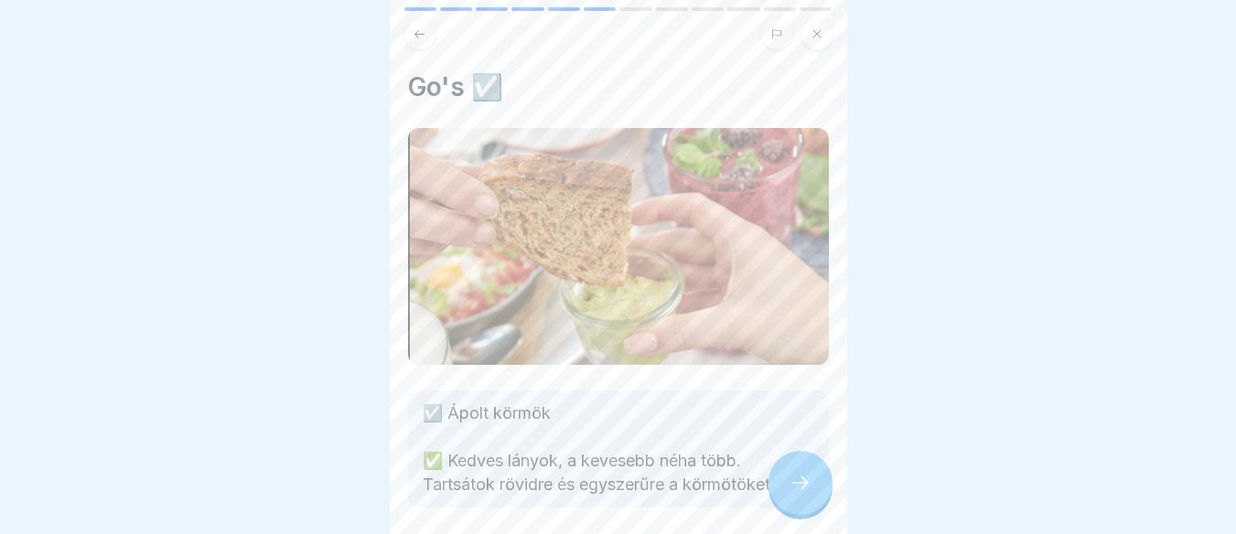
click at [788, 491] on div at bounding box center [800, 483] width 64 height 64
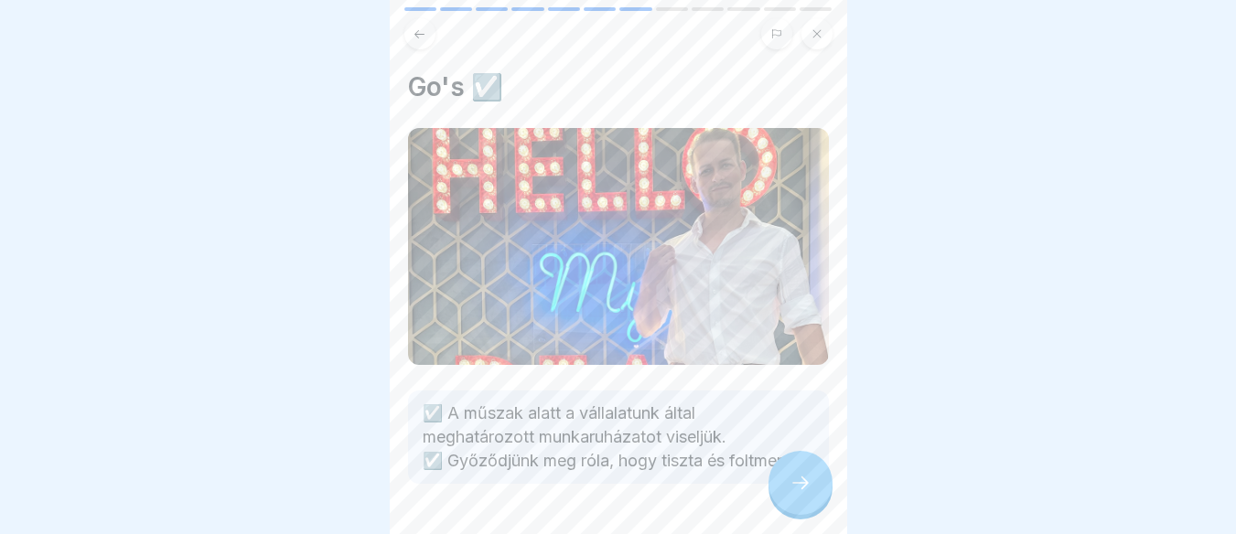
click at [788, 491] on div at bounding box center [800, 483] width 64 height 64
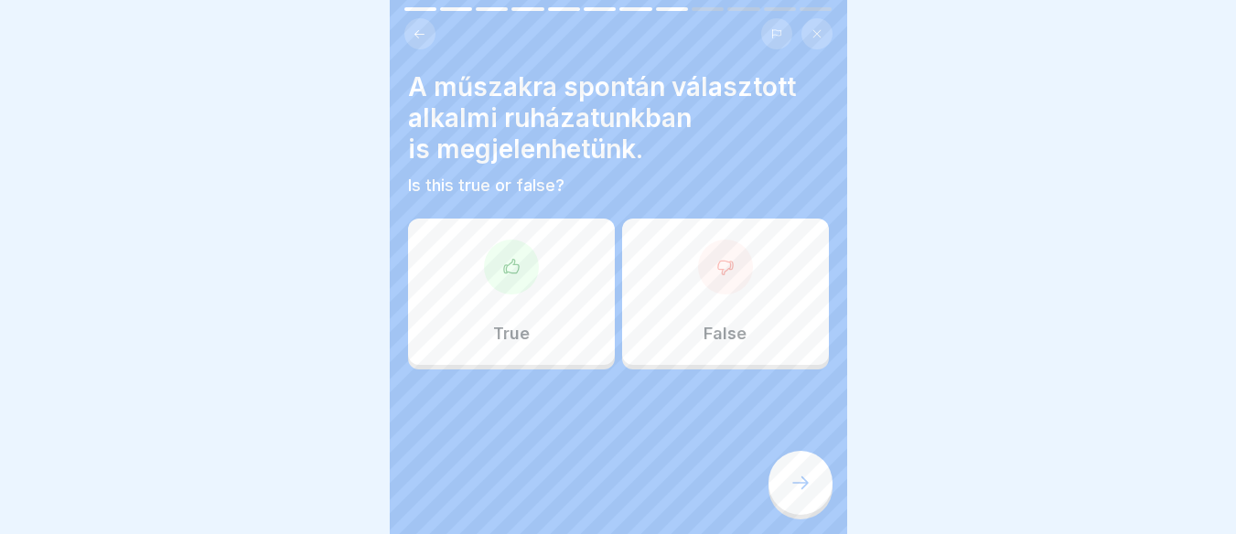
click at [698, 271] on div at bounding box center [725, 267] width 55 height 55
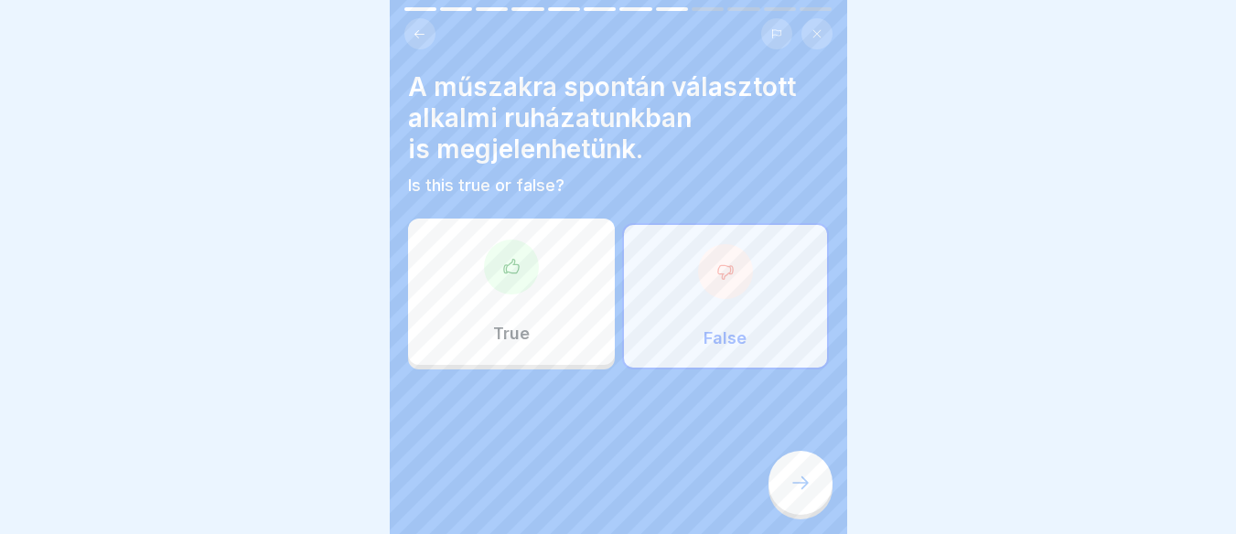
click at [791, 494] on icon at bounding box center [800, 483] width 22 height 22
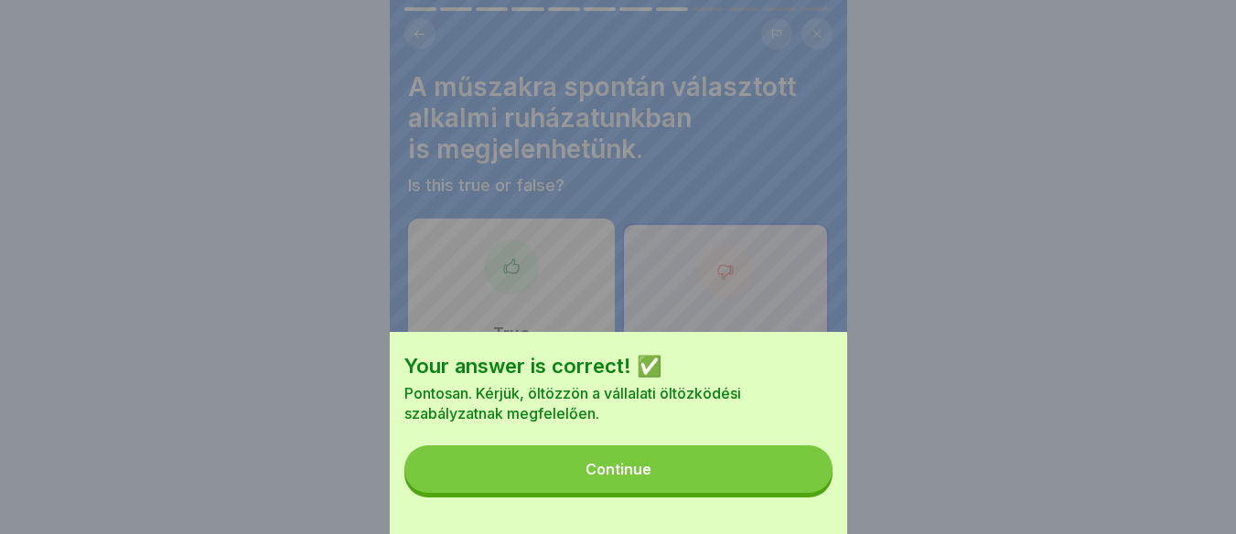
click at [754, 478] on button "Continue" at bounding box center [618, 469] width 428 height 48
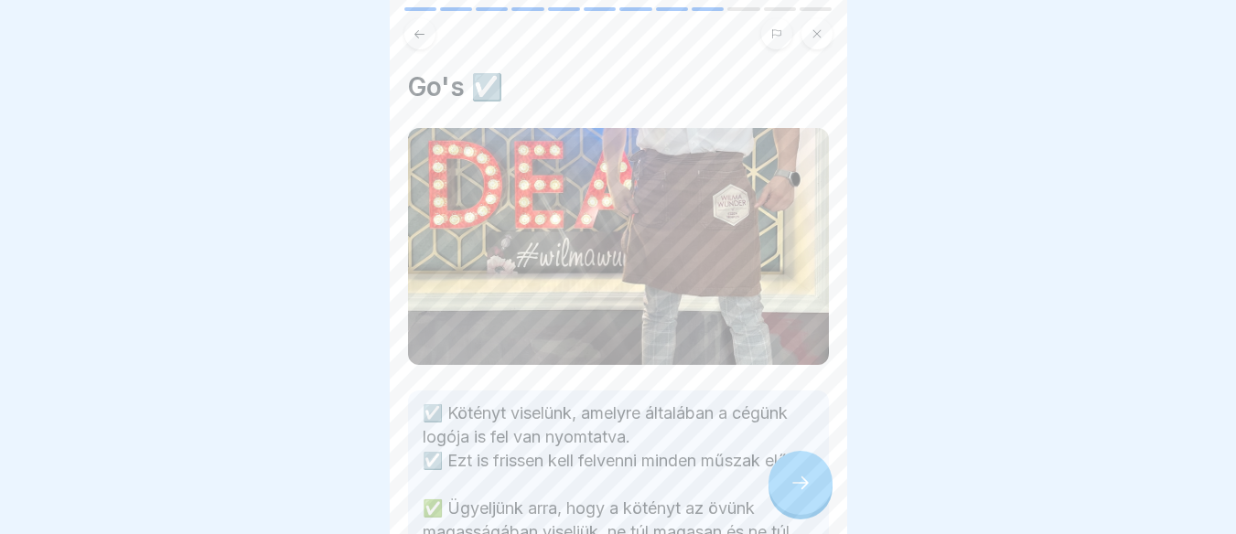
click at [789, 494] on icon at bounding box center [800, 483] width 22 height 22
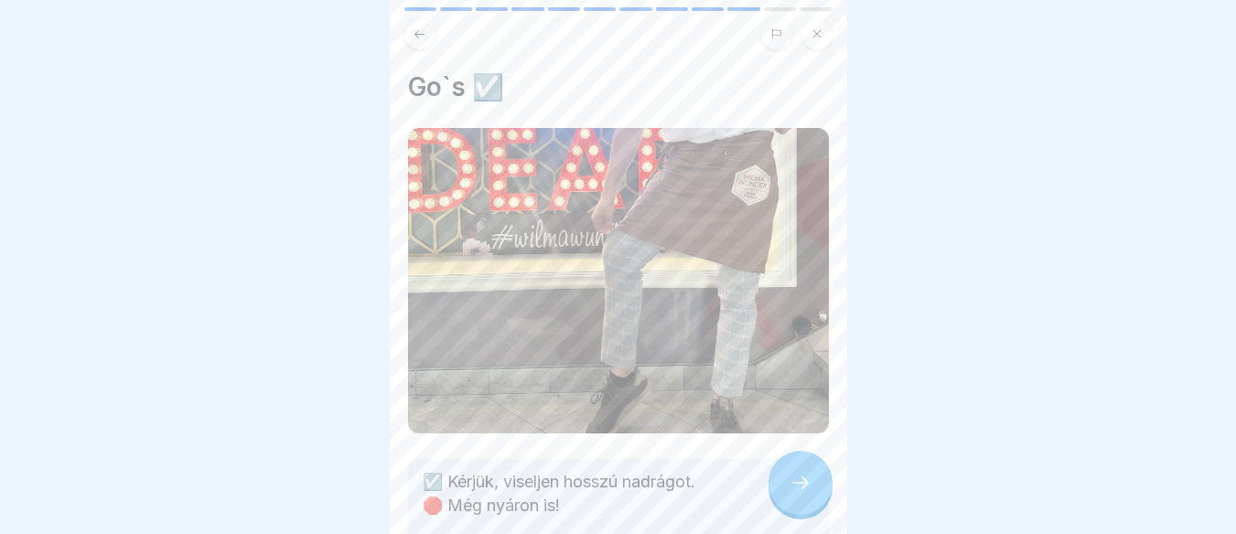
click at [789, 494] on icon at bounding box center [800, 483] width 22 height 22
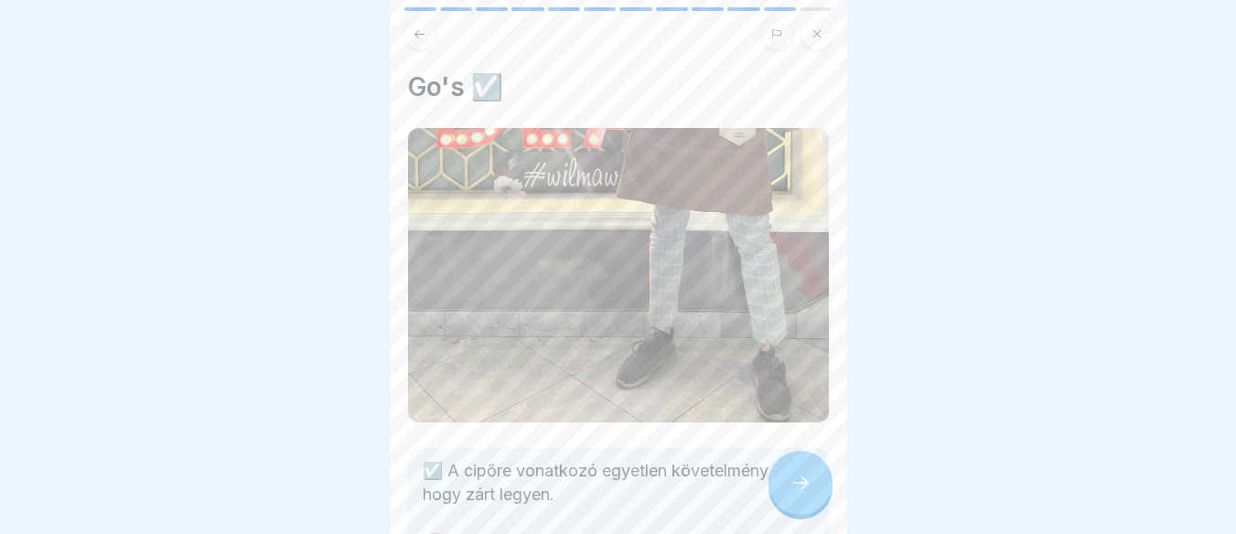
click at [789, 494] on icon at bounding box center [800, 483] width 22 height 22
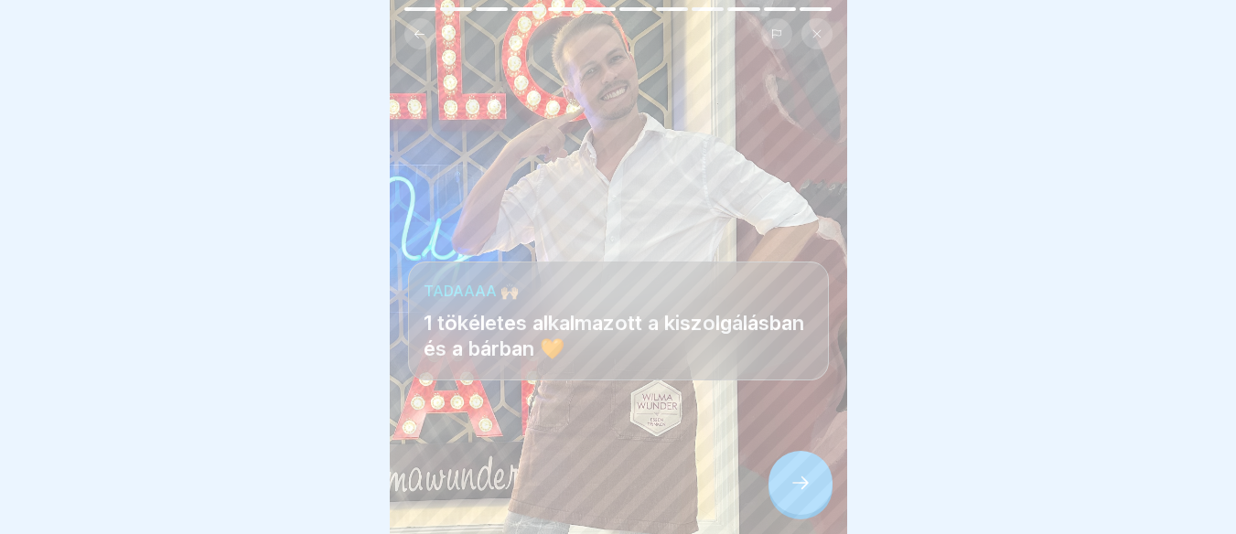
click at [789, 494] on icon at bounding box center [800, 483] width 22 height 22
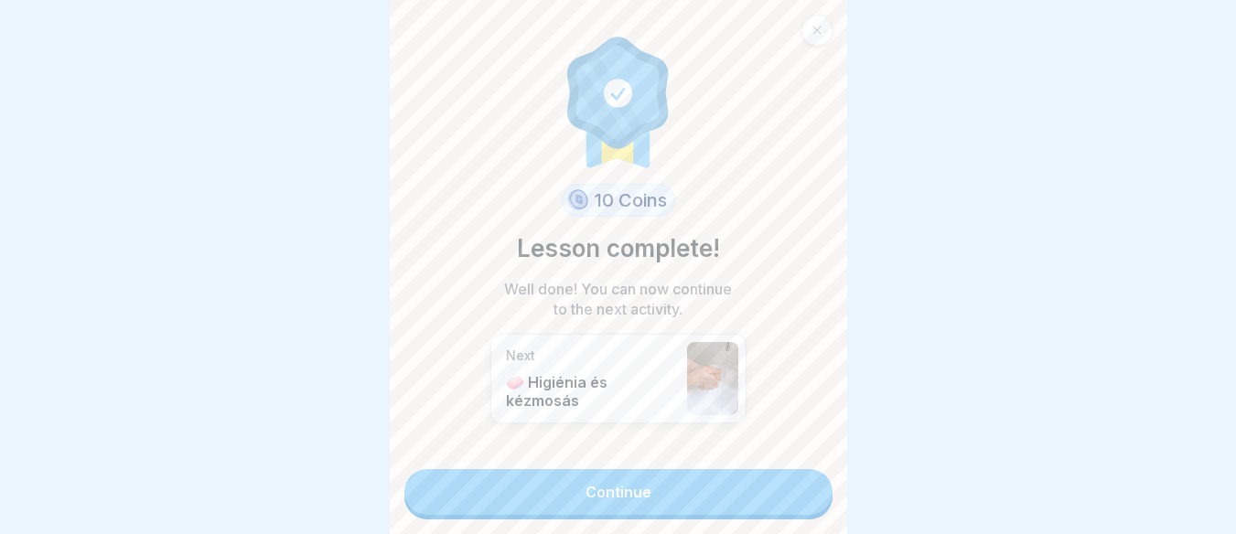
click at [788, 499] on link "Continue" at bounding box center [618, 492] width 428 height 46
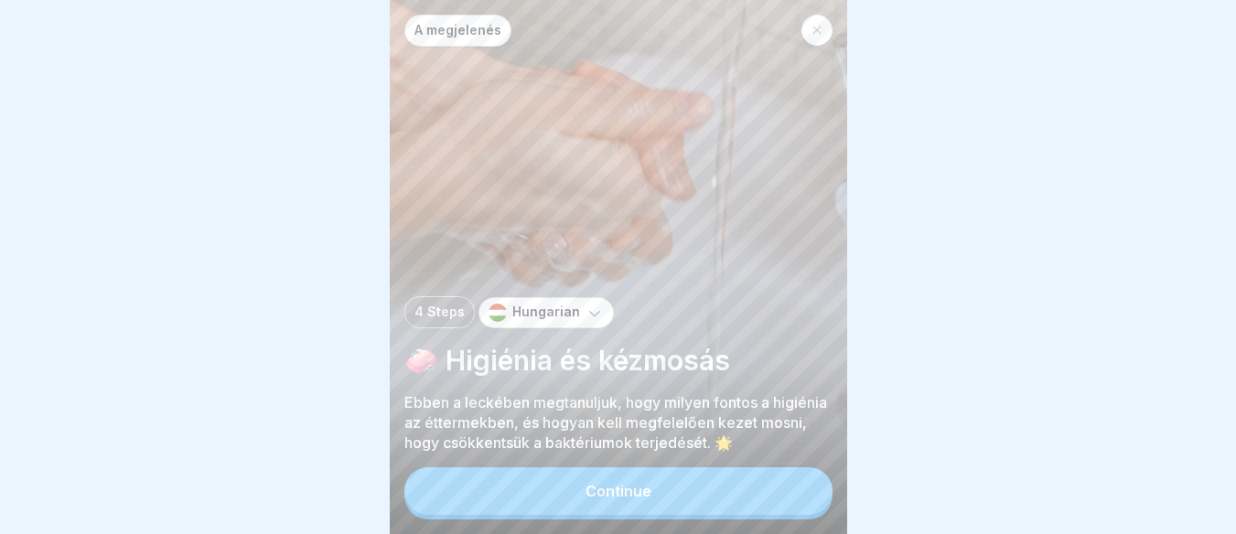
click at [788, 499] on button "Continue" at bounding box center [618, 491] width 428 height 48
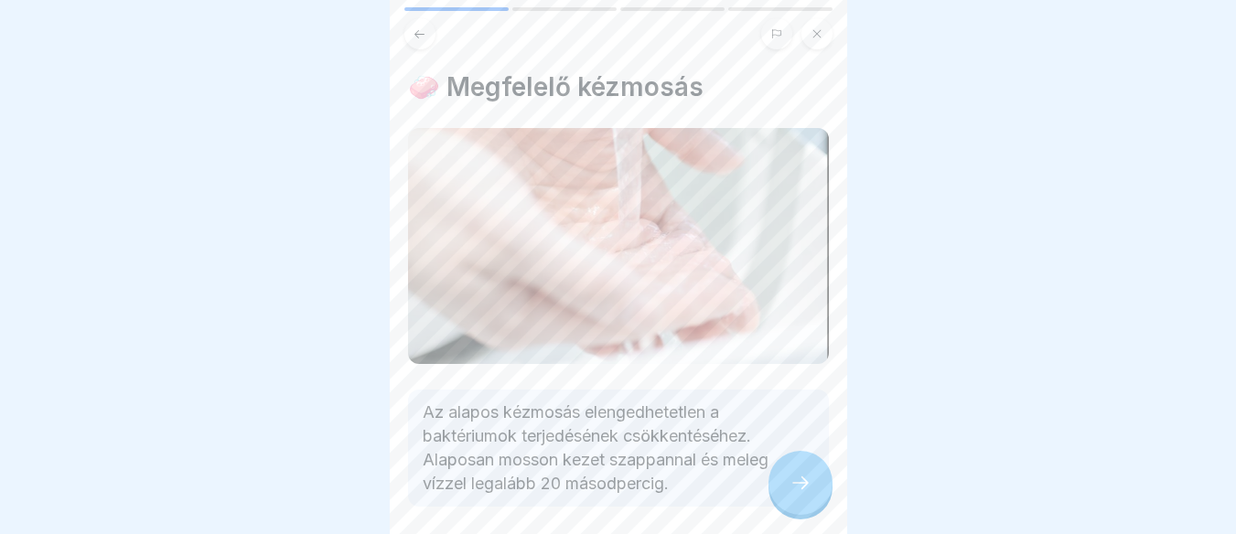
click at [789, 494] on icon at bounding box center [800, 483] width 22 height 22
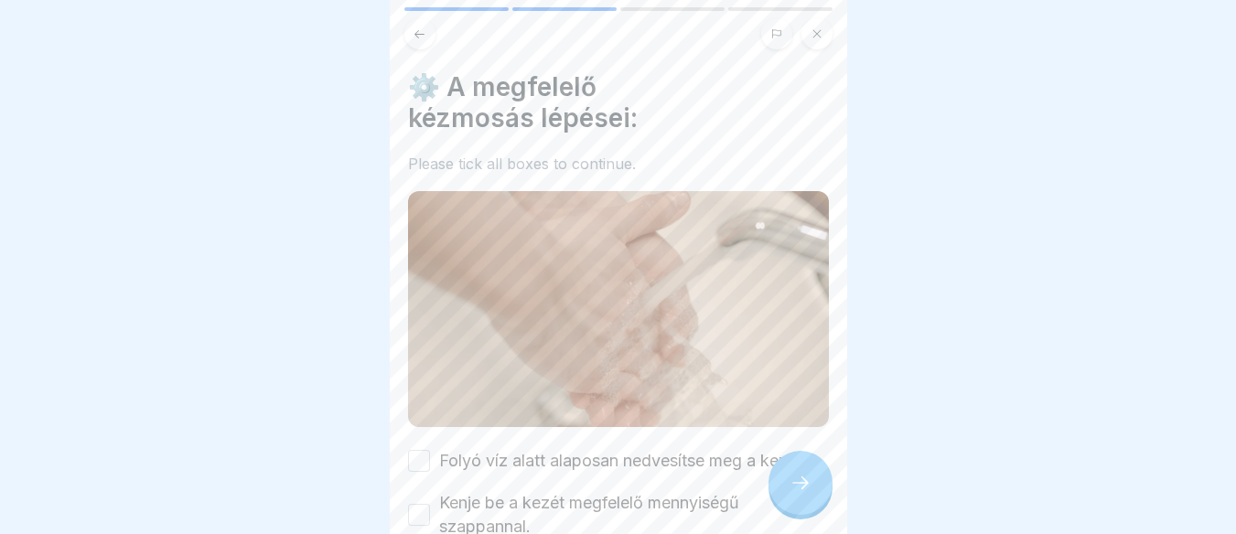
click at [789, 494] on icon at bounding box center [800, 483] width 22 height 22
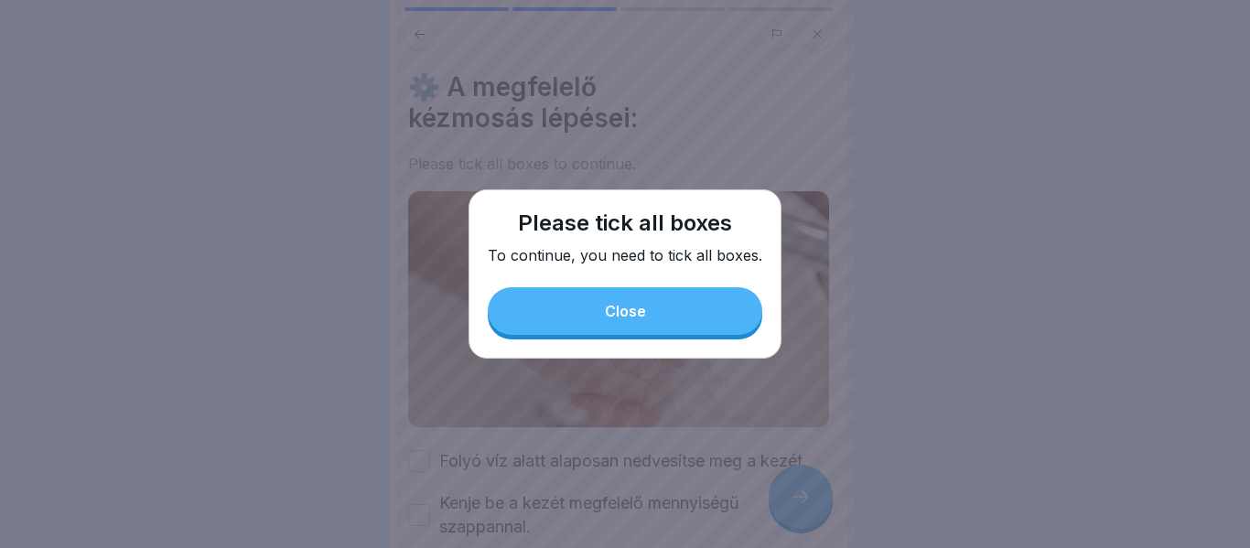
click at [609, 318] on div "Close" at bounding box center [625, 311] width 41 height 16
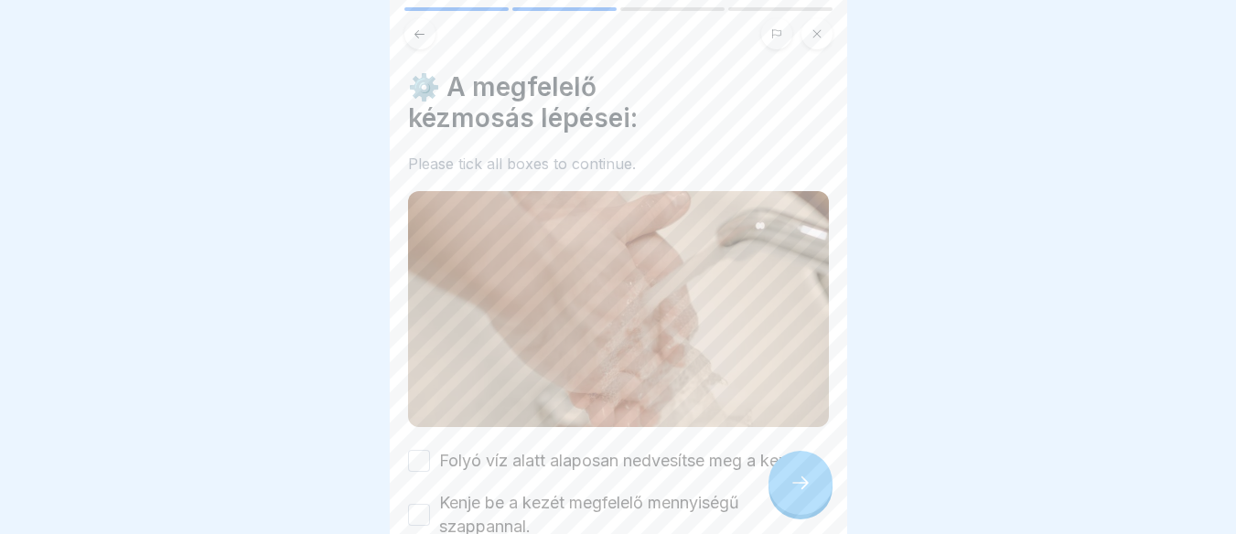
click at [420, 450] on button "Folyó víz alatt alaposan nedvesítse meg a kezét." at bounding box center [419, 461] width 22 height 22
click at [420, 508] on button "Kenje be a kezét megfelelő mennyiségű szappannal." at bounding box center [419, 515] width 22 height 22
click at [847, 512] on div "🧴 Milyen szappant használjak a kézmosáshoz? Select the right answer. A Kézkrém …" at bounding box center [1075, 267] width 457 height 534
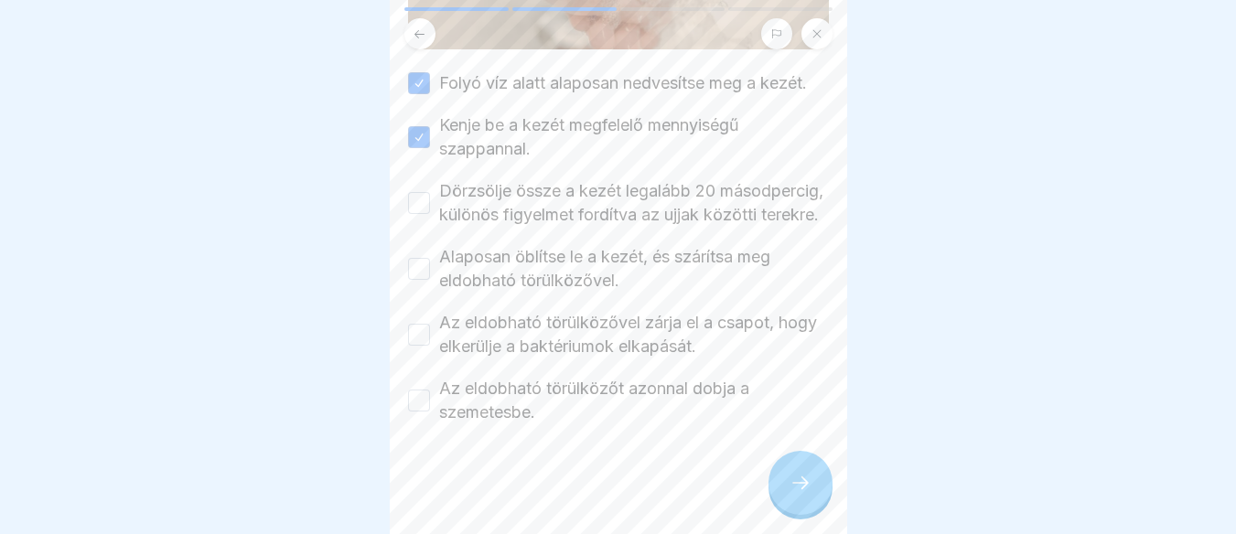
click at [411, 179] on div "Dörzsölje össze a kezét legalább 20 másodpercig, különös figyelmet fordítva az …" at bounding box center [618, 203] width 421 height 48
click at [422, 275] on button "Alaposan öblítse le a kezét, és szárítsa meg eldobható törülközővel." at bounding box center [419, 269] width 22 height 22
click at [420, 328] on button "Az eldobható törülközővel zárja el a csapot, hogy elkerülje a baktériumok elkap…" at bounding box center [419, 335] width 22 height 22
click at [410, 402] on button "Az eldobható törülközőt azonnal dobja a szemetesbe." at bounding box center [419, 401] width 22 height 22
click at [421, 193] on button "Dörzsölje össze a kezét legalább 20 másodpercig, különös figyelmet fordítva az …" at bounding box center [419, 203] width 22 height 22
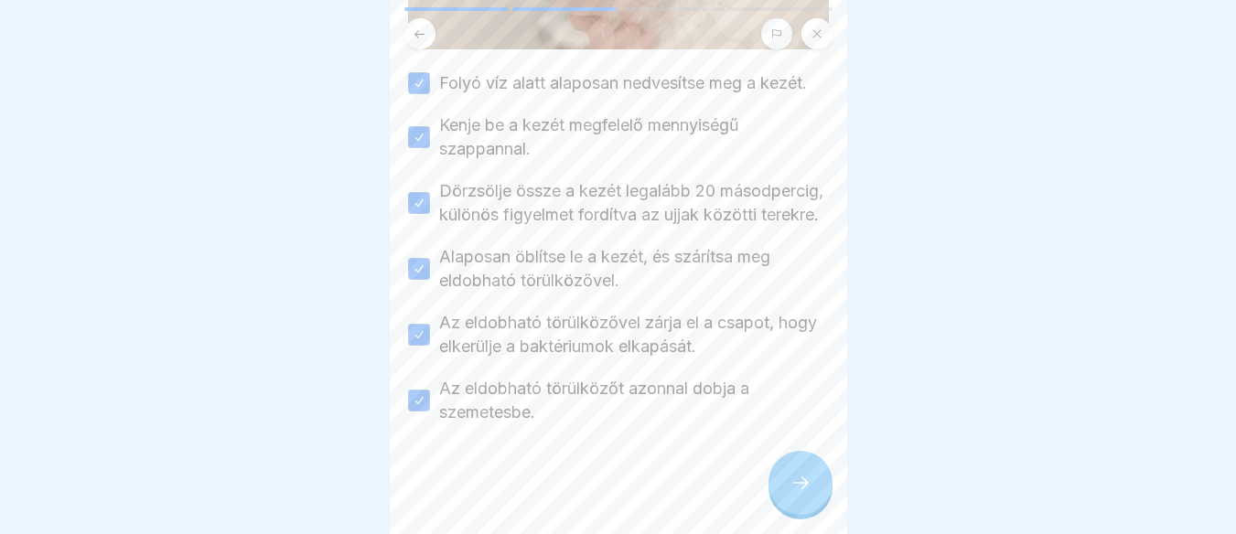
click at [778, 496] on div at bounding box center [800, 483] width 64 height 64
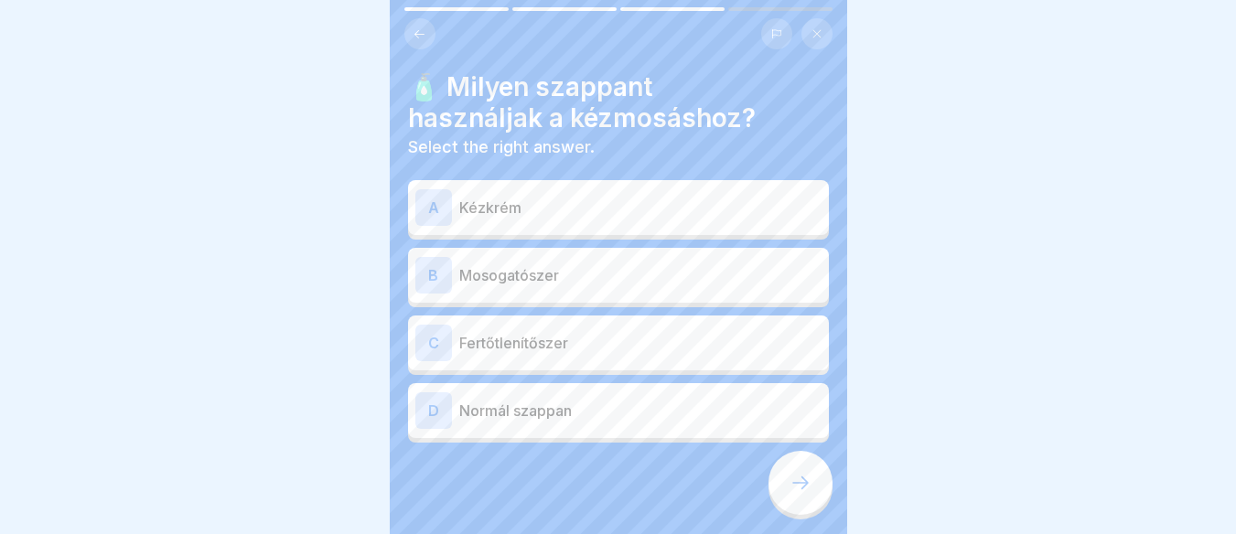
click at [544, 413] on p "Normál szappan" at bounding box center [640, 411] width 362 height 22
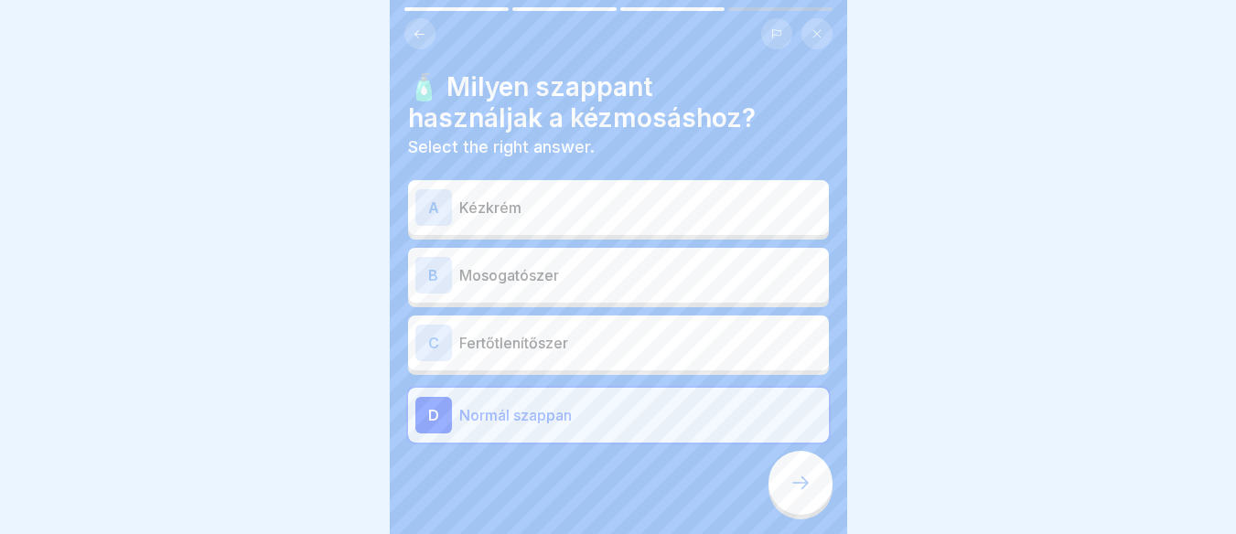
click at [789, 494] on icon at bounding box center [800, 483] width 22 height 22
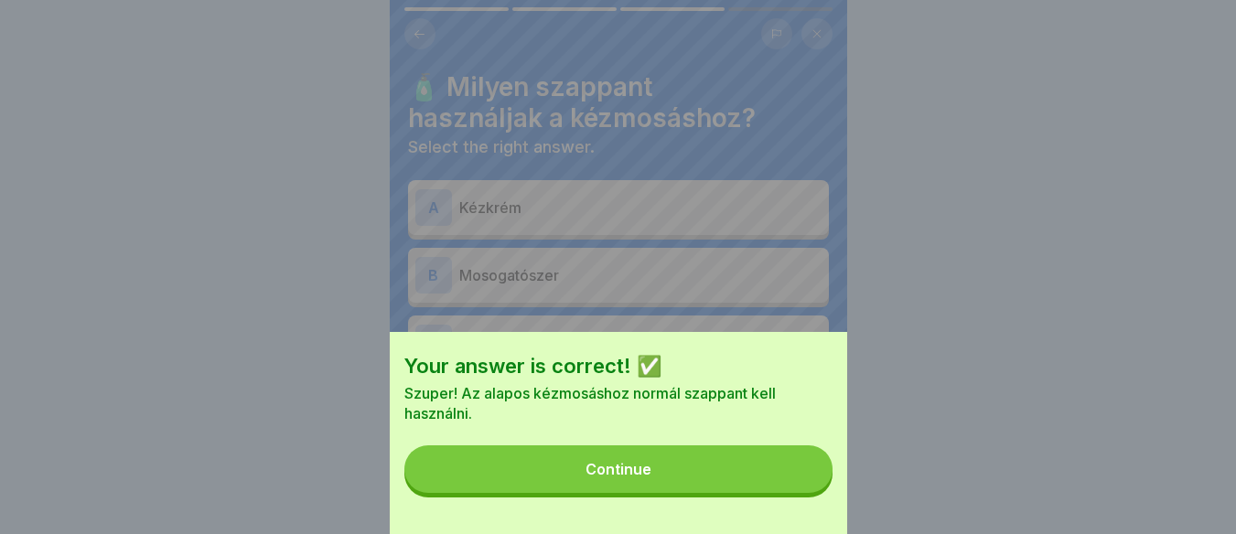
click at [735, 482] on button "Continue" at bounding box center [618, 469] width 428 height 48
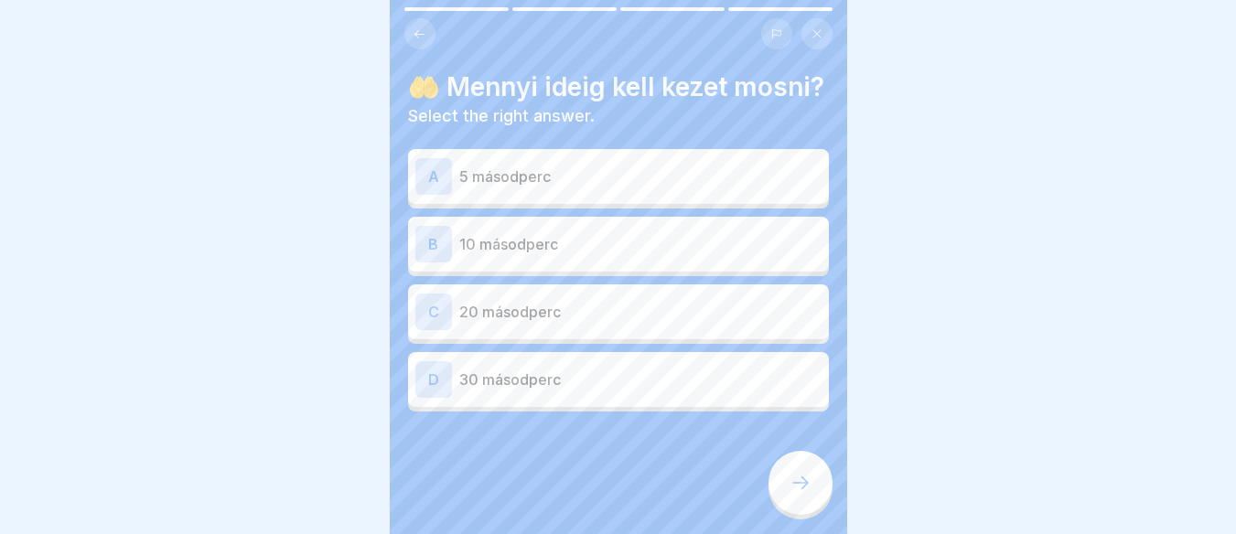
click at [560, 323] on p "20 másodperc" at bounding box center [640, 312] width 362 height 22
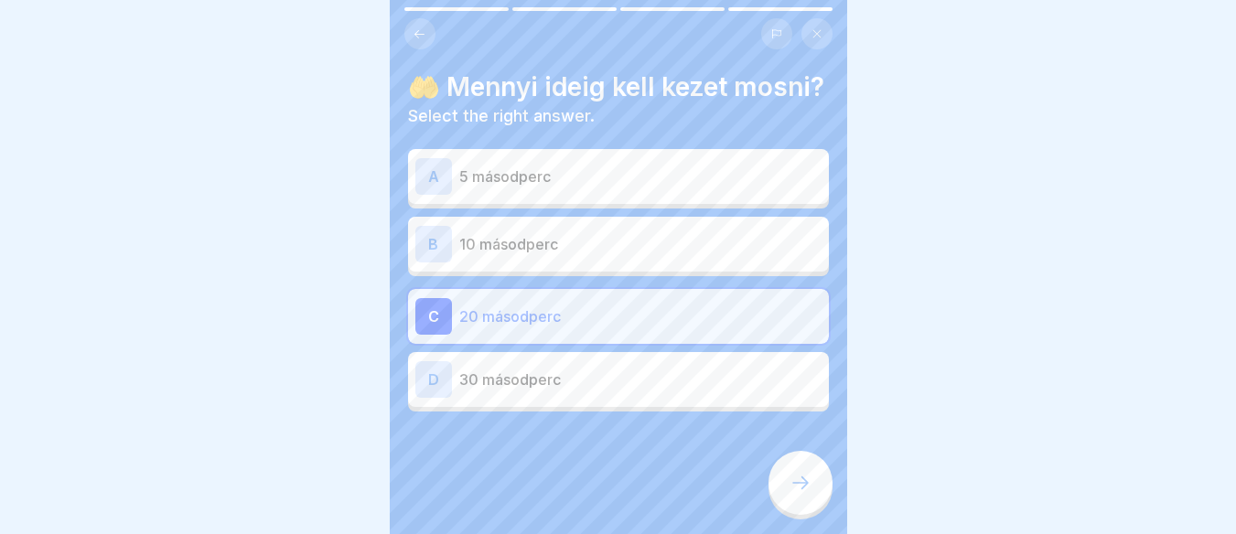
click at [796, 514] on div at bounding box center [800, 483] width 64 height 64
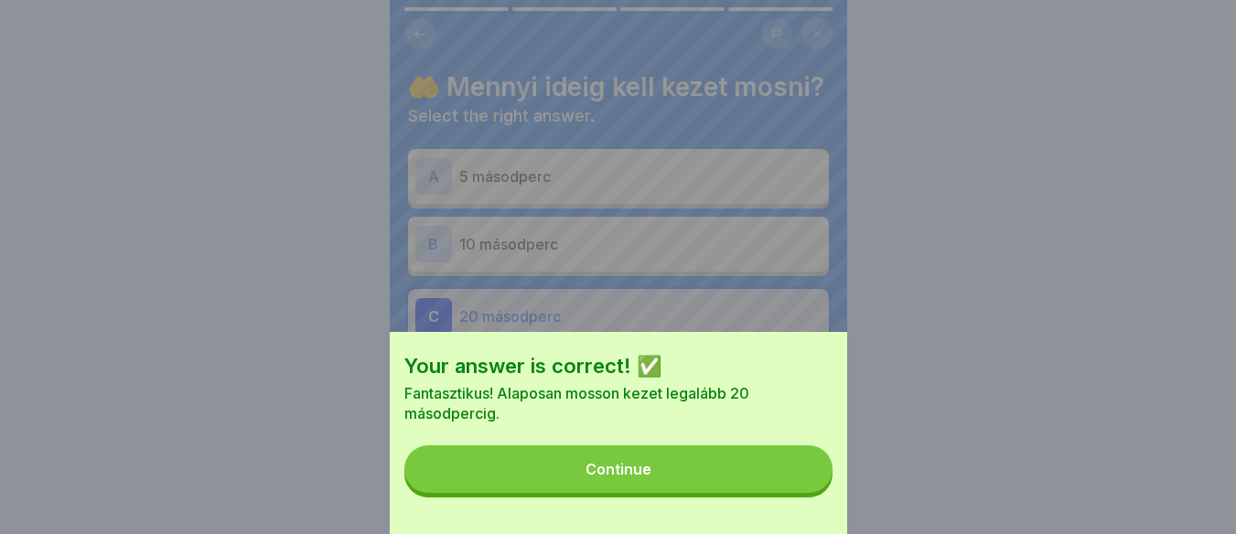
click at [771, 487] on button "Continue" at bounding box center [618, 469] width 428 height 48
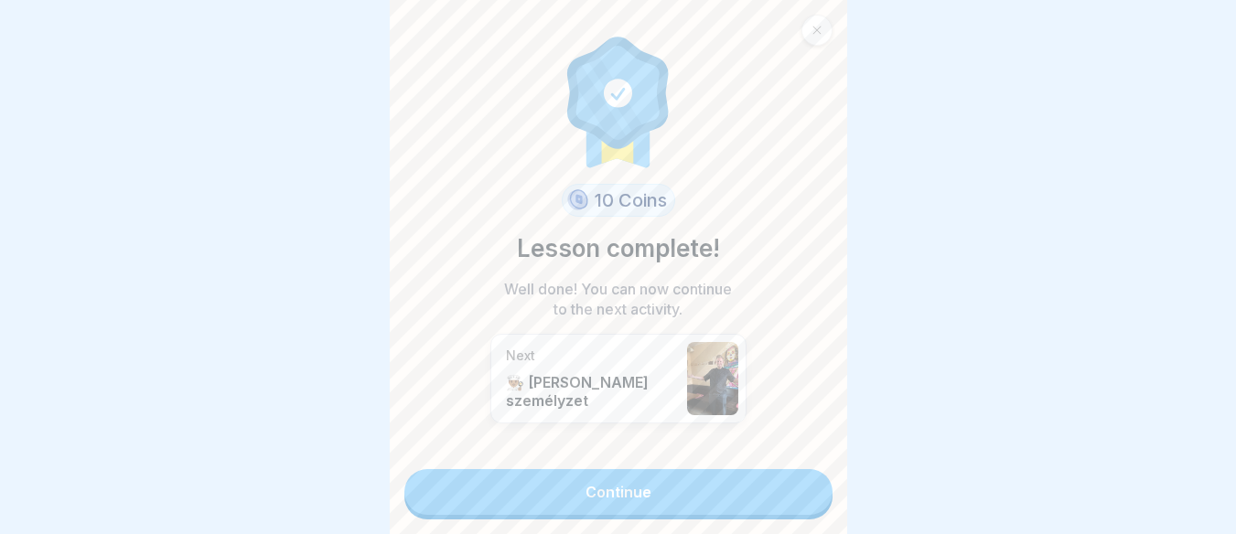
click at [750, 496] on link "Continue" at bounding box center [618, 492] width 428 height 46
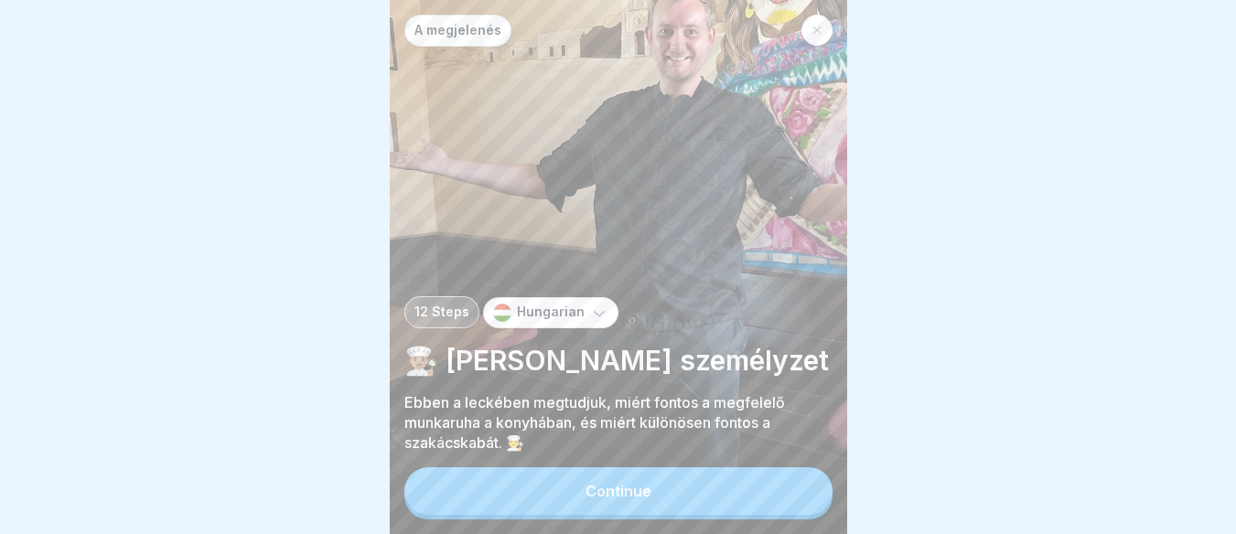
click at [595, 322] on icon at bounding box center [599, 313] width 18 height 18
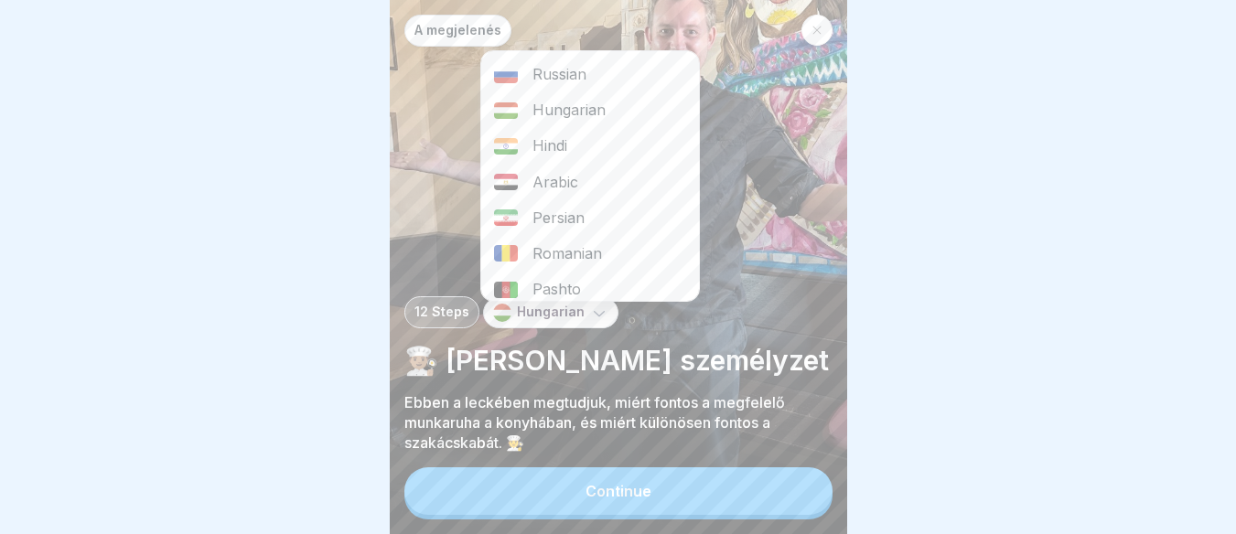
scroll to position [219, 0]
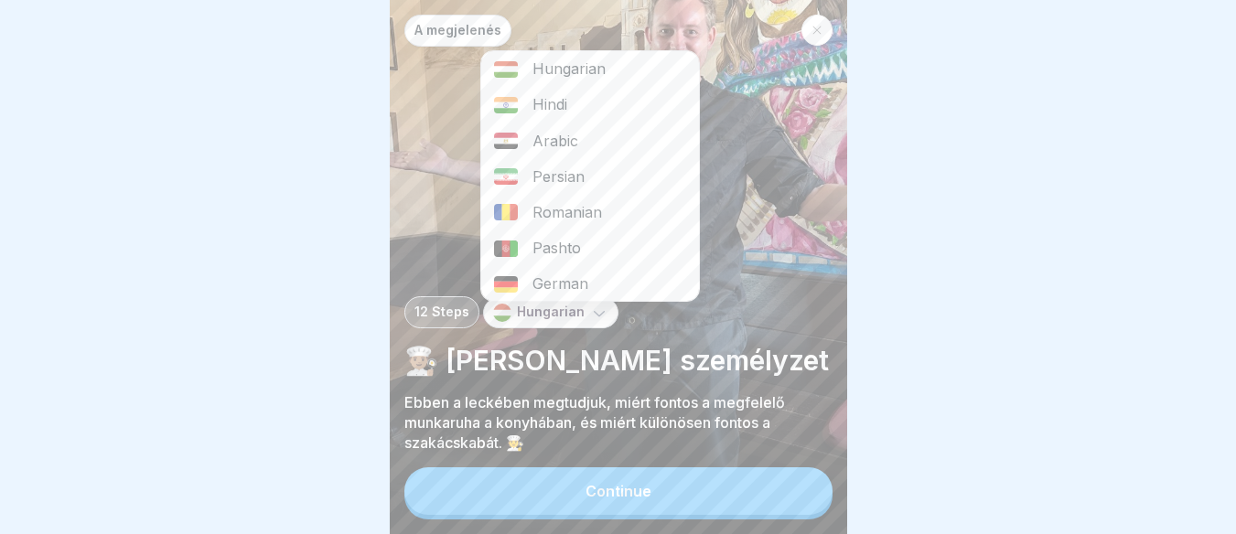
click at [592, 287] on div "German" at bounding box center [590, 284] width 218 height 36
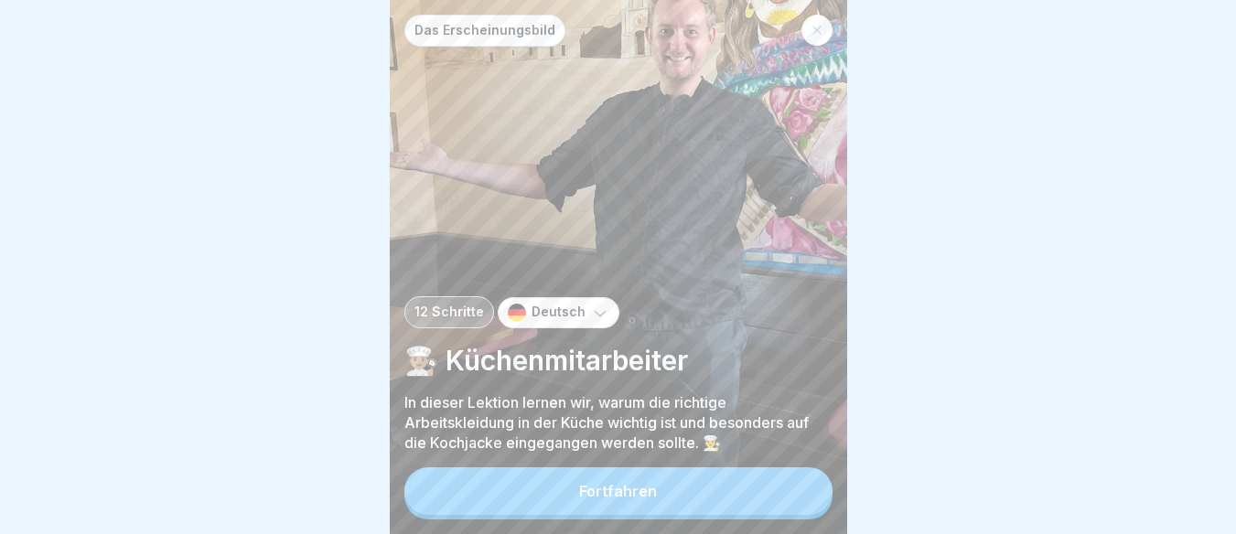
click at [712, 506] on button "Fortfahren" at bounding box center [618, 491] width 428 height 48
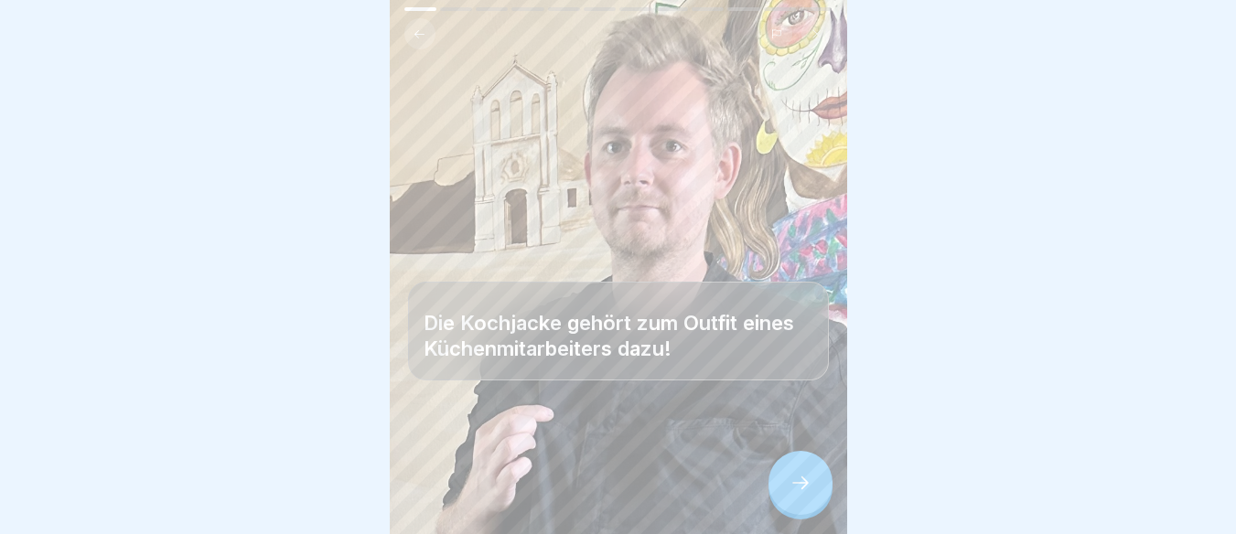
click at [799, 494] on icon at bounding box center [800, 483] width 22 height 22
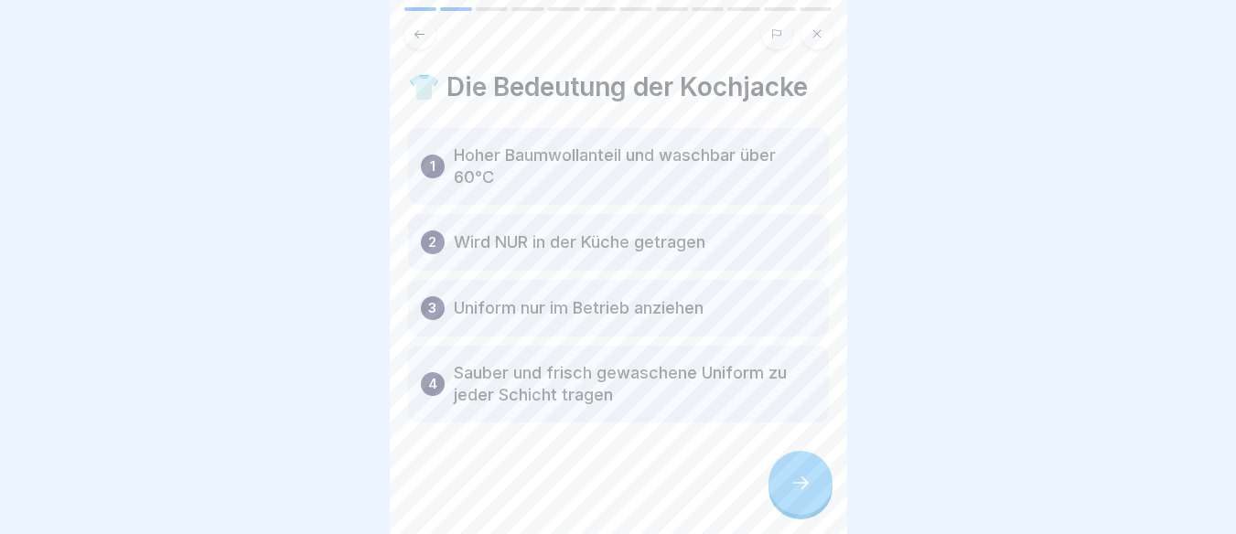
click at [802, 494] on icon at bounding box center [800, 483] width 22 height 22
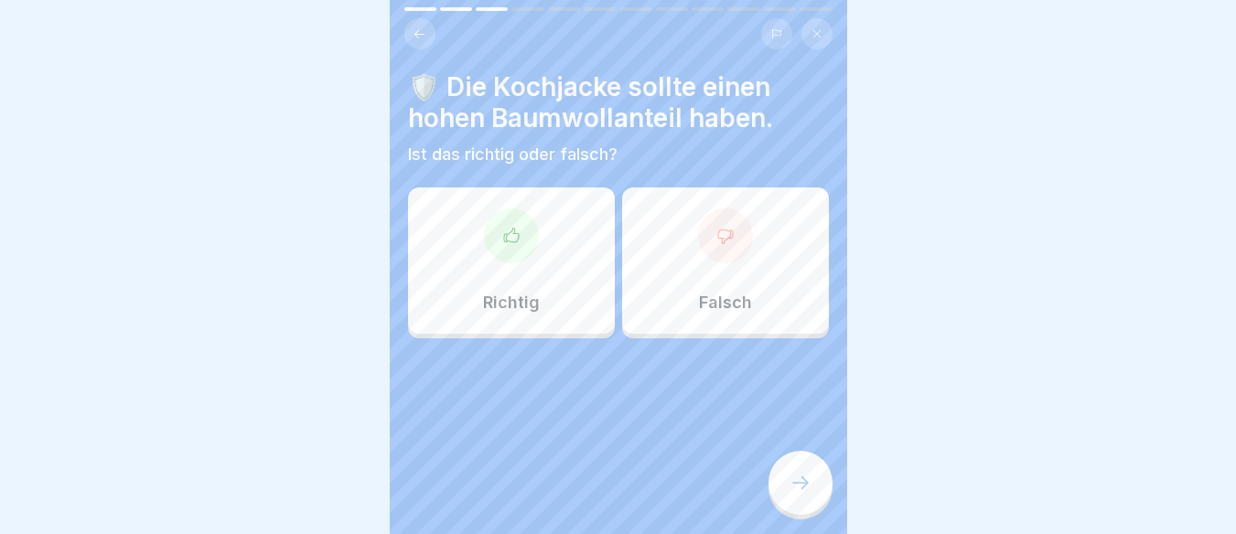
click at [585, 221] on div "Richtig" at bounding box center [511, 261] width 207 height 146
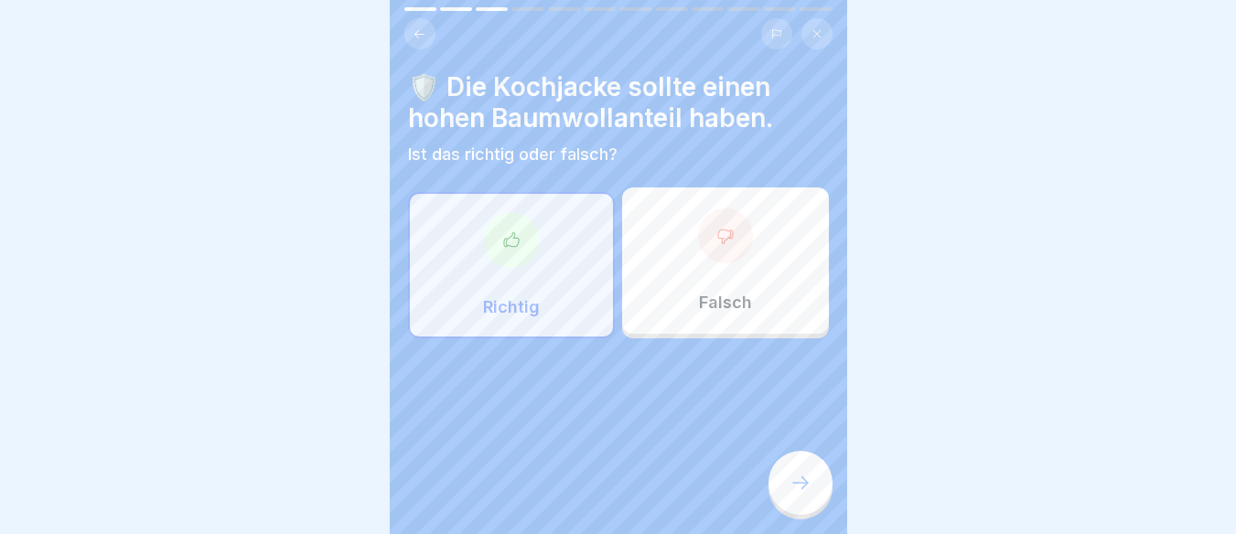
click at [801, 489] on icon at bounding box center [800, 483] width 22 height 22
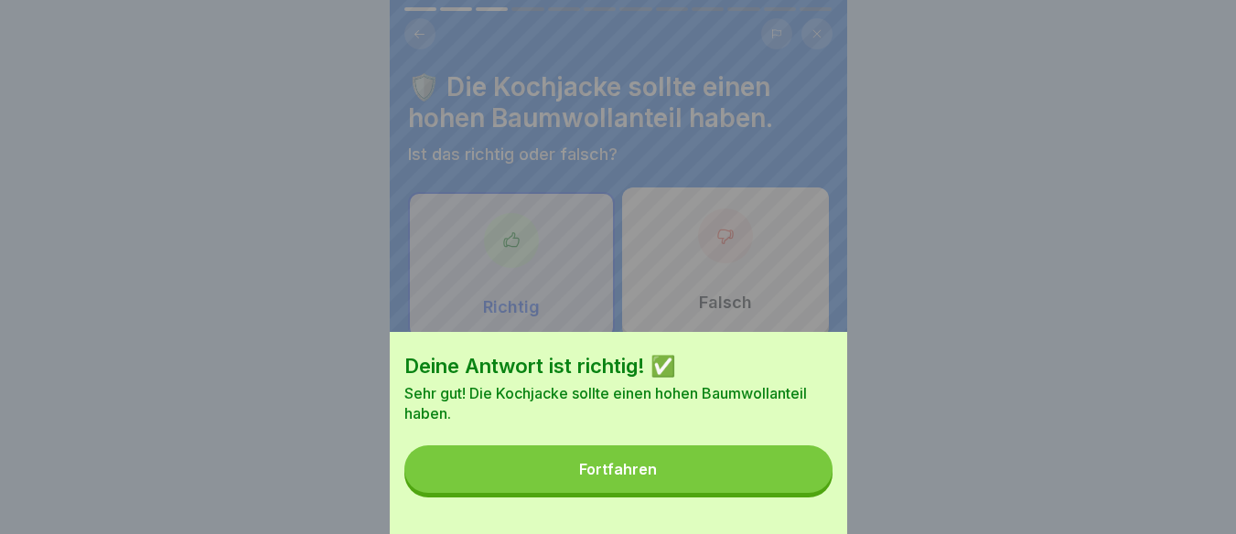
click at [801, 489] on button "Fortfahren" at bounding box center [618, 469] width 428 height 48
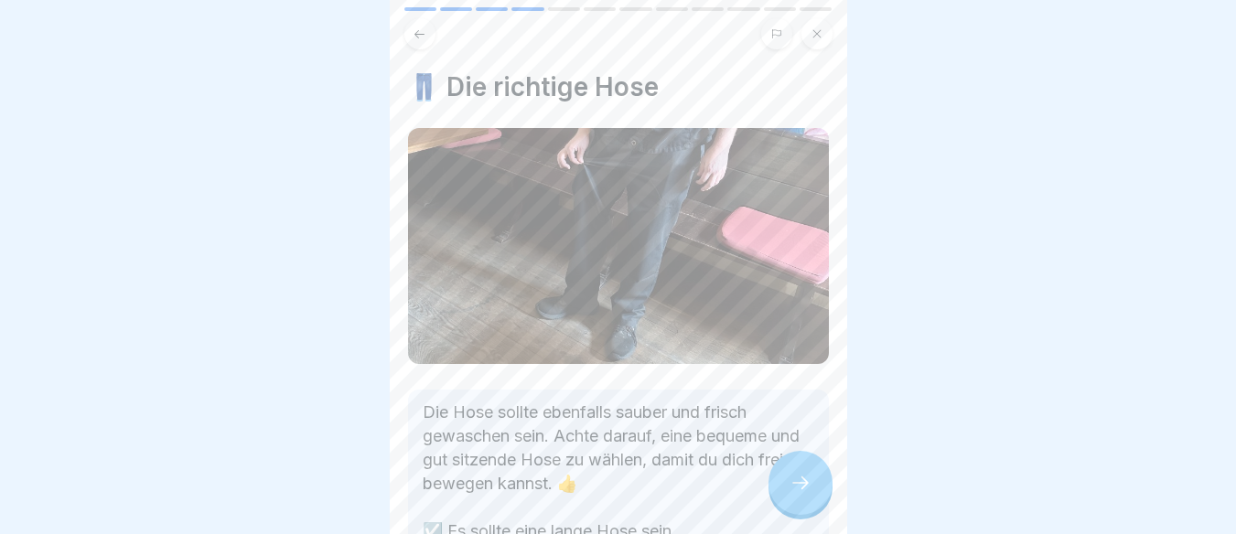
click at [801, 489] on icon at bounding box center [800, 483] width 22 height 22
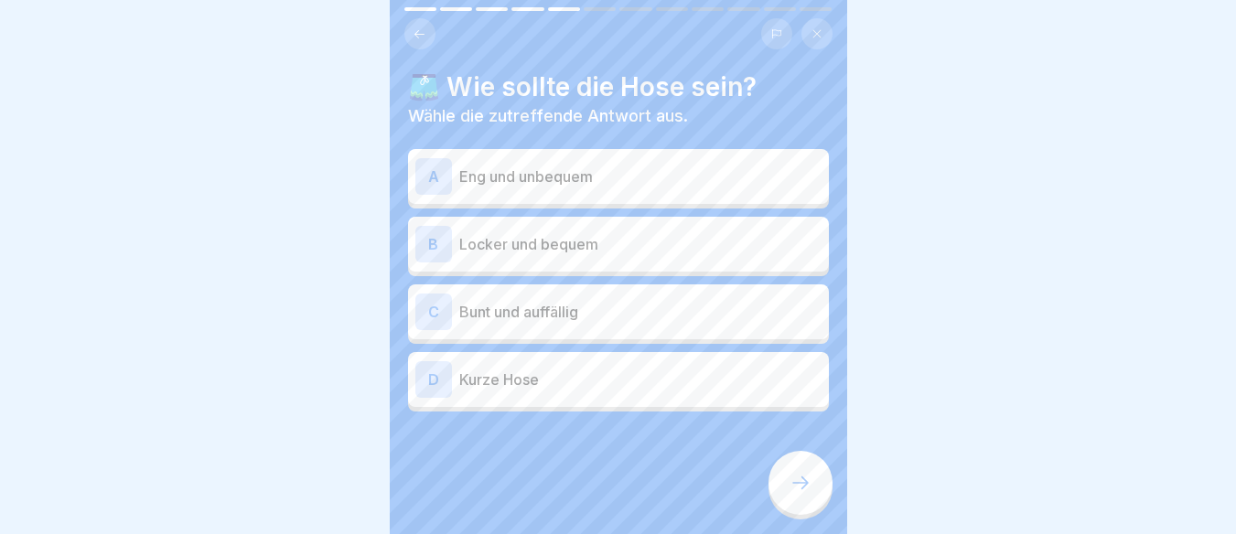
click at [405, 32] on button at bounding box center [419, 33] width 31 height 31
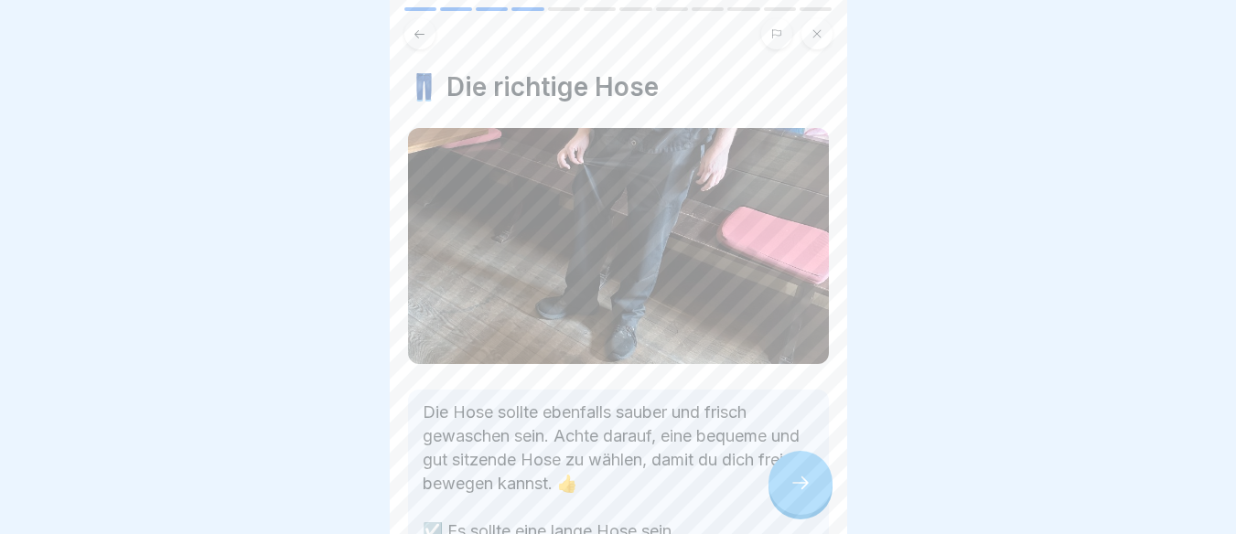
scroll to position [170, 0]
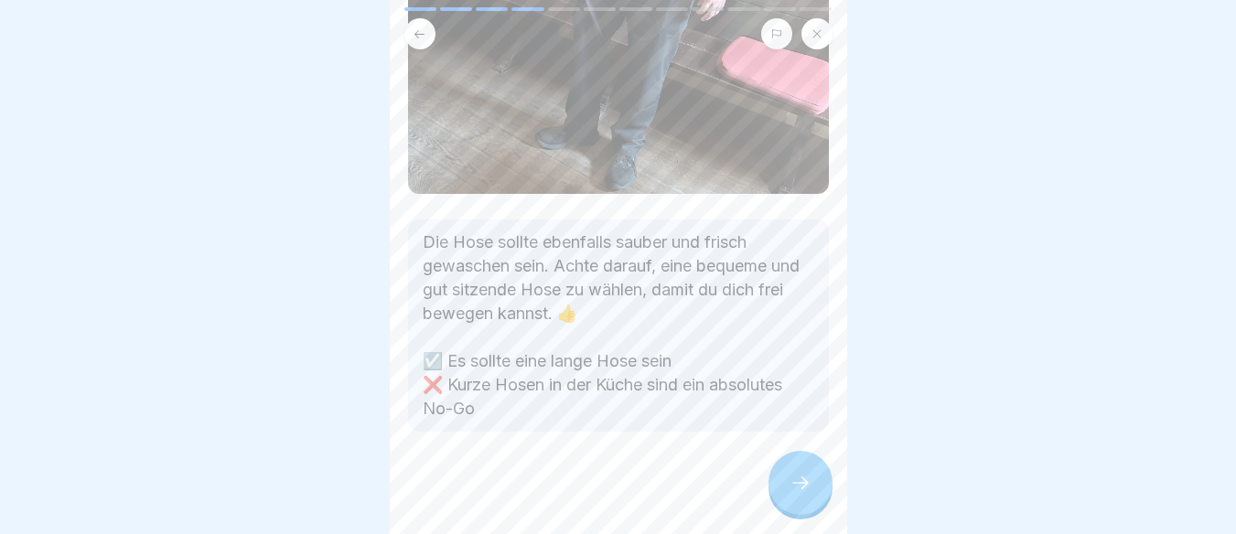
click at [787, 496] on div at bounding box center [800, 483] width 64 height 64
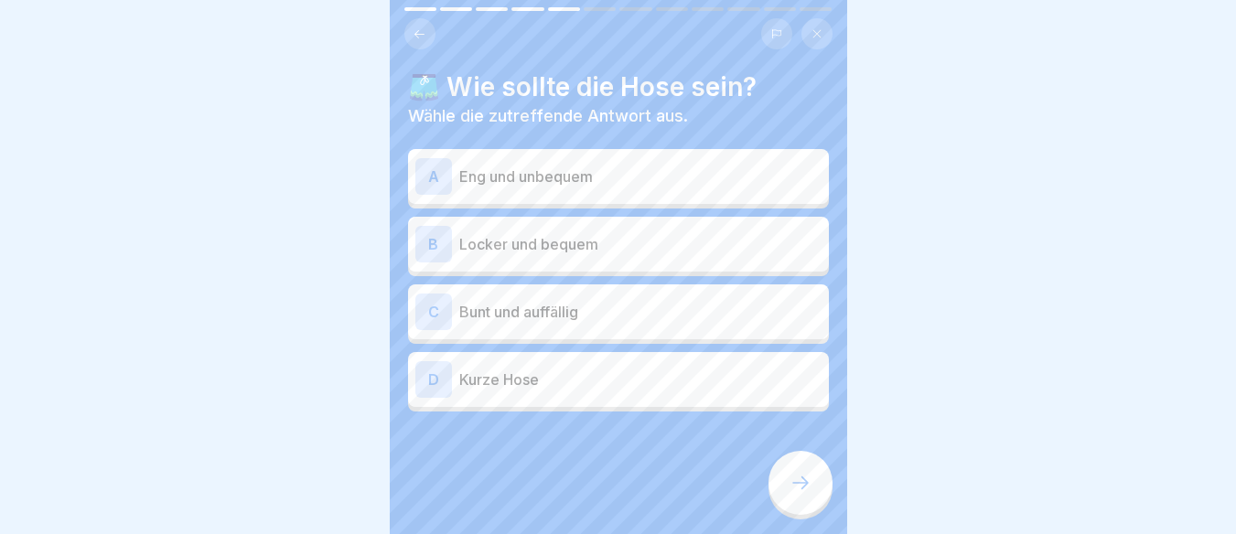
click at [553, 248] on p "Locker und bequem" at bounding box center [640, 244] width 362 height 22
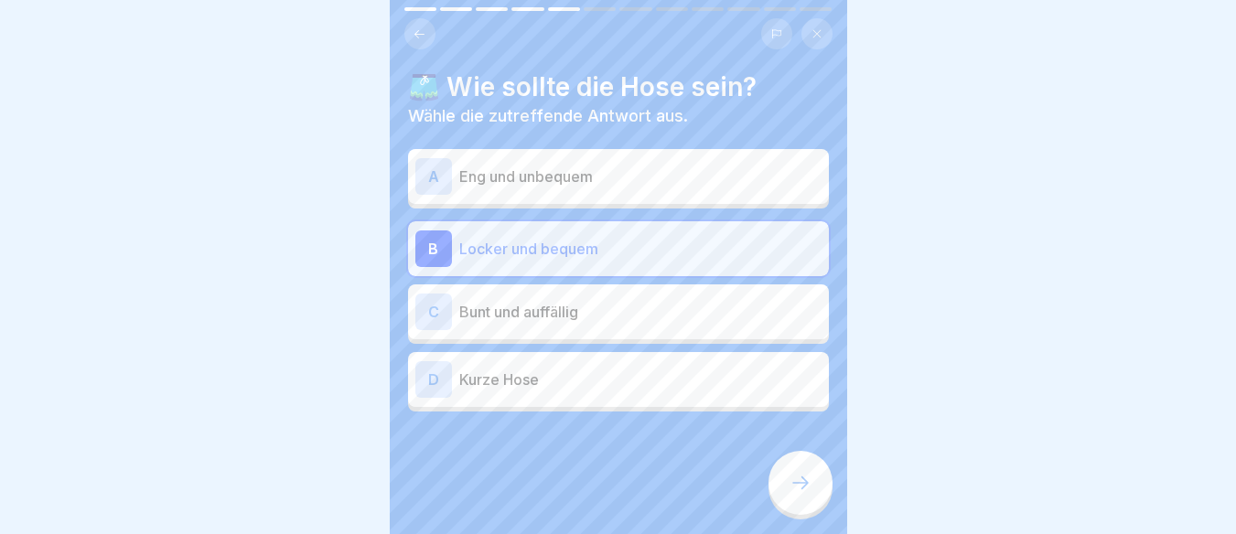
click at [799, 494] on icon at bounding box center [800, 483] width 22 height 22
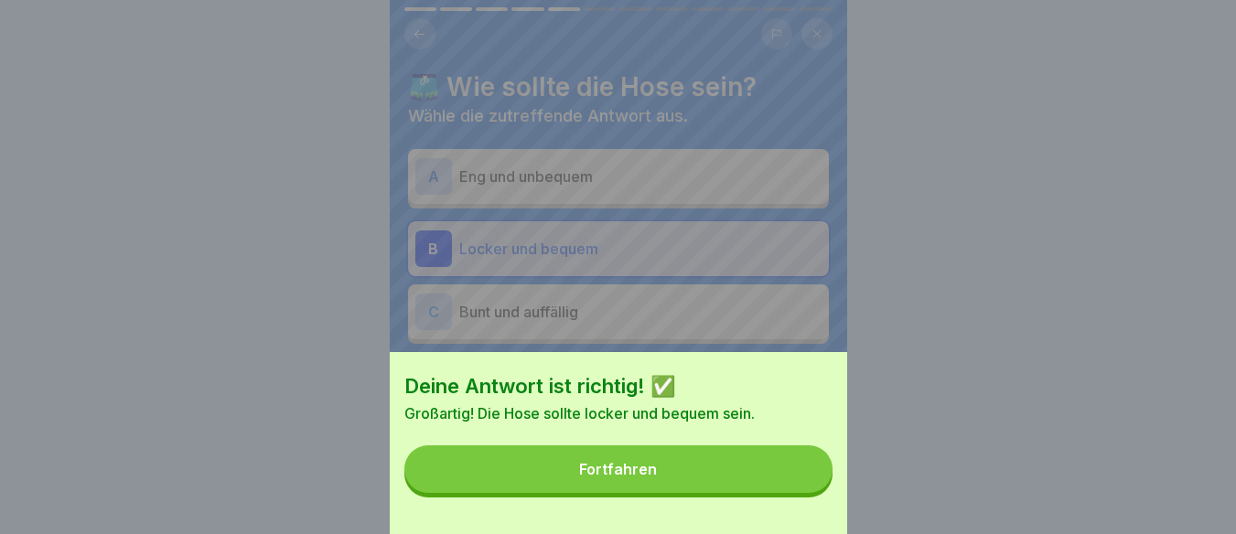
click at [789, 493] on button "Fortfahren" at bounding box center [618, 469] width 428 height 48
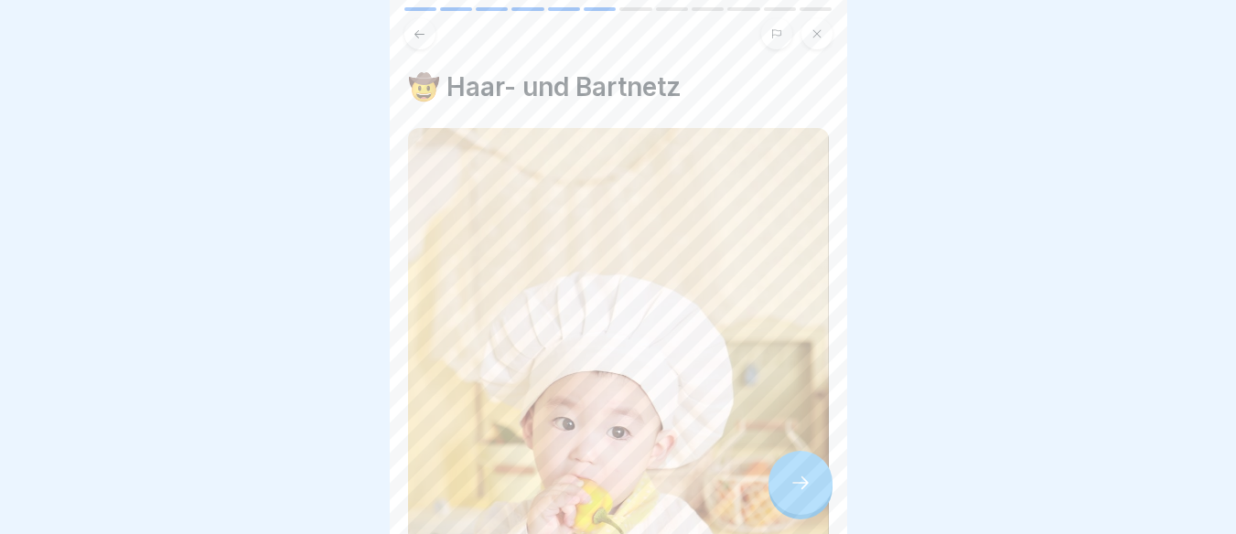
scroll to position [467, 0]
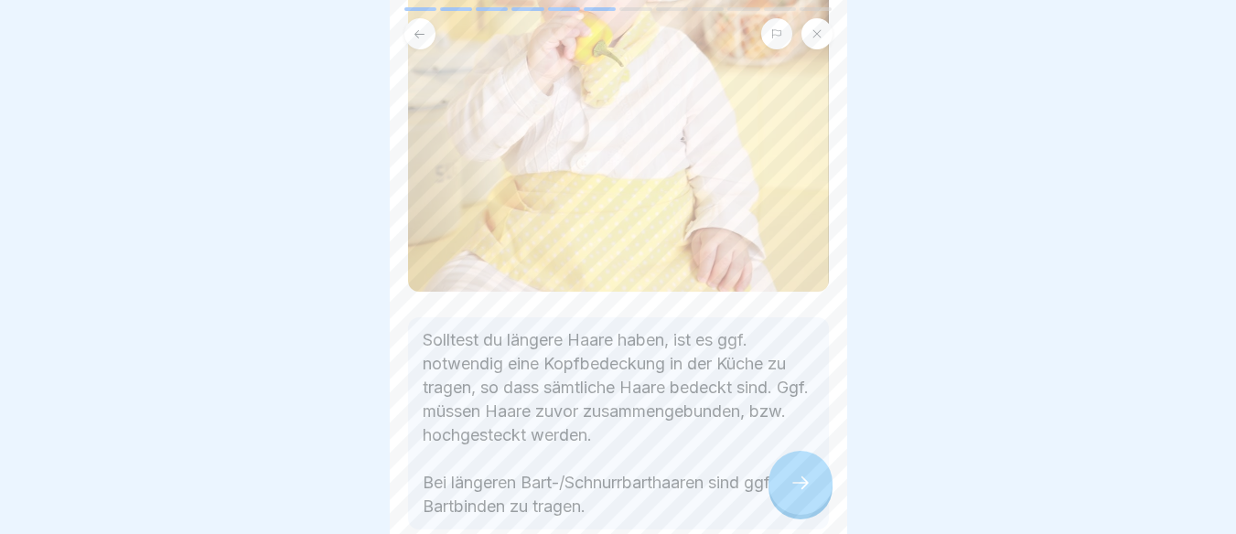
click at [806, 482] on div at bounding box center [800, 483] width 64 height 64
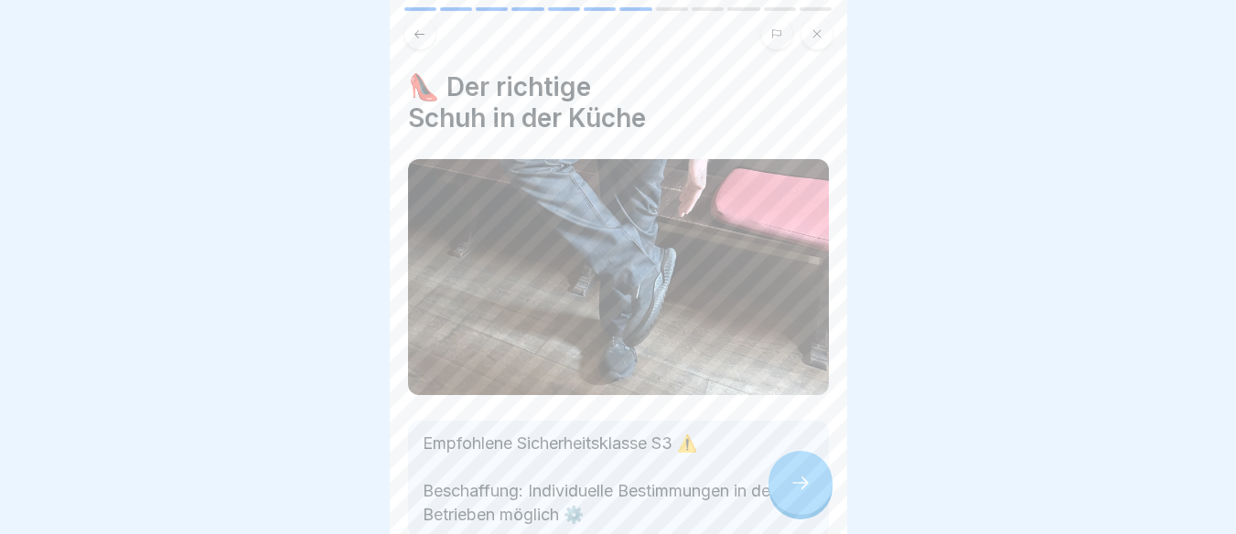
scroll to position [106, 0]
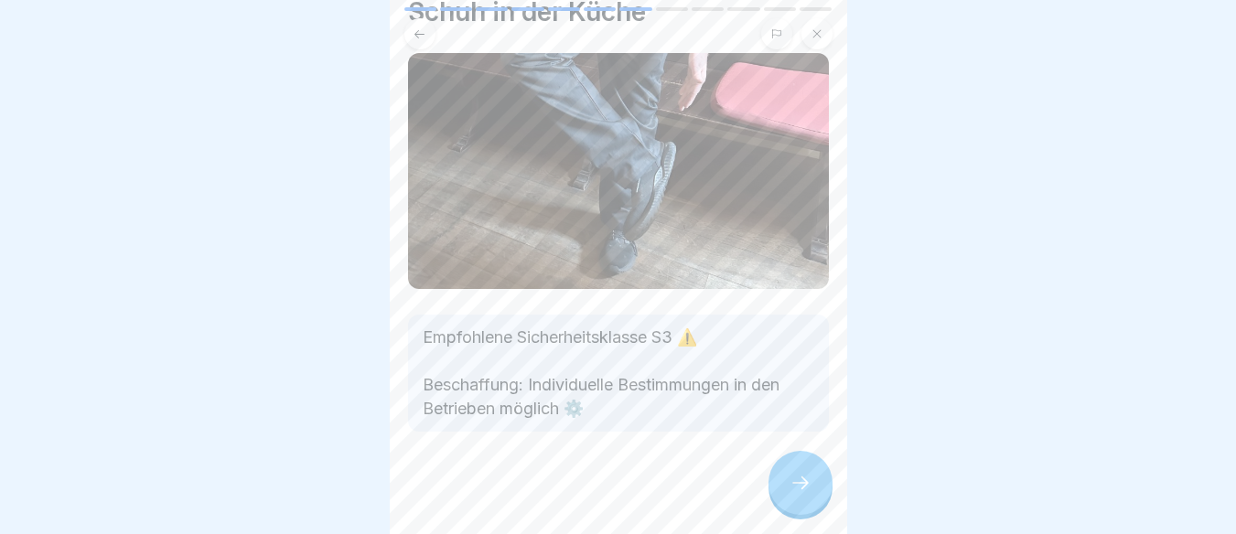
click at [811, 491] on div at bounding box center [800, 483] width 64 height 64
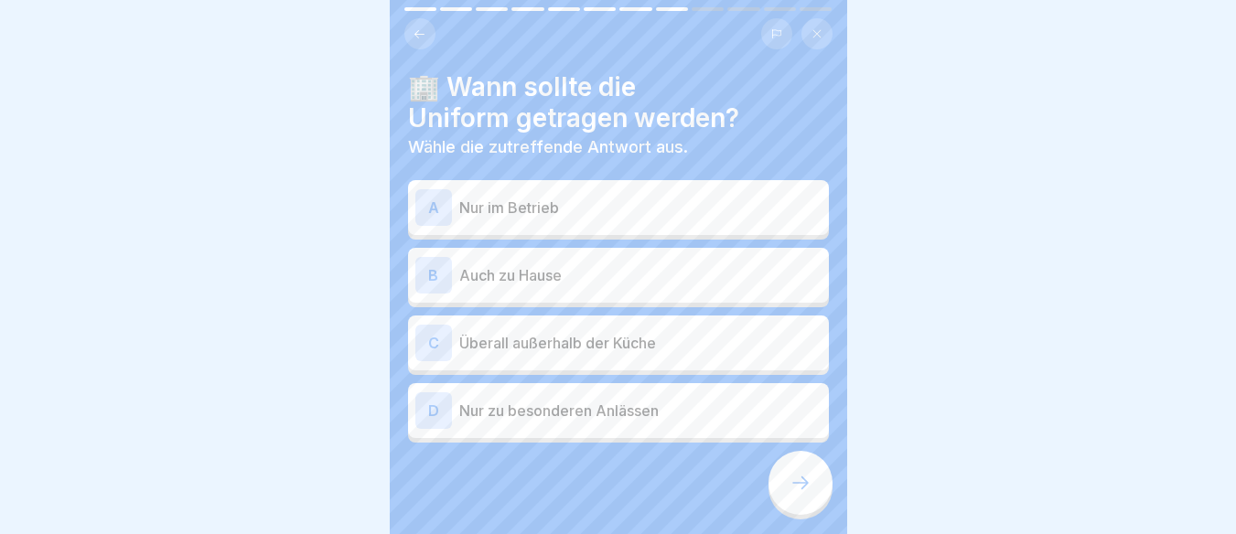
click at [656, 203] on p "Nur im Betrieb" at bounding box center [640, 208] width 362 height 22
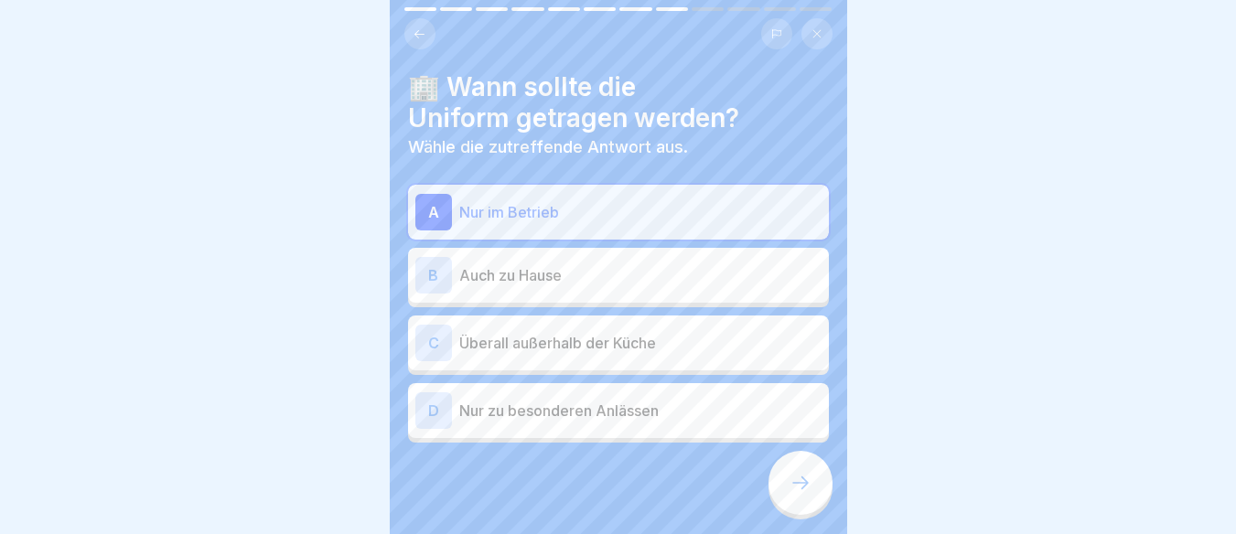
click at [805, 508] on div at bounding box center [800, 483] width 64 height 64
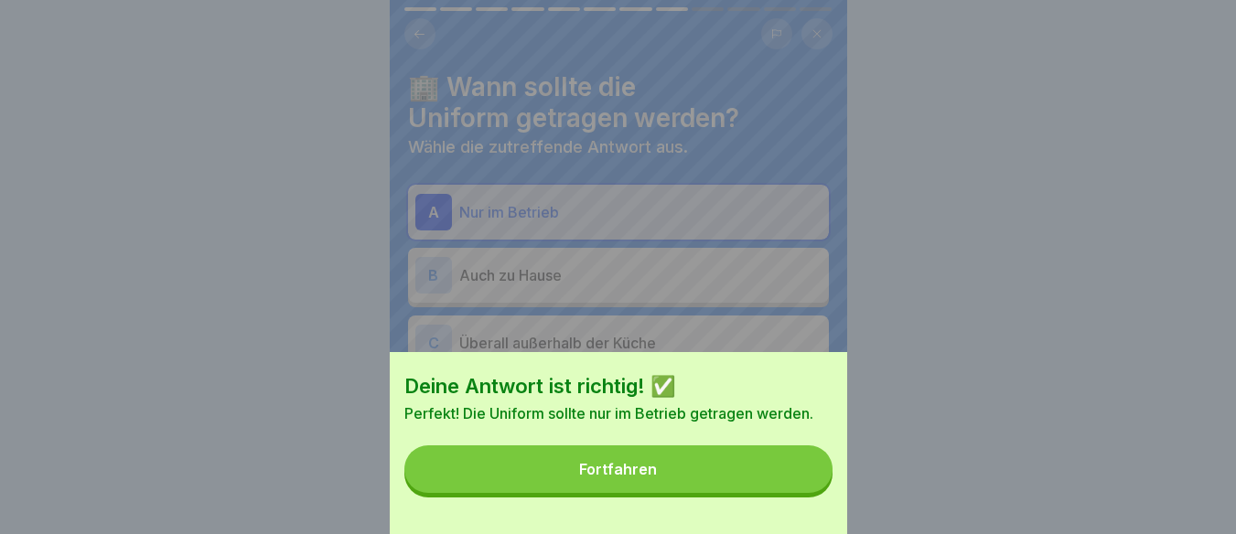
click at [710, 471] on button "Fortfahren" at bounding box center [618, 469] width 428 height 48
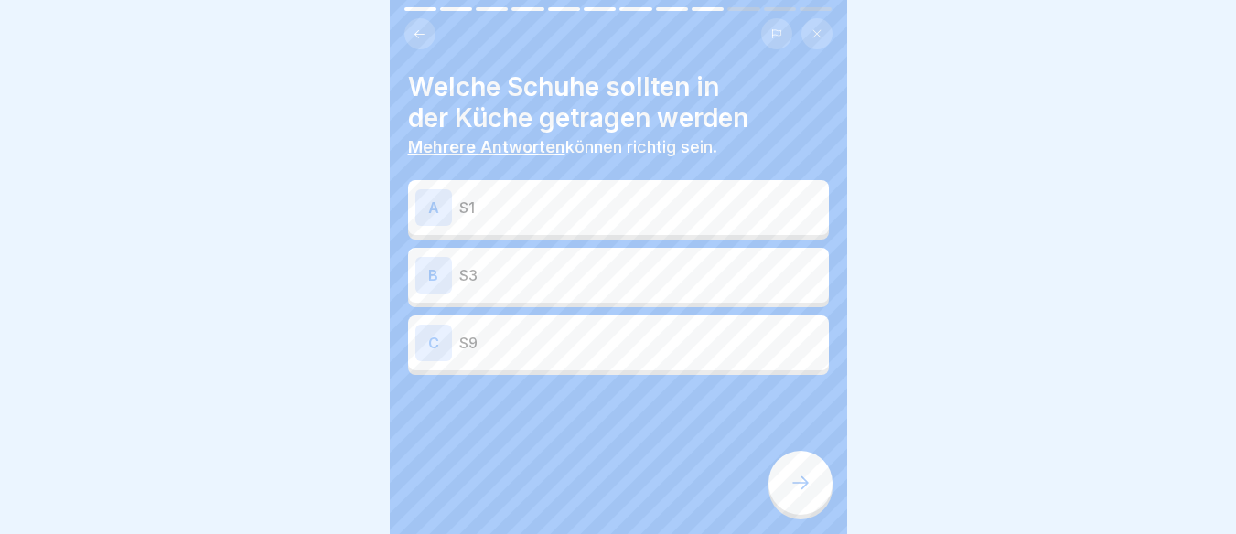
click at [628, 269] on p "S3" at bounding box center [640, 275] width 362 height 22
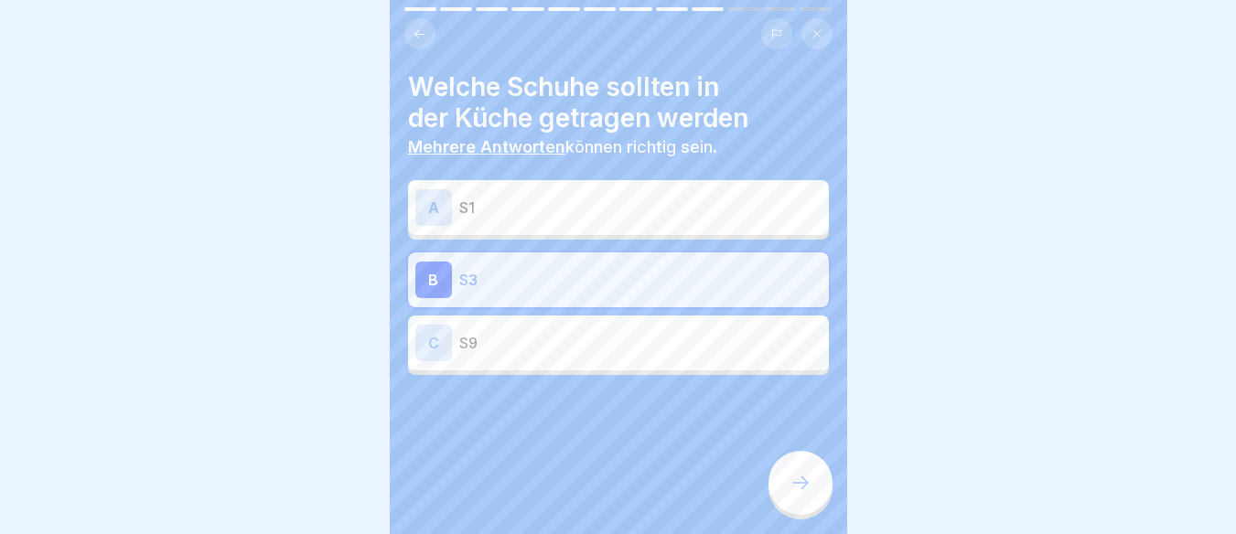
click at [815, 492] on div at bounding box center [800, 483] width 64 height 64
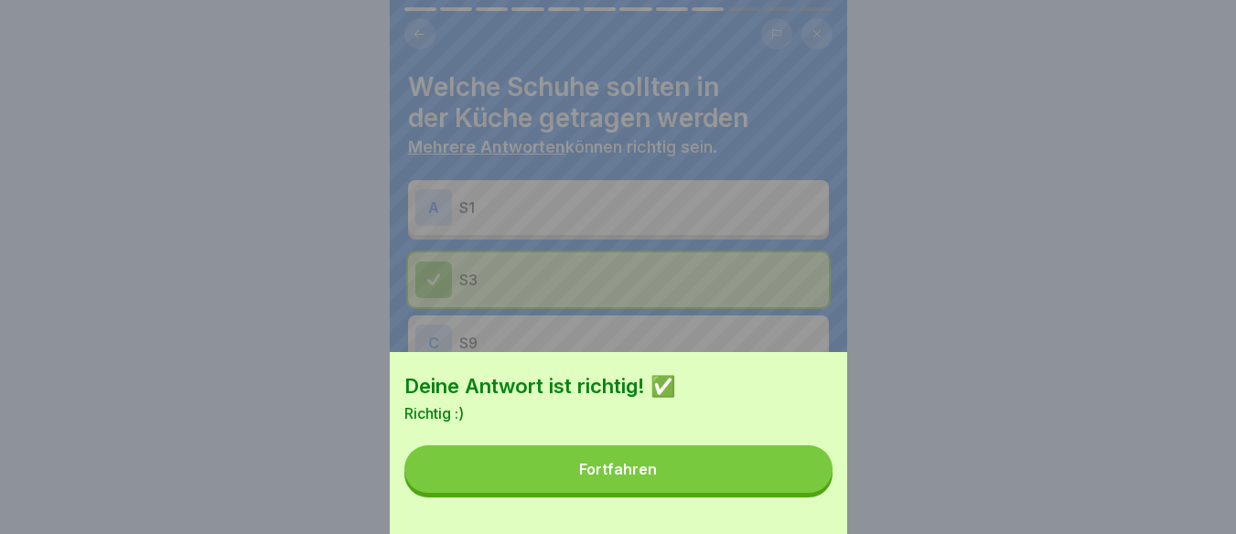
click at [762, 493] on button "Fortfahren" at bounding box center [618, 469] width 428 height 48
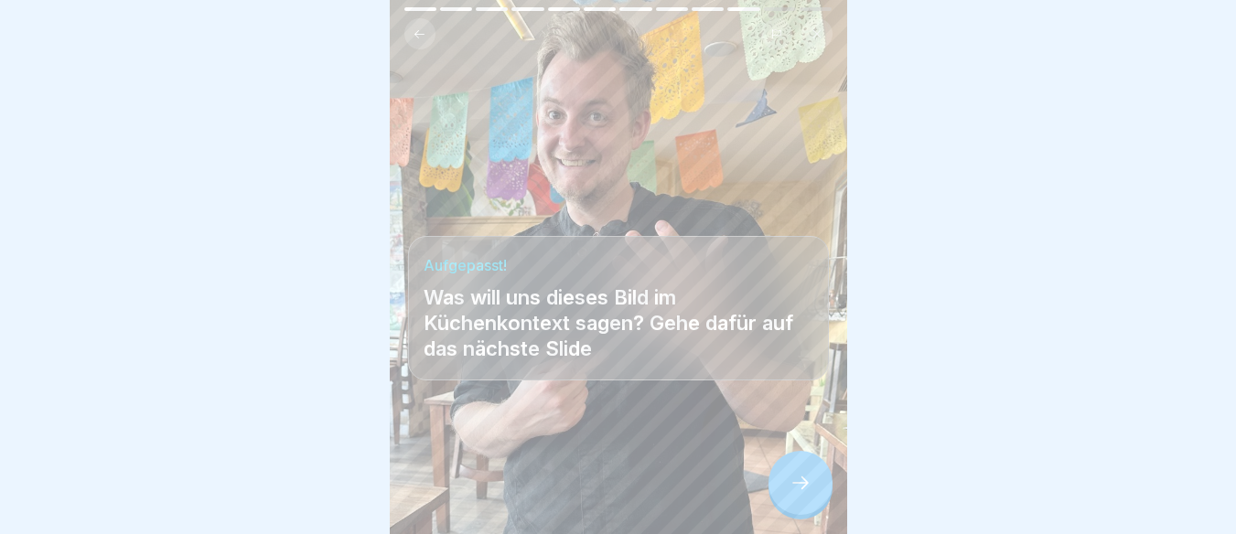
click at [804, 494] on icon at bounding box center [800, 483] width 22 height 22
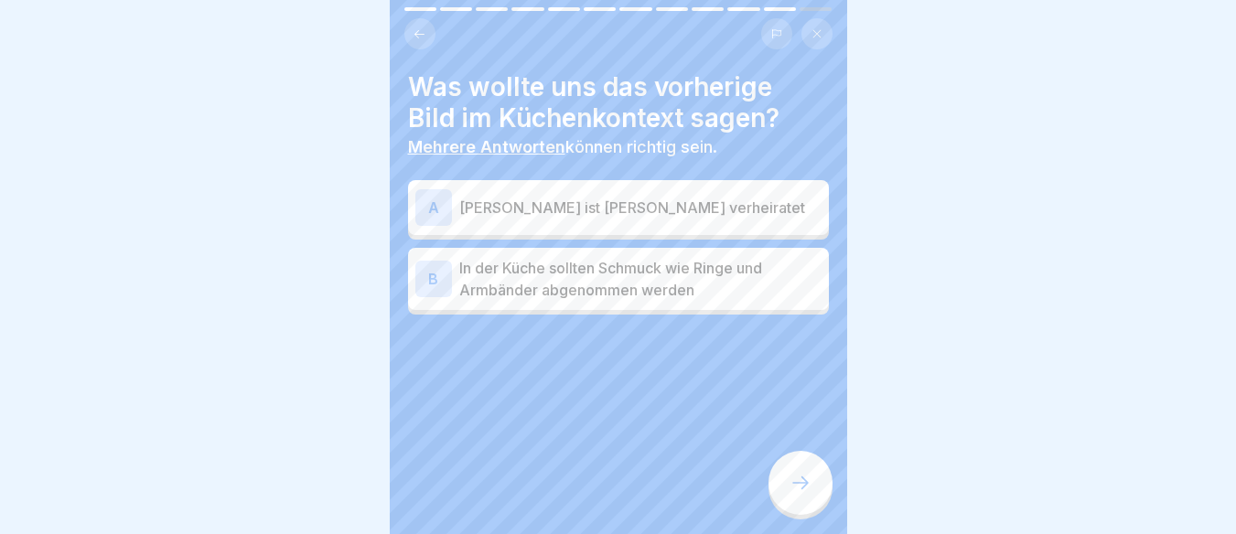
click at [717, 273] on p "In der Küche sollten Schmuck wie Ringe und Armbänder abgenommen werden" at bounding box center [640, 279] width 362 height 44
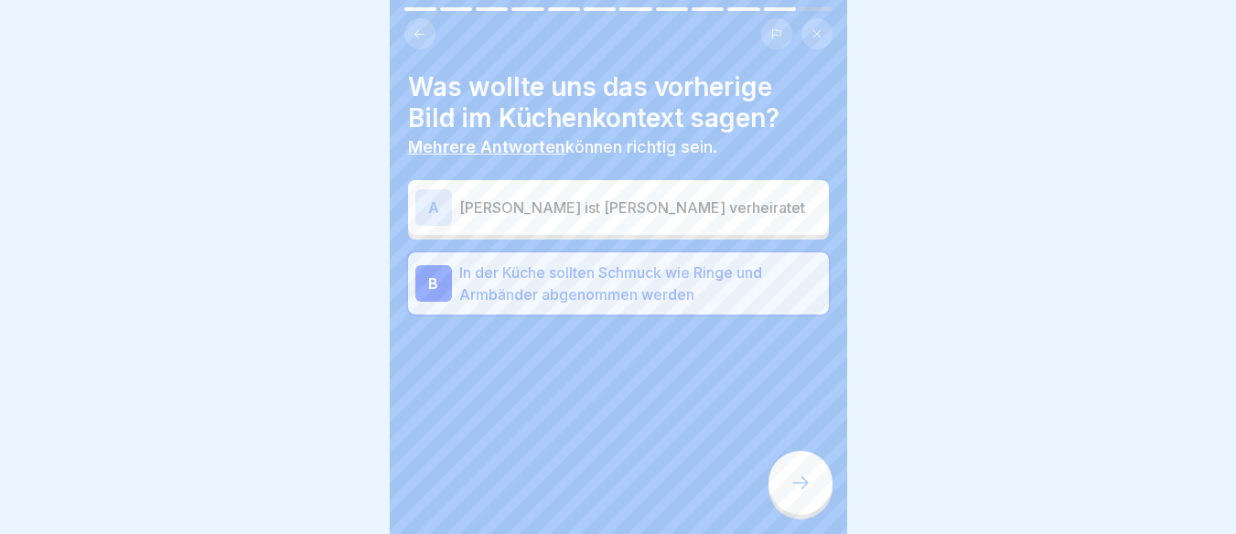
click at [805, 494] on icon at bounding box center [800, 483] width 22 height 22
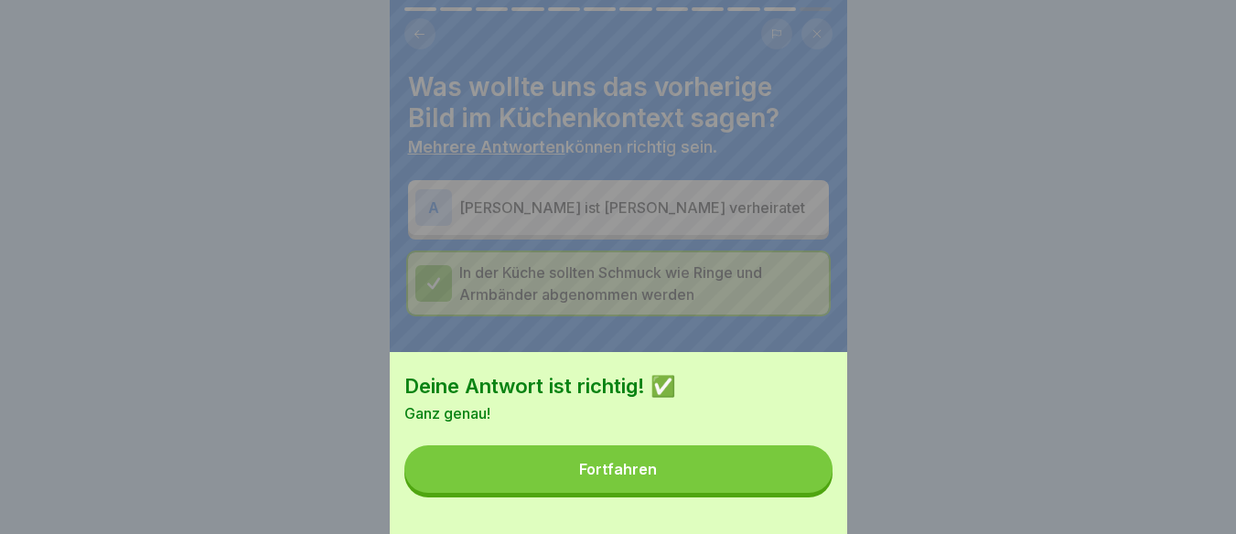
click at [709, 489] on button "Fortfahren" at bounding box center [618, 469] width 428 height 48
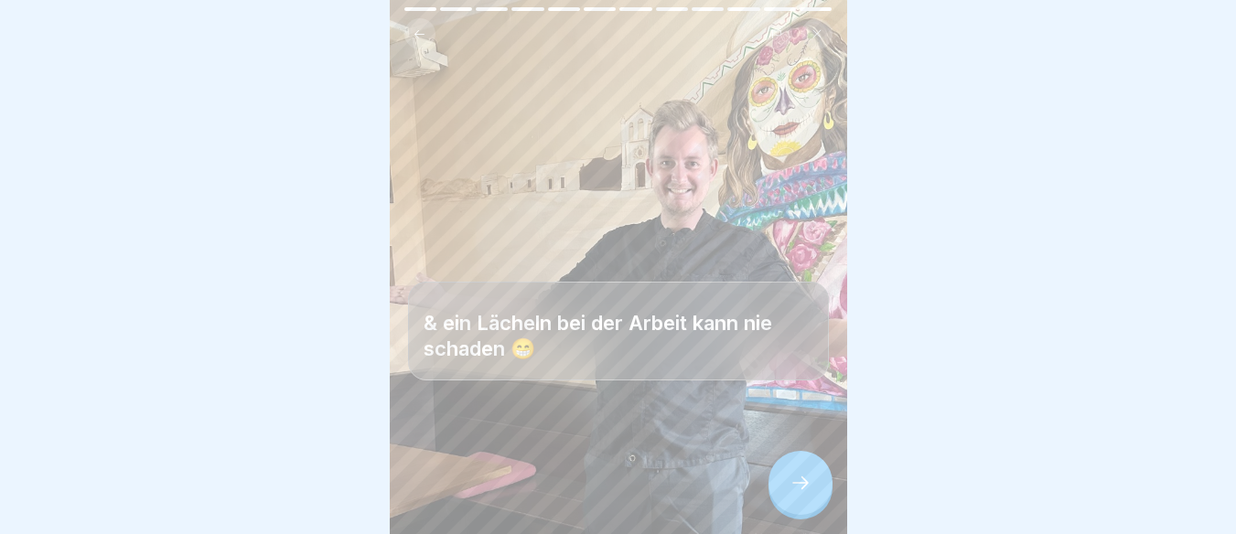
click at [804, 509] on div at bounding box center [800, 483] width 64 height 64
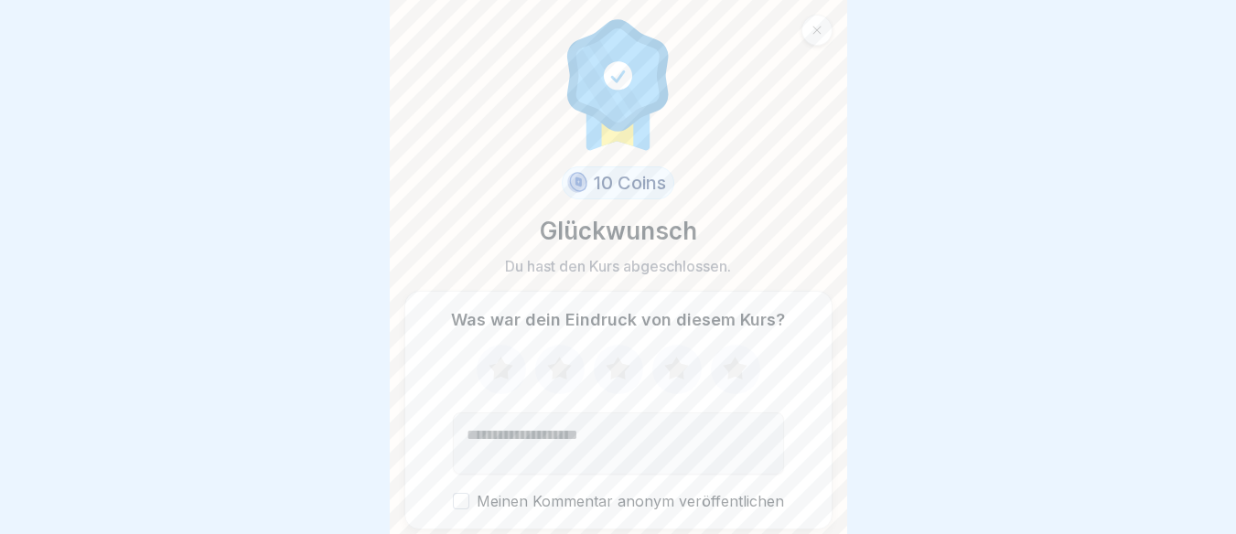
scroll to position [63, 0]
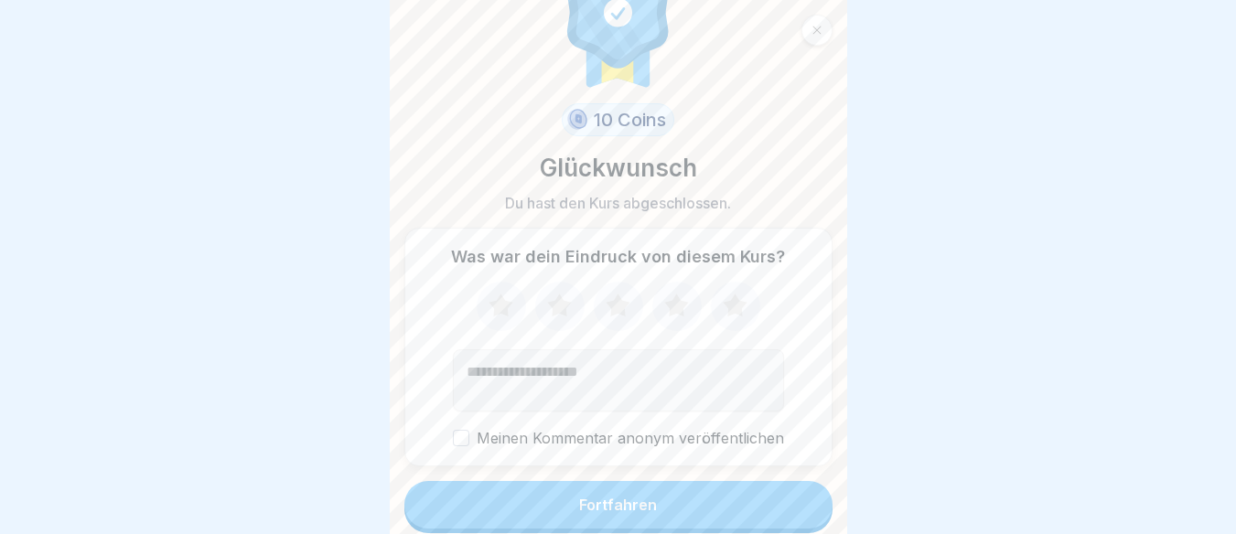
click at [735, 509] on button "Fortfahren" at bounding box center [618, 505] width 428 height 48
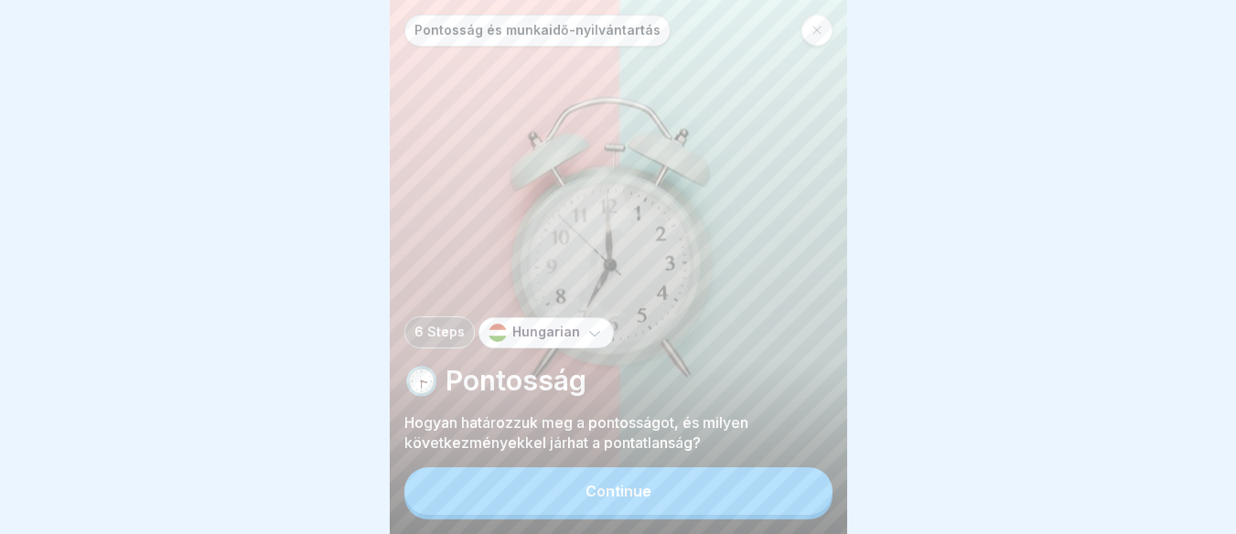
click at [638, 499] on div "Continue" at bounding box center [618, 491] width 66 height 16
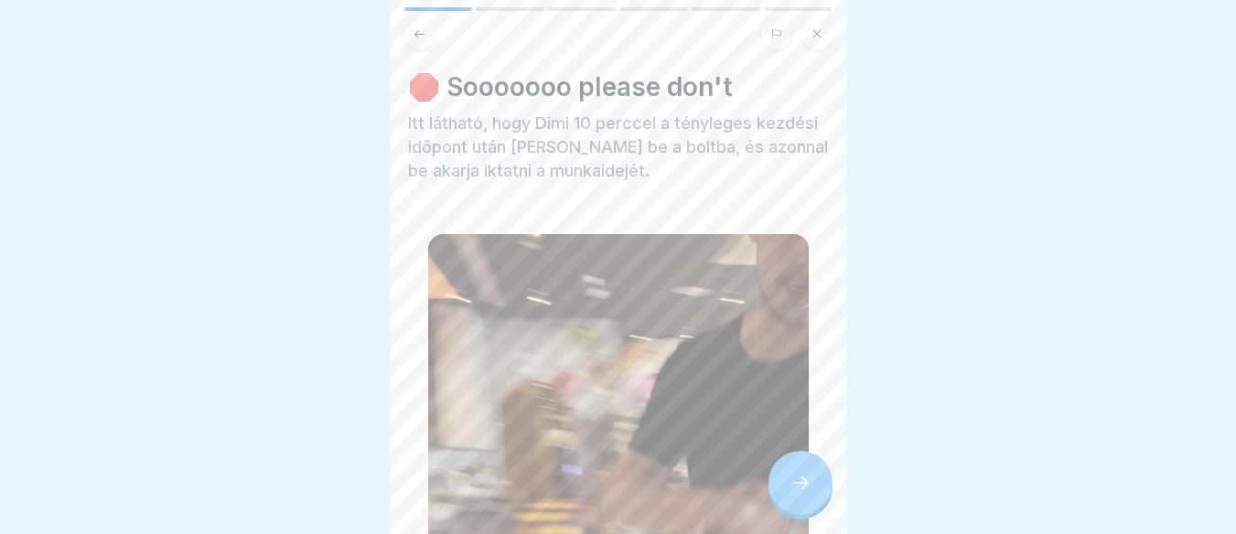
scroll to position [462, 0]
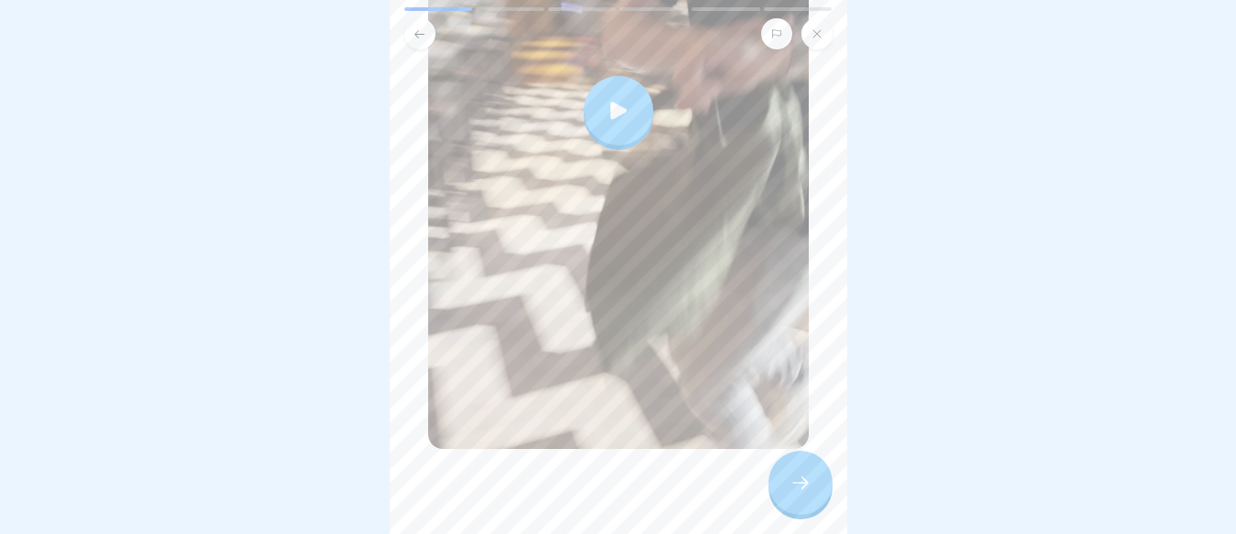
click at [782, 499] on div at bounding box center [800, 483] width 64 height 64
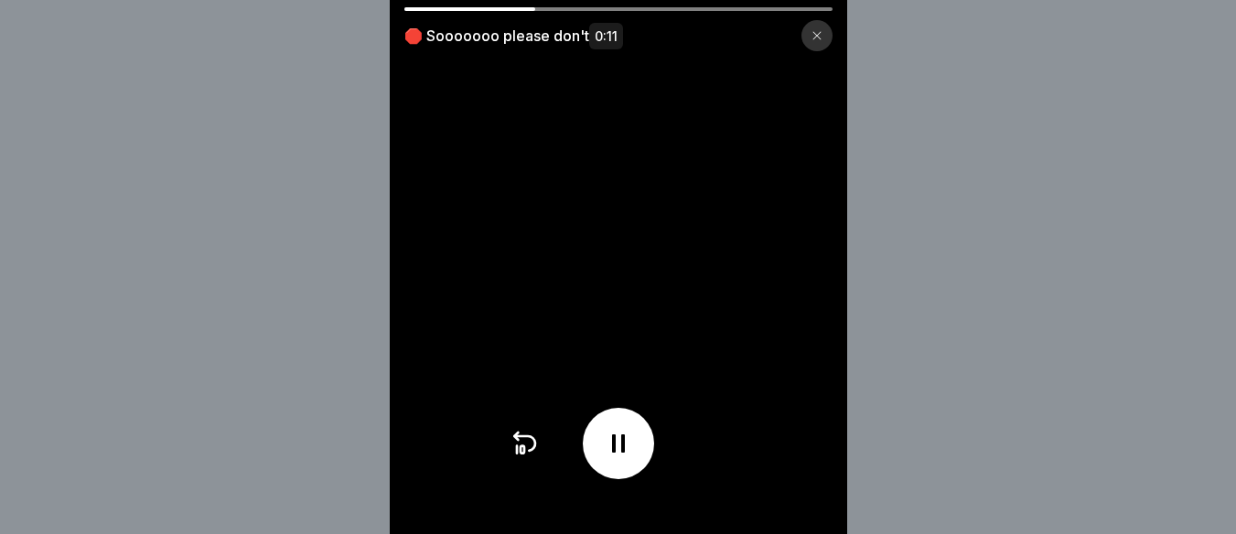
click at [826, 29] on div at bounding box center [816, 35] width 31 height 31
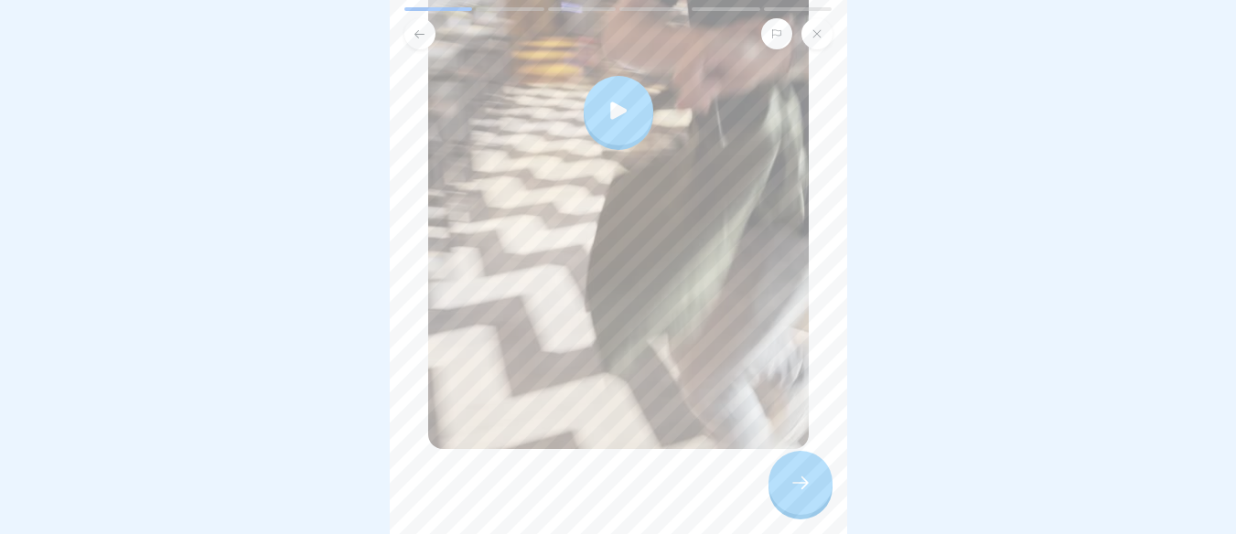
click at [811, 505] on div at bounding box center [800, 483] width 64 height 64
click at [798, 515] on div at bounding box center [800, 483] width 64 height 64
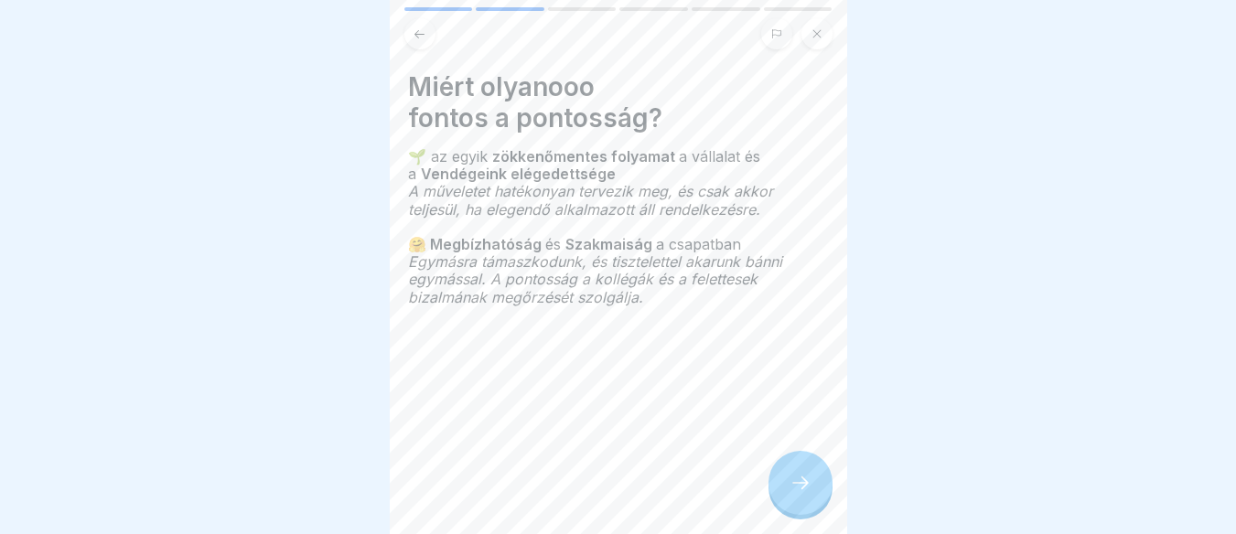
click at [798, 515] on div at bounding box center [800, 483] width 64 height 64
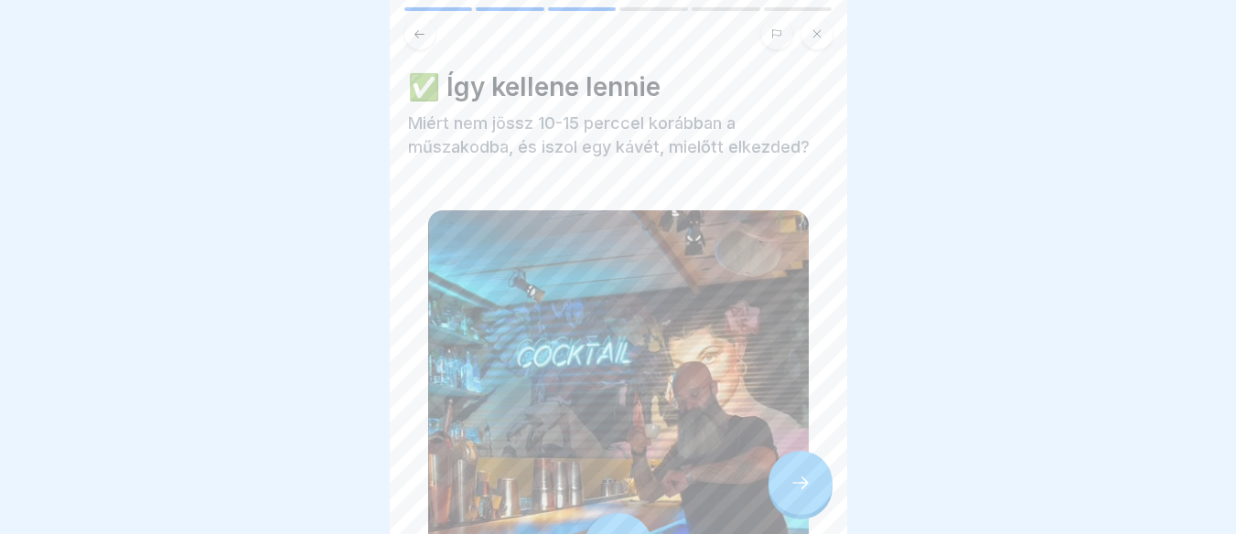
click at [848, 445] on div at bounding box center [618, 267] width 1236 height 534
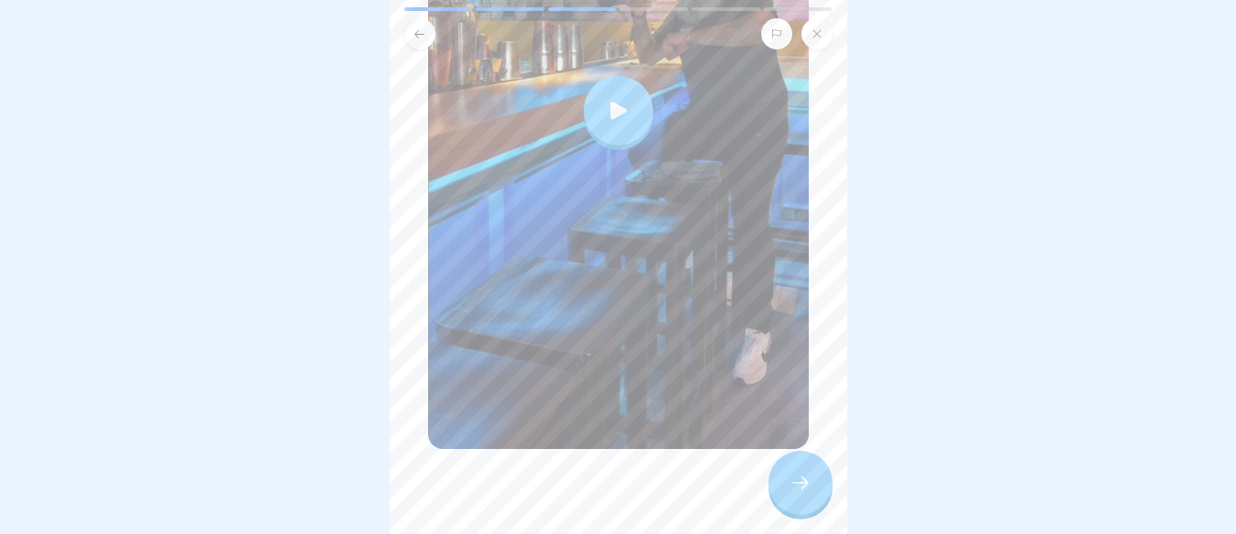
click at [614, 82] on div at bounding box center [619, 111] width 70 height 70
click at [799, 494] on icon at bounding box center [800, 483] width 22 height 22
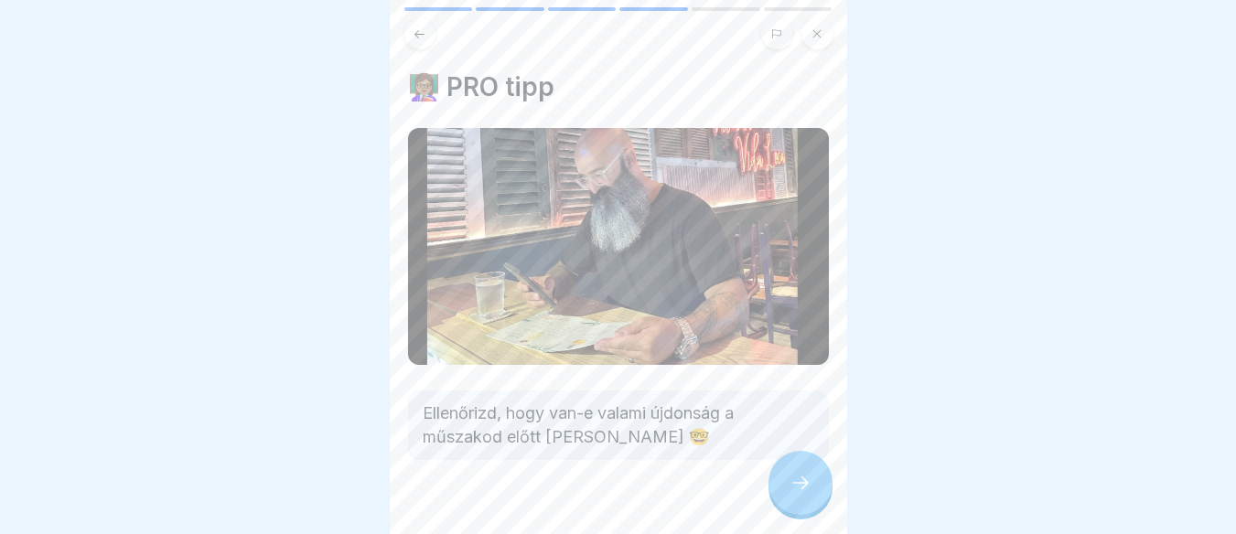
click at [799, 494] on icon at bounding box center [800, 483] width 22 height 22
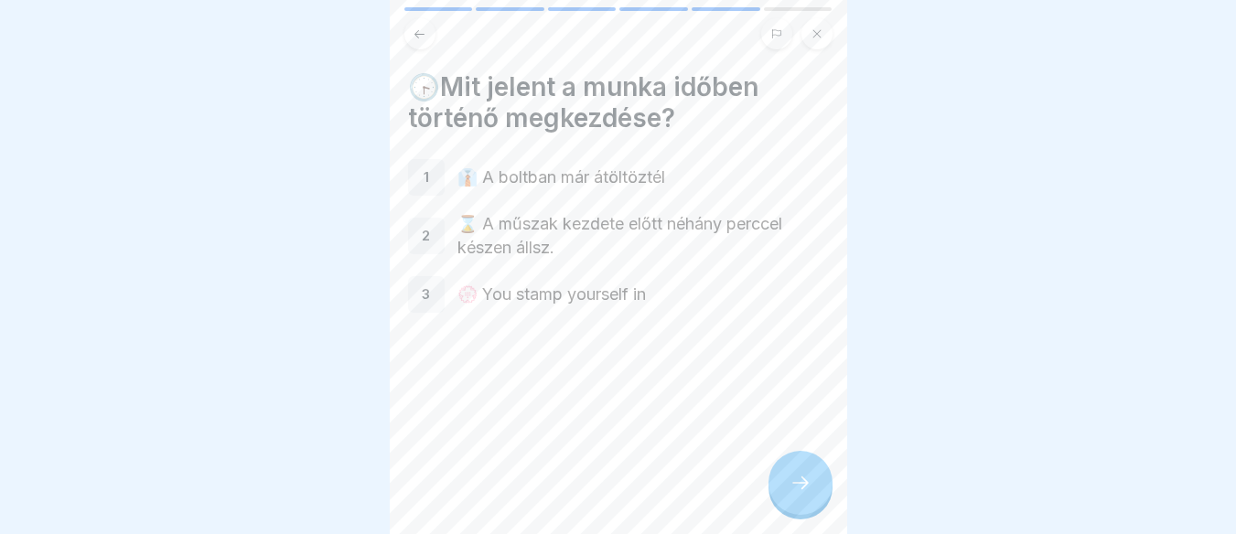
click at [500, 239] on p "⌛️ A műszak kezdete előtt néhány perccel készen állsz." at bounding box center [642, 236] width 371 height 48
click at [778, 501] on div at bounding box center [800, 483] width 64 height 64
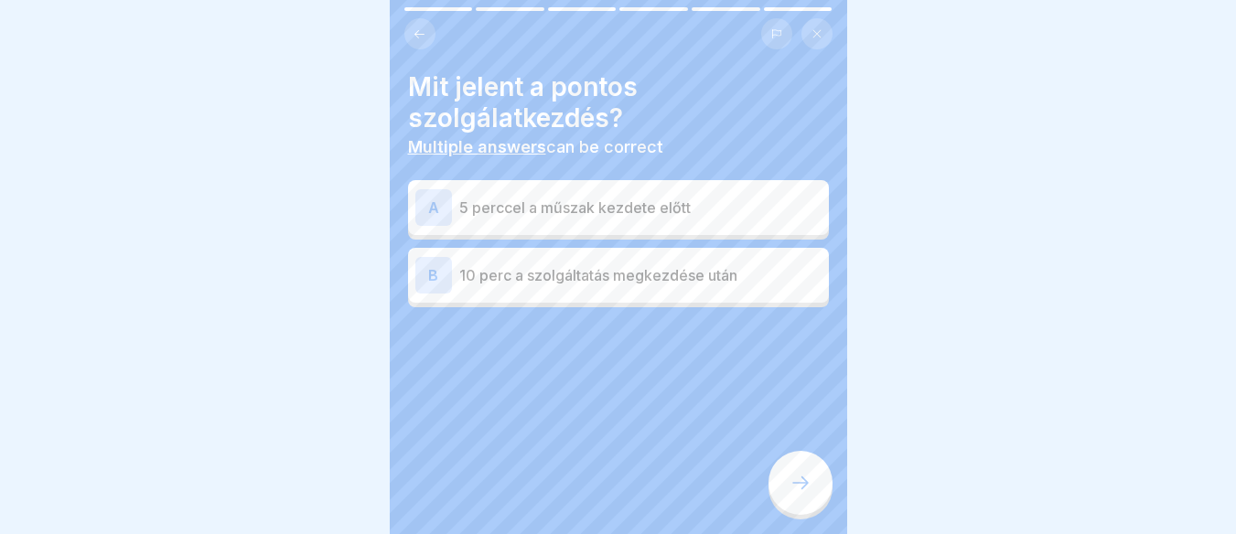
click at [637, 211] on p "5 perccel a műszak kezdete előtt" at bounding box center [640, 208] width 362 height 22
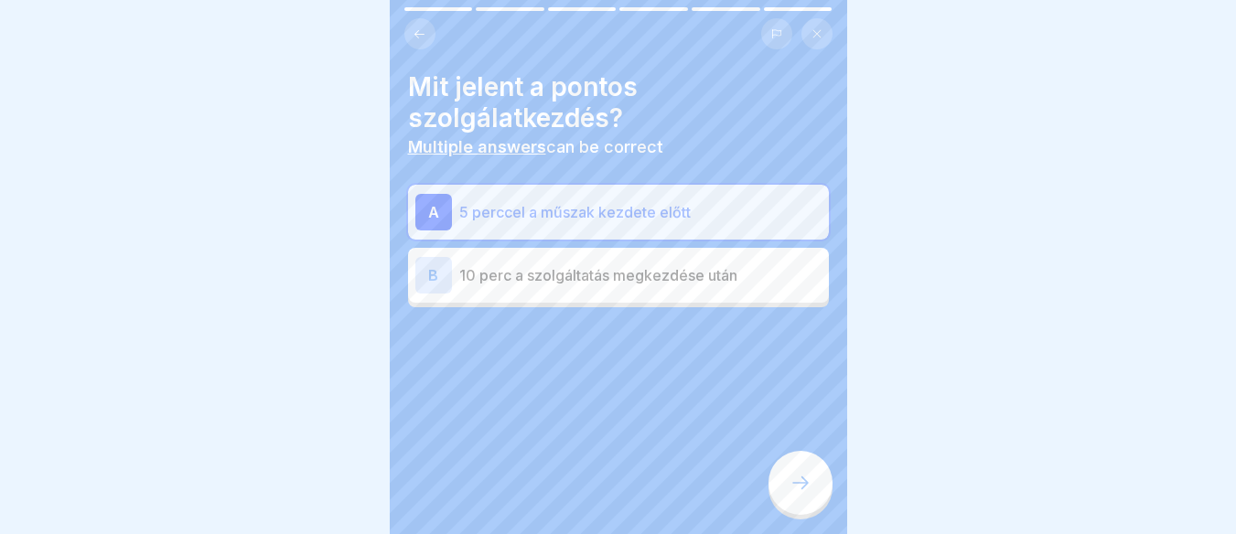
click at [801, 473] on div at bounding box center [800, 483] width 64 height 64
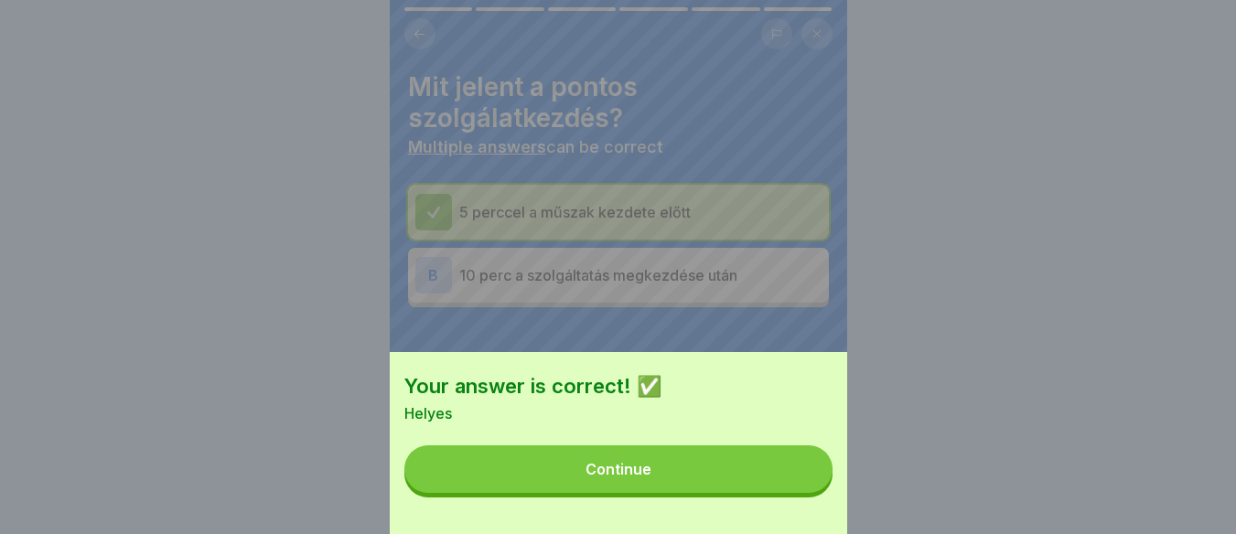
click at [747, 488] on button "Continue" at bounding box center [618, 469] width 428 height 48
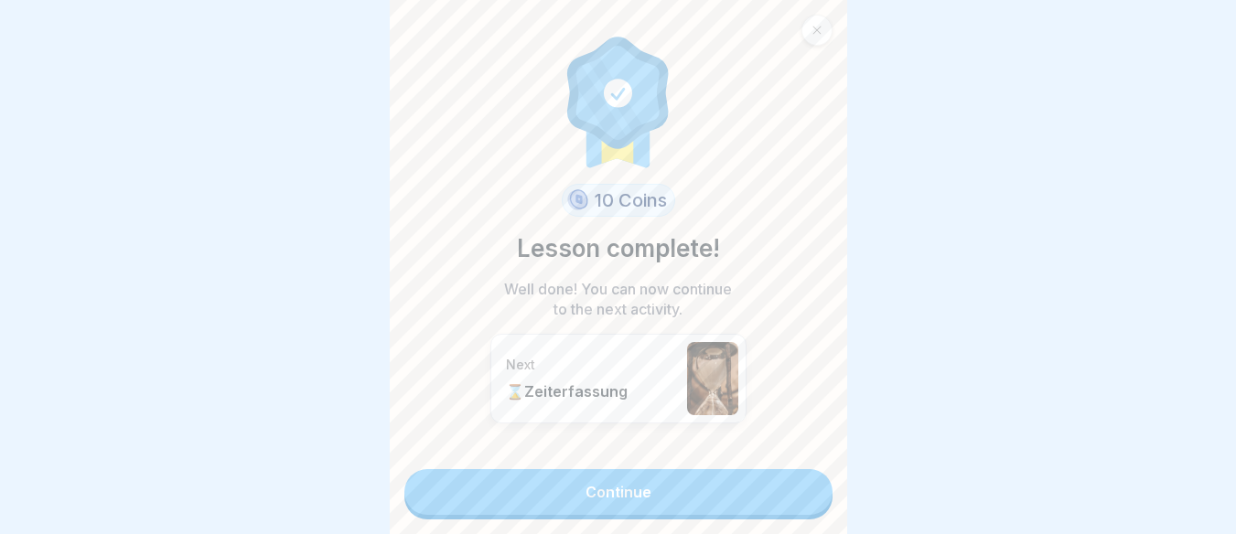
click at [747, 488] on link "Continue" at bounding box center [618, 492] width 428 height 46
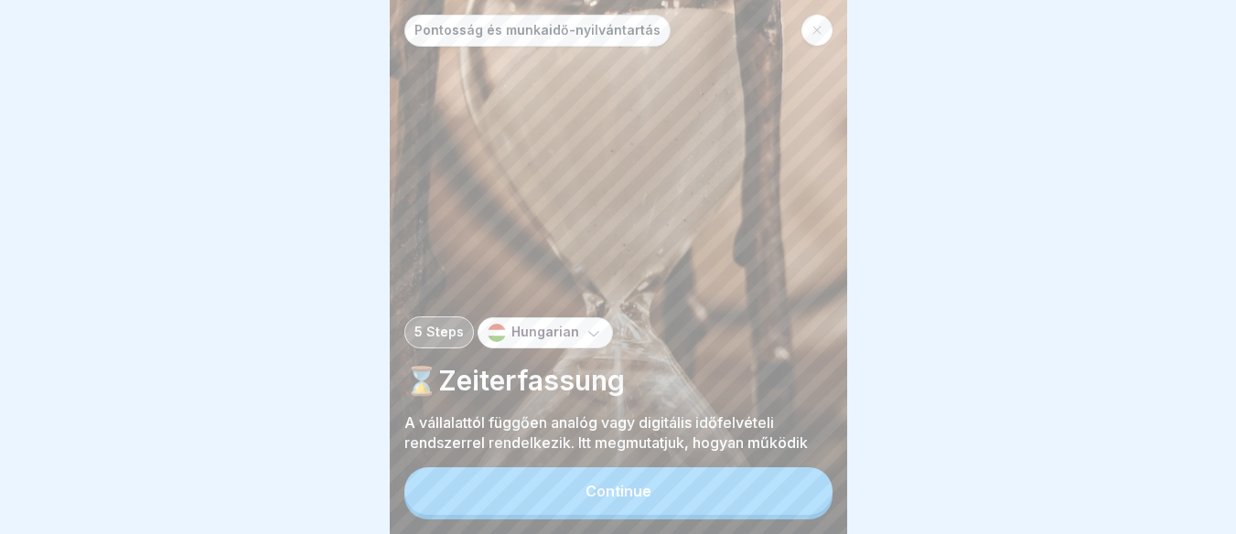
click at [585, 337] on icon at bounding box center [594, 333] width 18 height 18
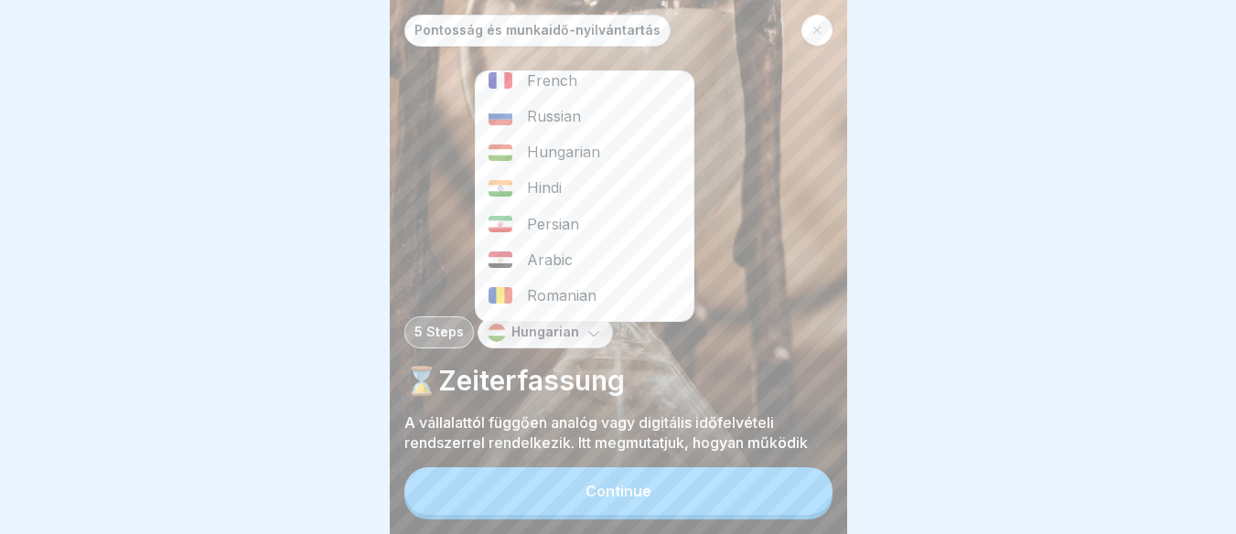
scroll to position [219, 0]
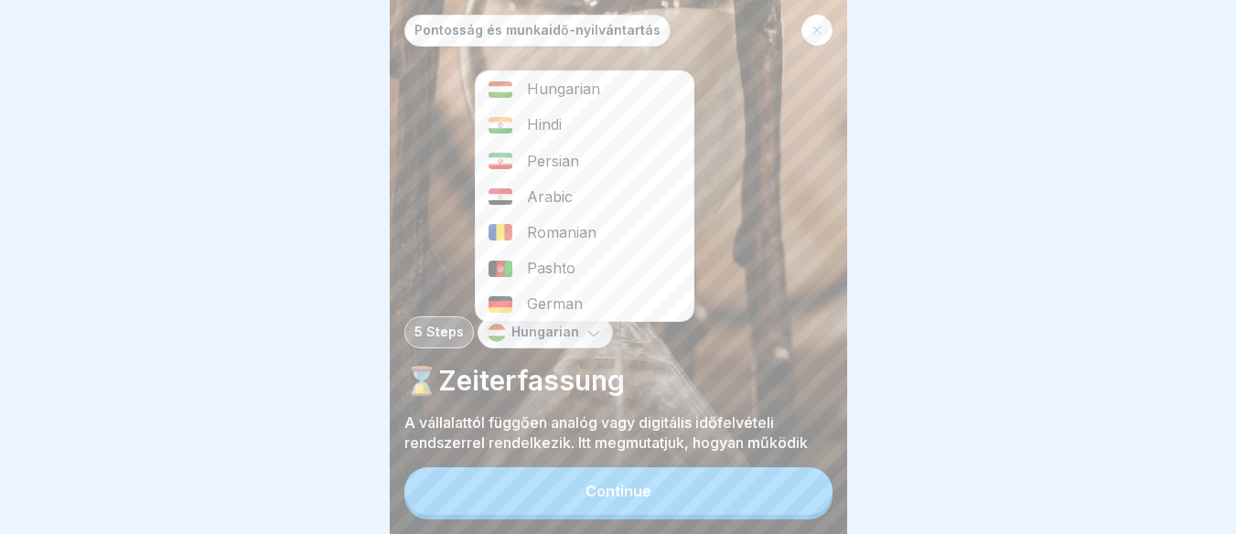
click at [587, 311] on div "German" at bounding box center [585, 304] width 218 height 36
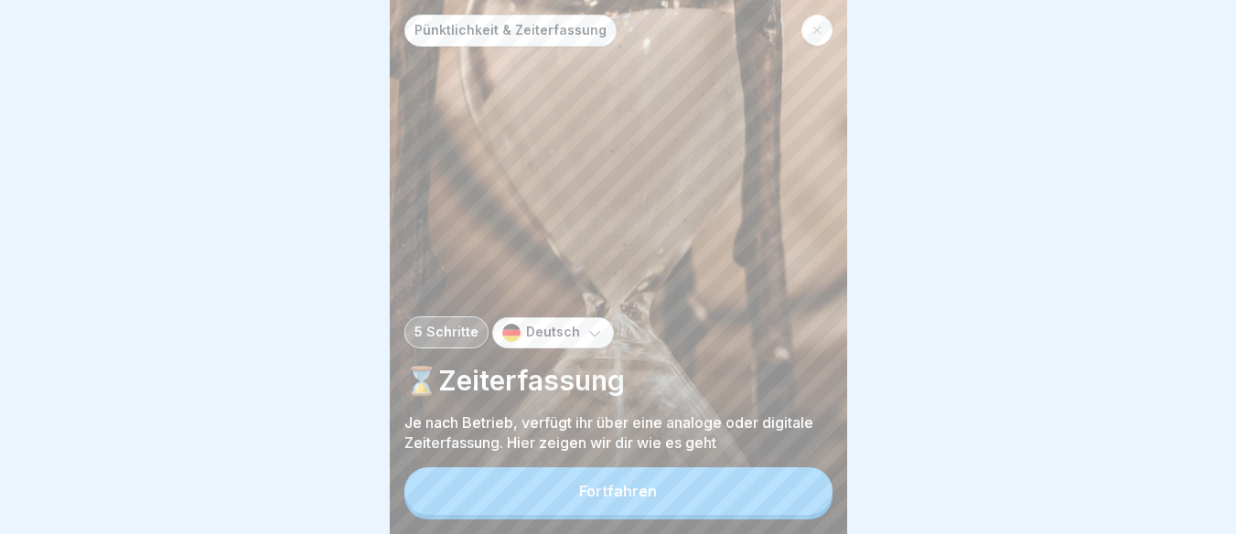
click at [624, 515] on button "Fortfahren" at bounding box center [618, 491] width 428 height 48
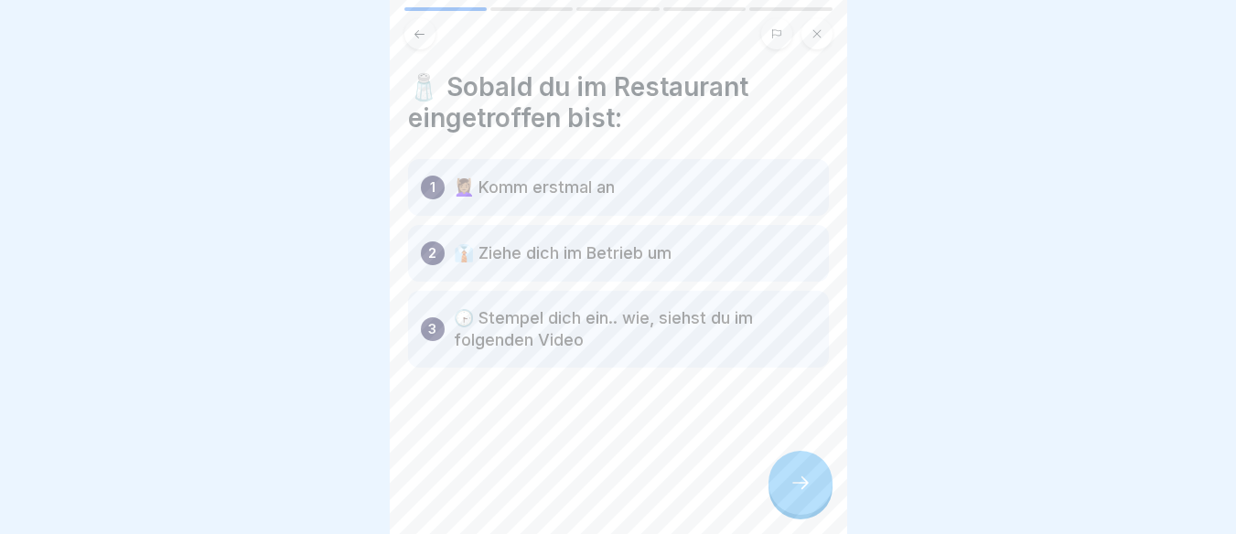
click at [781, 503] on div at bounding box center [800, 483] width 64 height 64
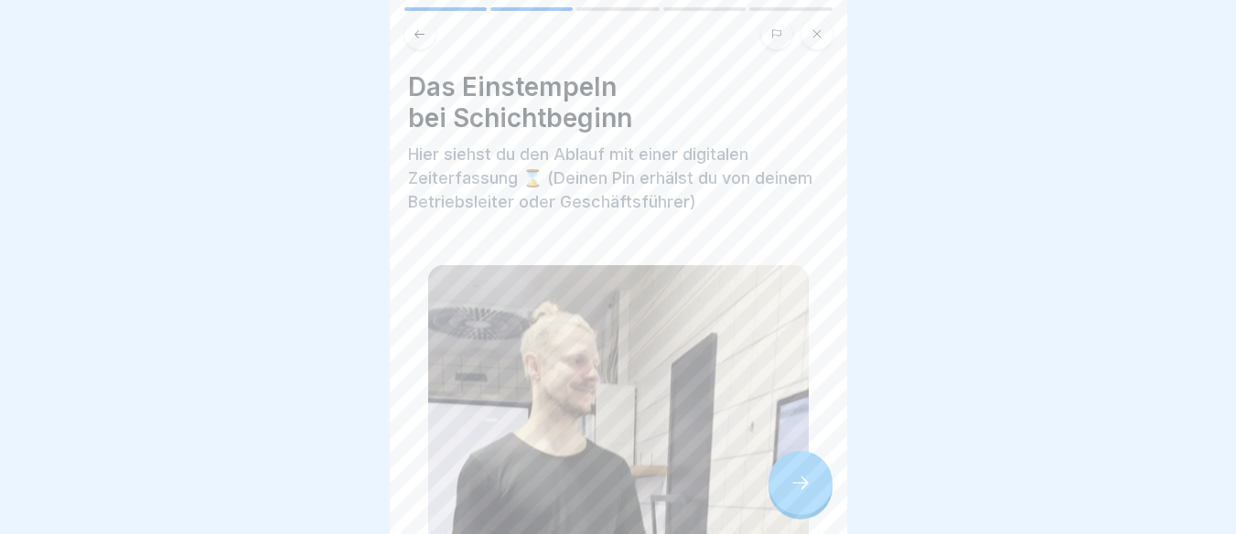
scroll to position [467, 0]
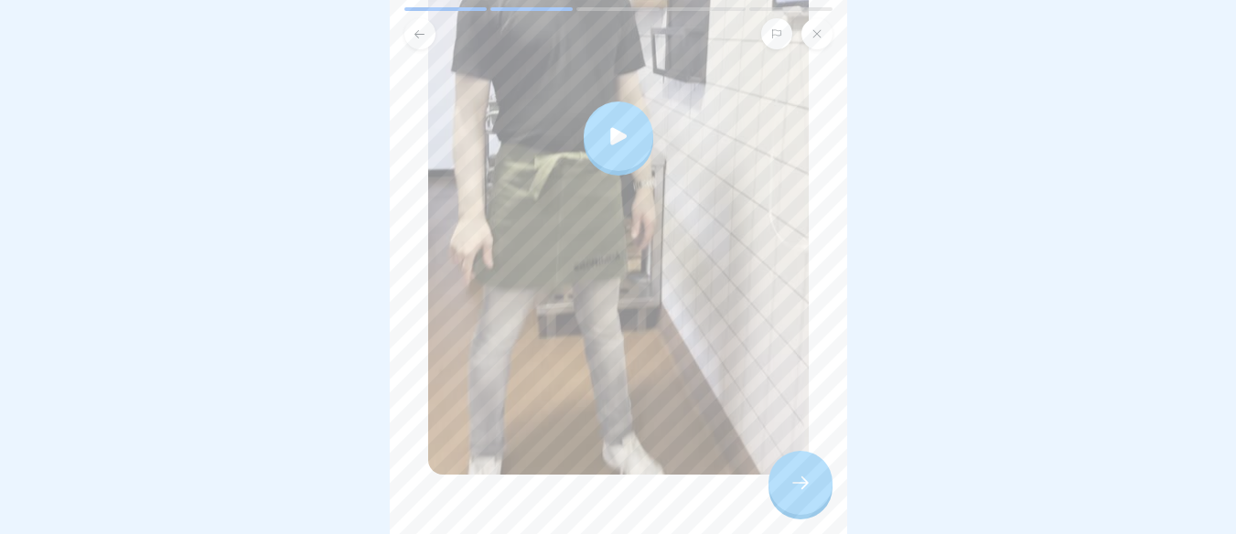
click at [585, 117] on div at bounding box center [619, 137] width 70 height 70
click at [803, 515] on div at bounding box center [800, 483] width 64 height 64
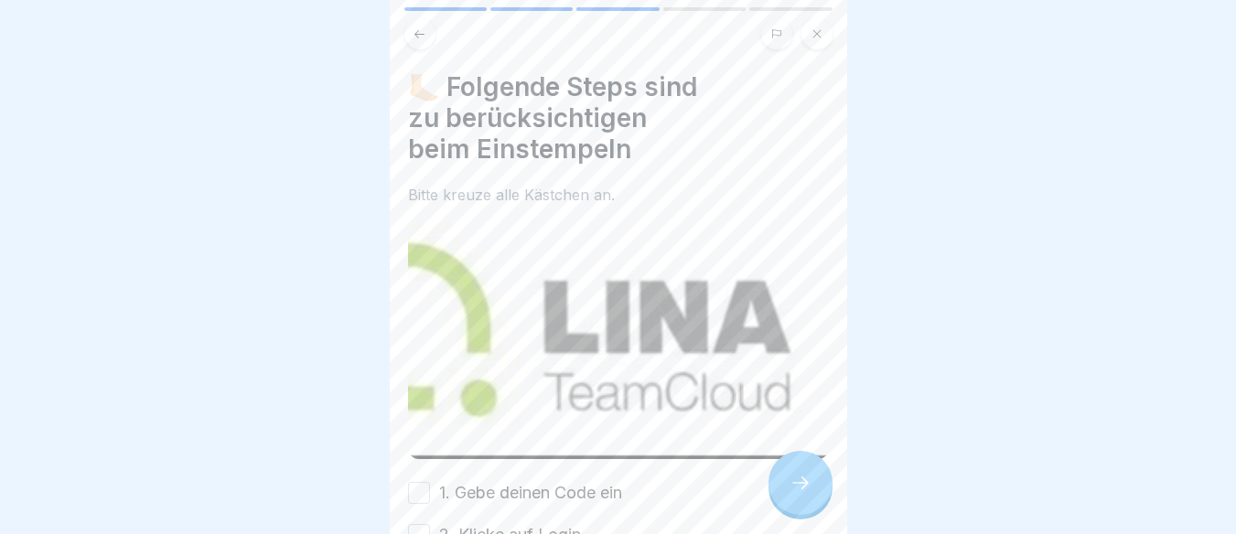
scroll to position [157, 0]
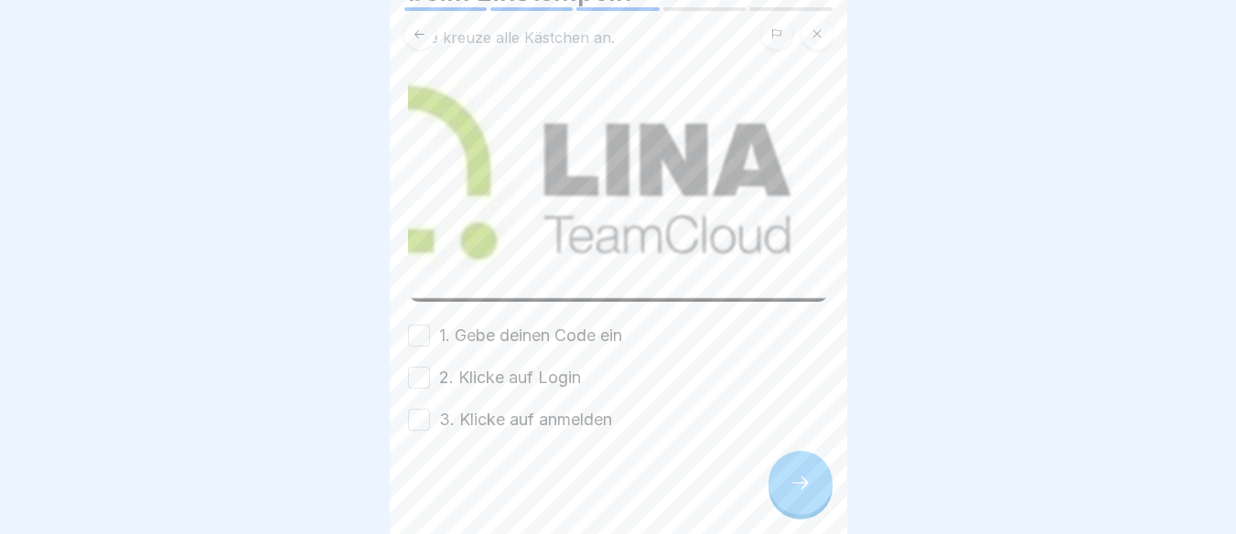
click at [788, 493] on div at bounding box center [800, 483] width 64 height 64
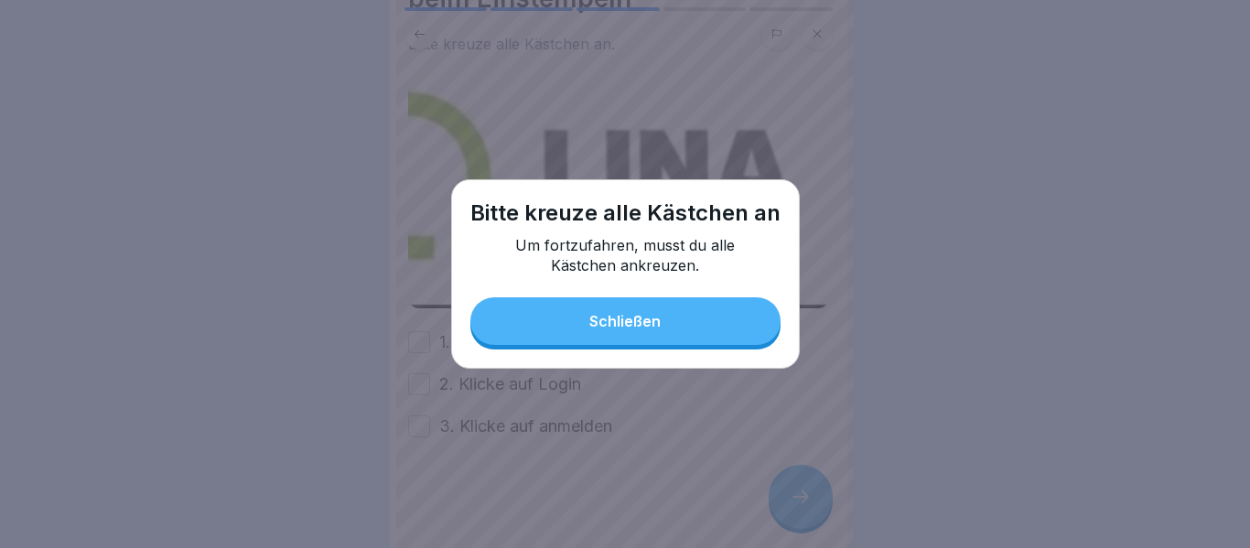
click at [563, 293] on div "Bitte [DEMOGRAPHIC_DATA] alle Kästchen an Um fortzufahren, musst du alle Kästch…" at bounding box center [625, 273] width 349 height 189
click at [561, 298] on div "Bitte [DEMOGRAPHIC_DATA] alle Kästchen an Um fortzufahren, musst du alle Kästch…" at bounding box center [625, 273] width 349 height 189
click at [570, 331] on button "Schließen" at bounding box center [625, 321] width 310 height 48
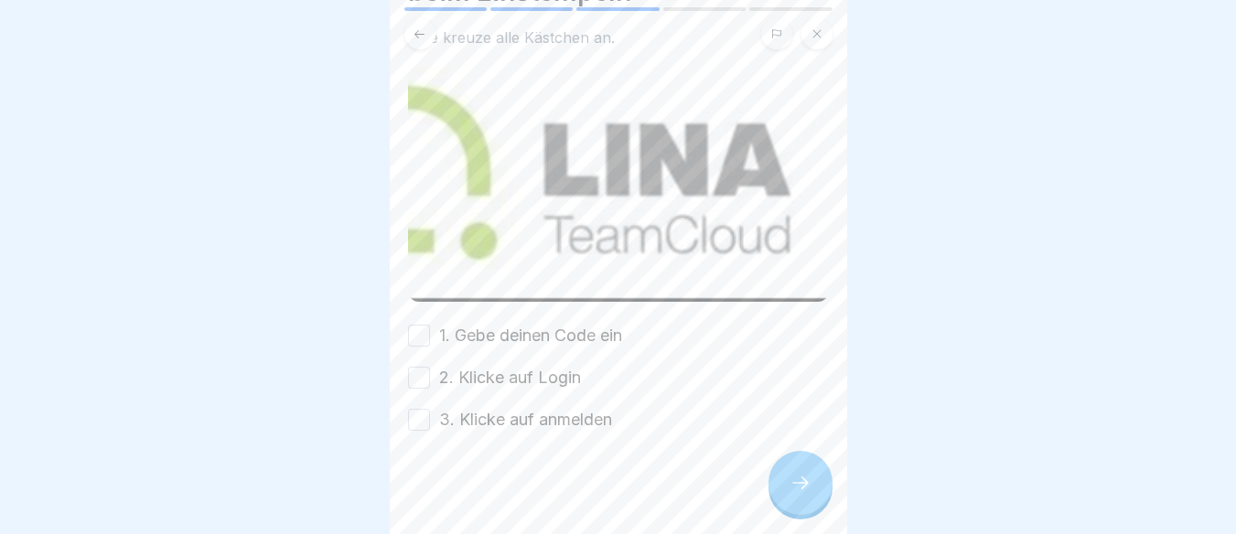
click at [434, 324] on div "1. Gebe deinen Code ein" at bounding box center [515, 336] width 214 height 24
click at [429, 325] on button "1. Gebe deinen Code ein" at bounding box center [419, 336] width 22 height 22
click at [412, 367] on button "2. Klicke auf Login" at bounding box center [419, 378] width 22 height 22
click at [412, 417] on button "3. Klicke auf anmelden" at bounding box center [419, 420] width 22 height 22
click at [796, 494] on icon at bounding box center [800, 483] width 22 height 22
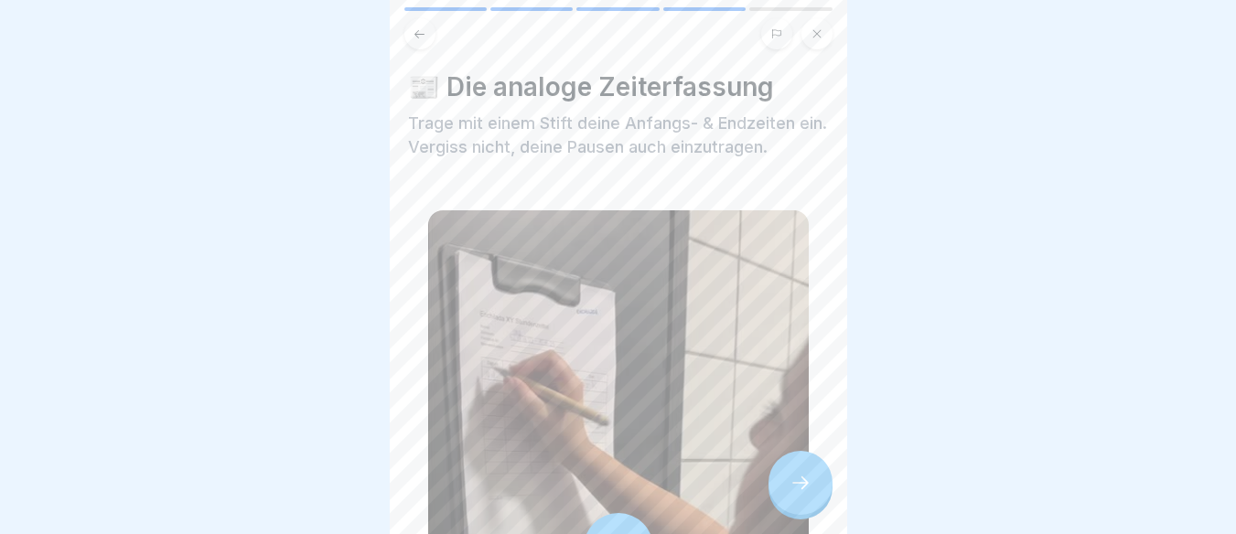
scroll to position [437, 0]
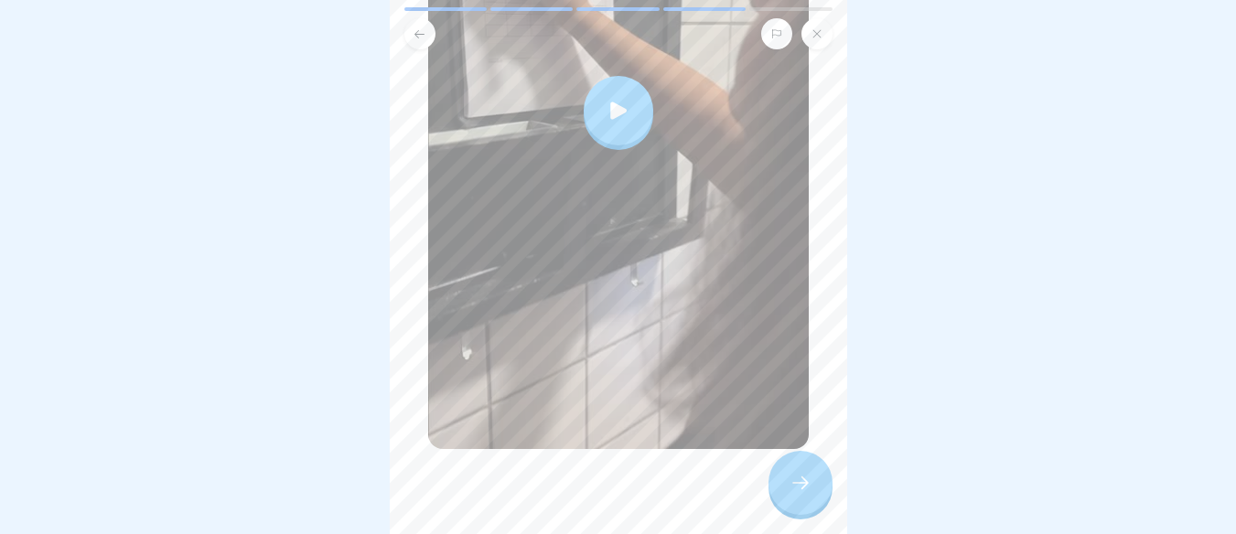
click at [615, 112] on icon at bounding box center [619, 111] width 26 height 26
click at [798, 494] on icon at bounding box center [800, 483] width 22 height 22
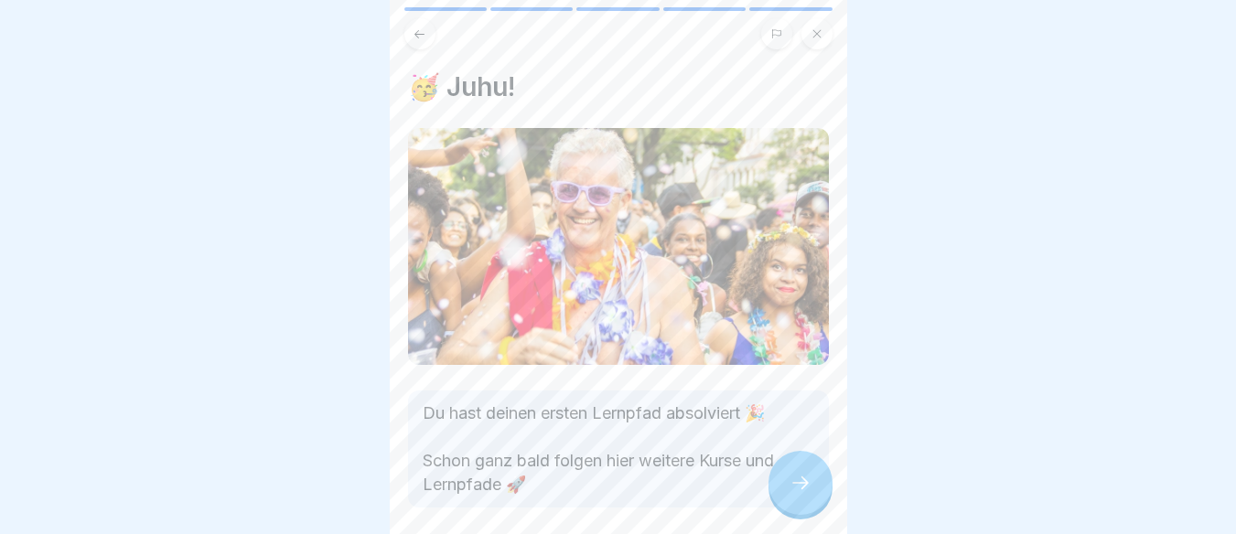
click at [799, 491] on icon at bounding box center [800, 483] width 22 height 22
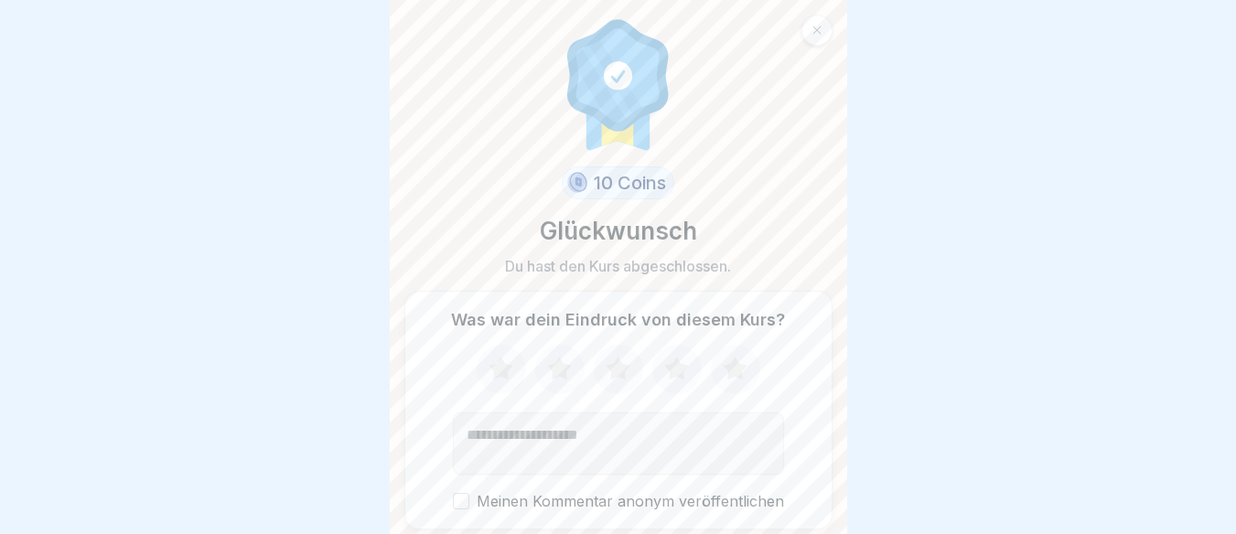
scroll to position [63, 0]
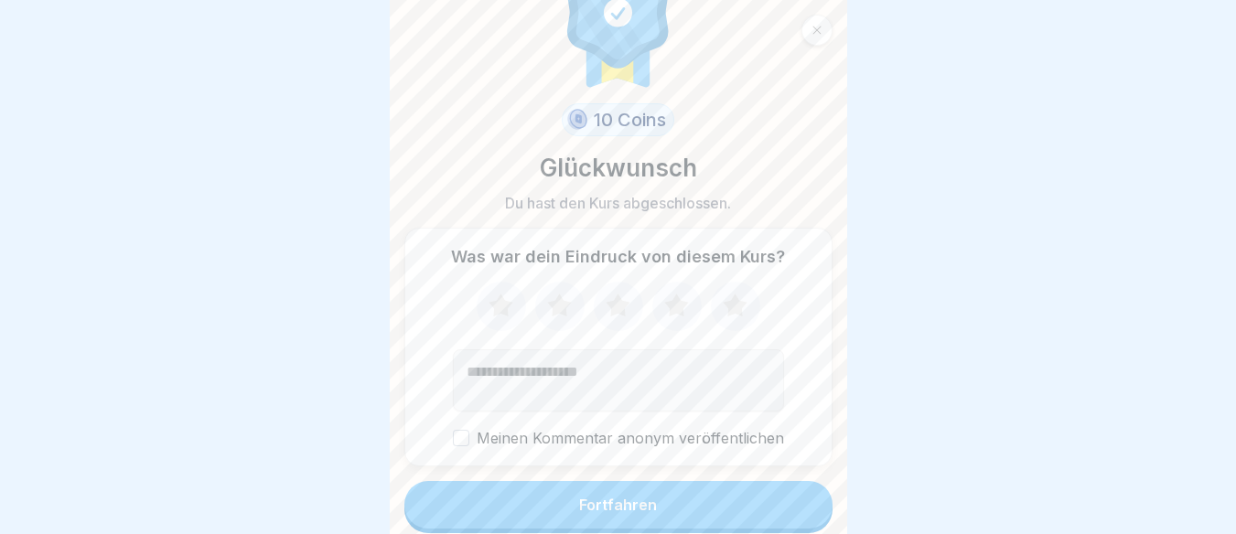
click at [752, 505] on button "Fortfahren" at bounding box center [618, 505] width 428 height 48
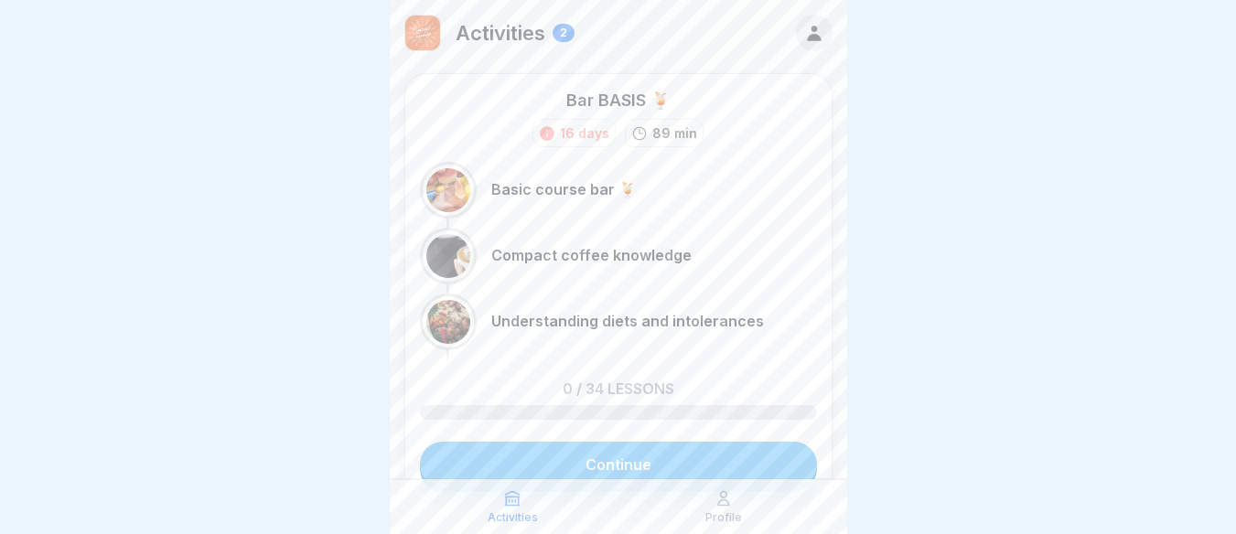
scroll to position [14, 0]
